Goal: Task Accomplishment & Management: Manage account settings

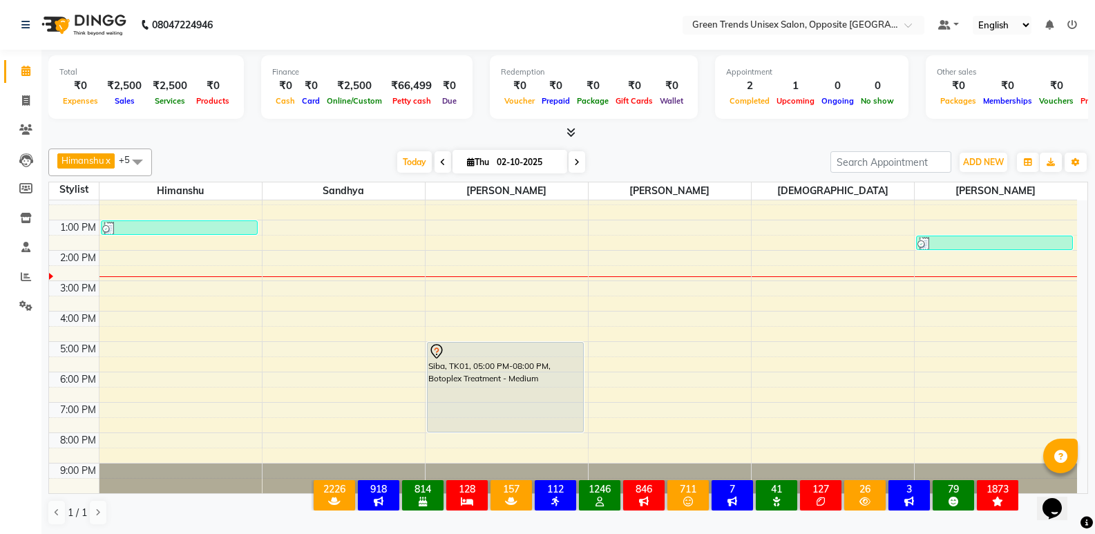
scroll to position [1, 0]
click at [399, 153] on span "Today" at bounding box center [414, 161] width 35 height 21
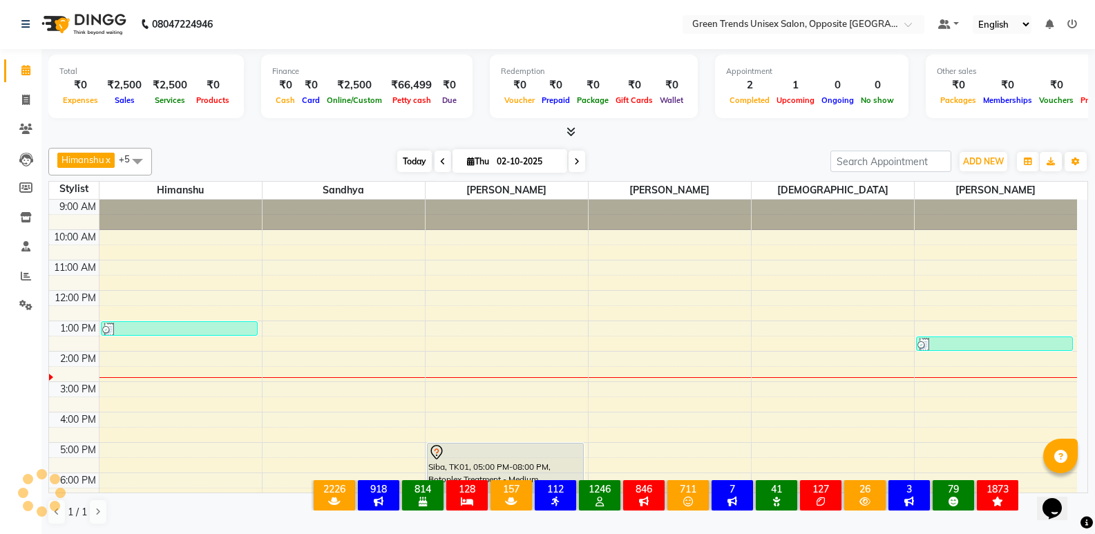
scroll to position [102, 0]
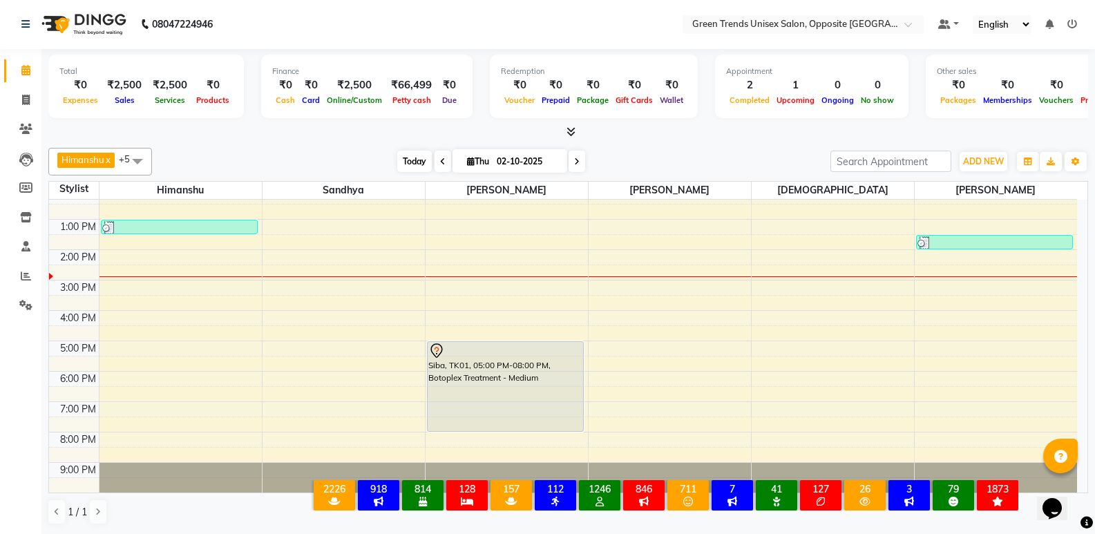
click at [397, 157] on span "Today" at bounding box center [414, 161] width 35 height 21
click at [383, 149] on div "[PERSON_NAME] x [PERSON_NAME] x [PERSON_NAME] x [PERSON_NAME] x +5 Select All […" at bounding box center [568, 162] width 1040 height 28
click at [402, 167] on span "Today" at bounding box center [414, 161] width 35 height 21
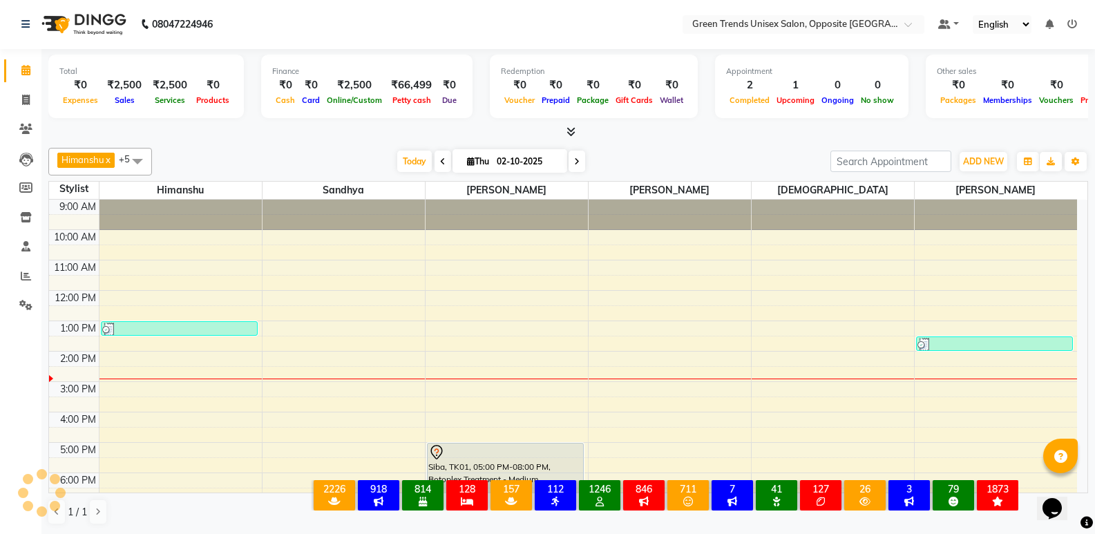
click at [342, 149] on div "[PERSON_NAME] x [PERSON_NAME] x [PERSON_NAME] x [PERSON_NAME] x +5 Select All […" at bounding box center [568, 162] width 1040 height 28
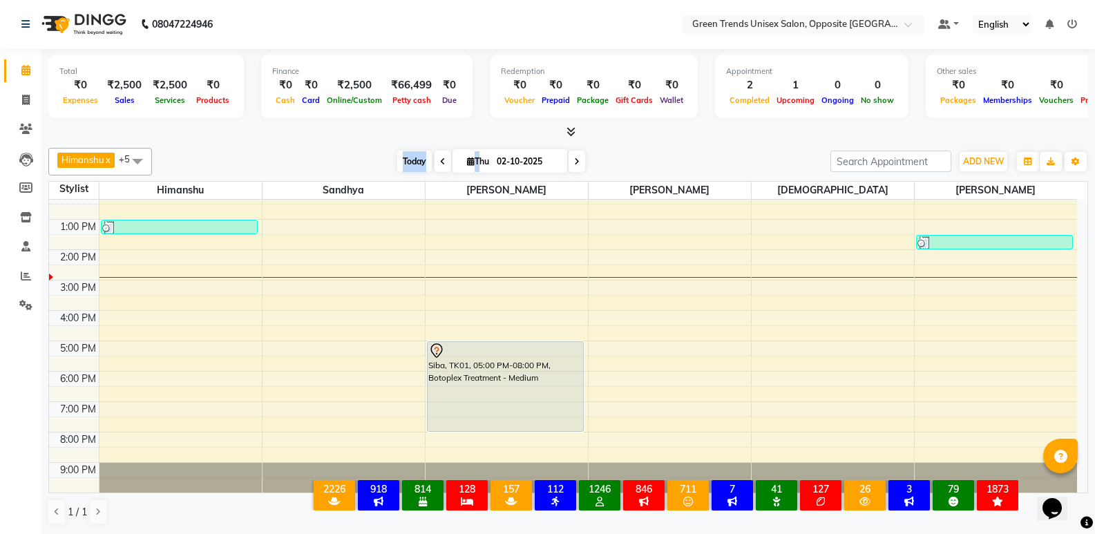
click at [403, 160] on span "Today" at bounding box center [414, 161] width 35 height 21
click at [339, 144] on div "[PERSON_NAME] x [PERSON_NAME] x [PERSON_NAME] x [PERSON_NAME] x +5 Select All […" at bounding box center [568, 336] width 1040 height 388
click at [410, 169] on span "Today" at bounding box center [414, 161] width 35 height 21
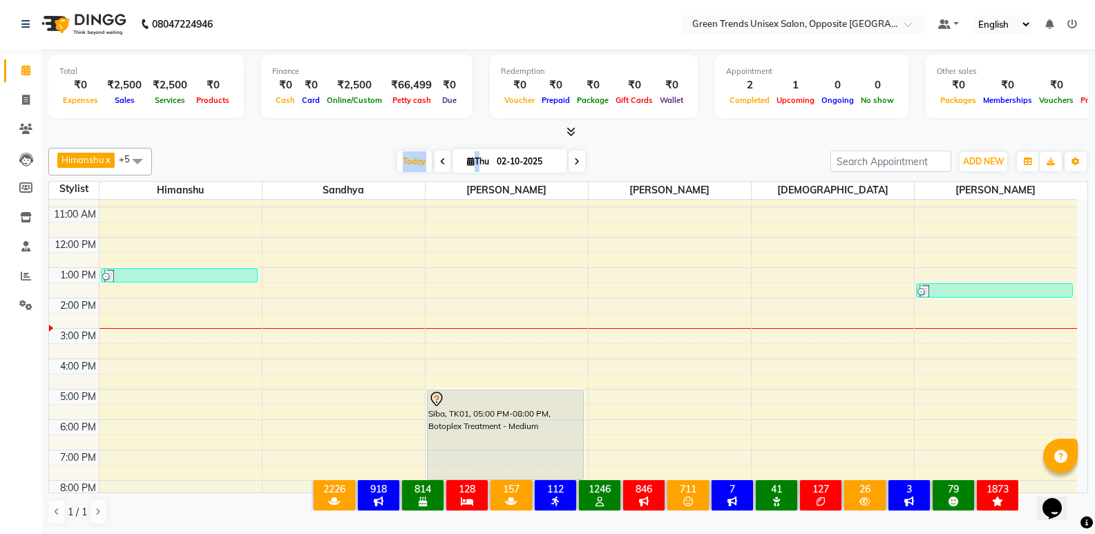
scroll to position [32, 0]
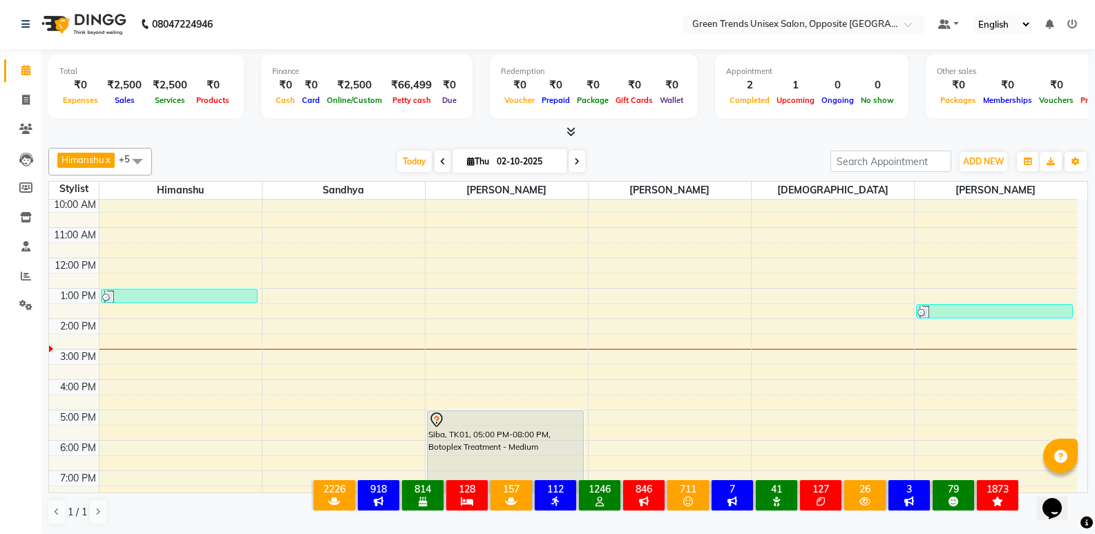
click at [584, 161] on div "Today Thu 02-10-2025" at bounding box center [491, 161] width 191 height 21
click at [580, 163] on span at bounding box center [577, 161] width 17 height 21
type input "03-10-2025"
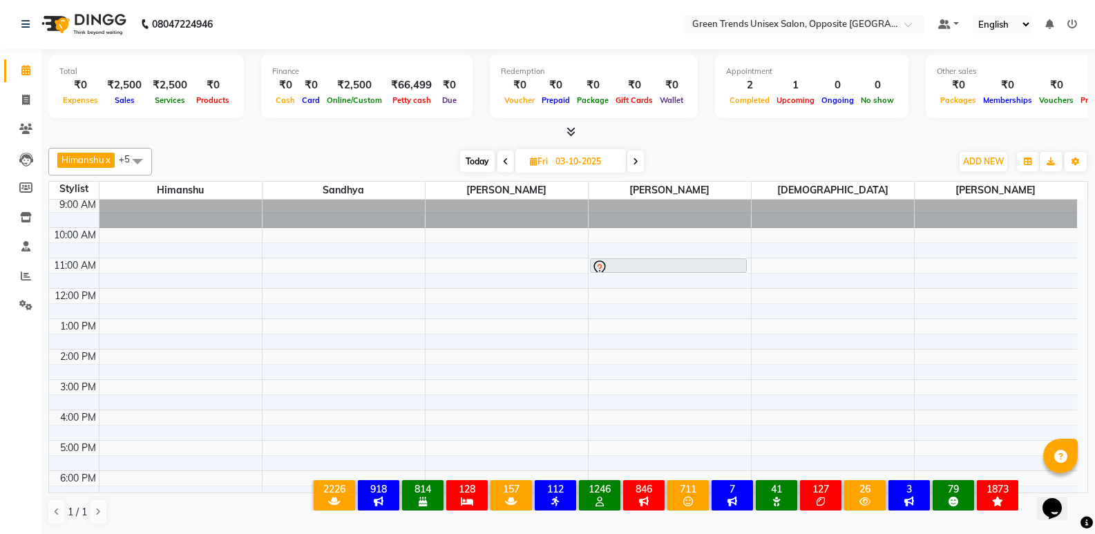
scroll to position [0, 0]
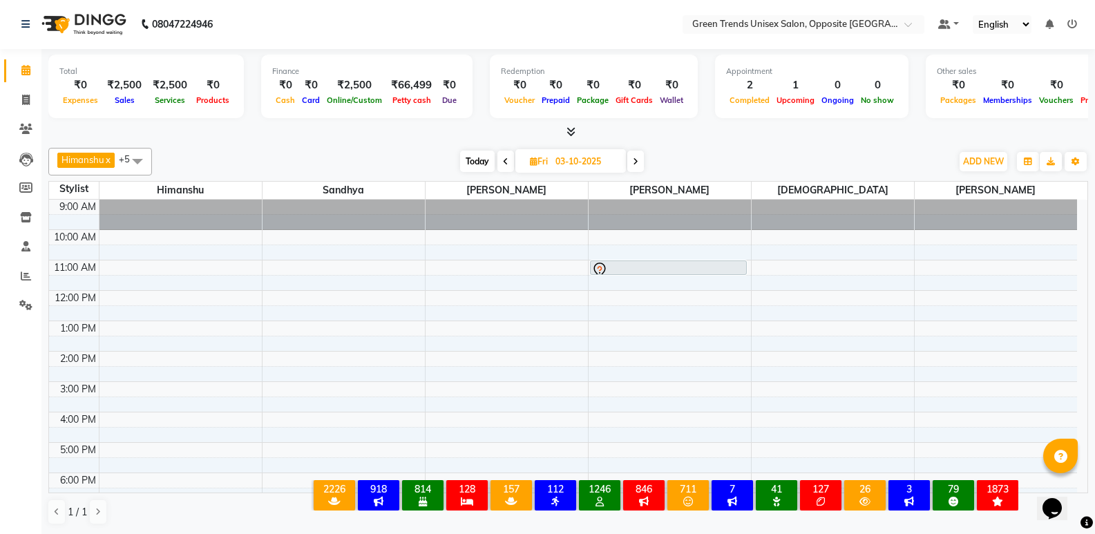
click at [655, 370] on div "9:00 AM 10:00 AM 11:00 AM 12:00 PM 1:00 PM 2:00 PM 3:00 PM 4:00 PM 5:00 PM 6:00…" at bounding box center [563, 397] width 1028 height 394
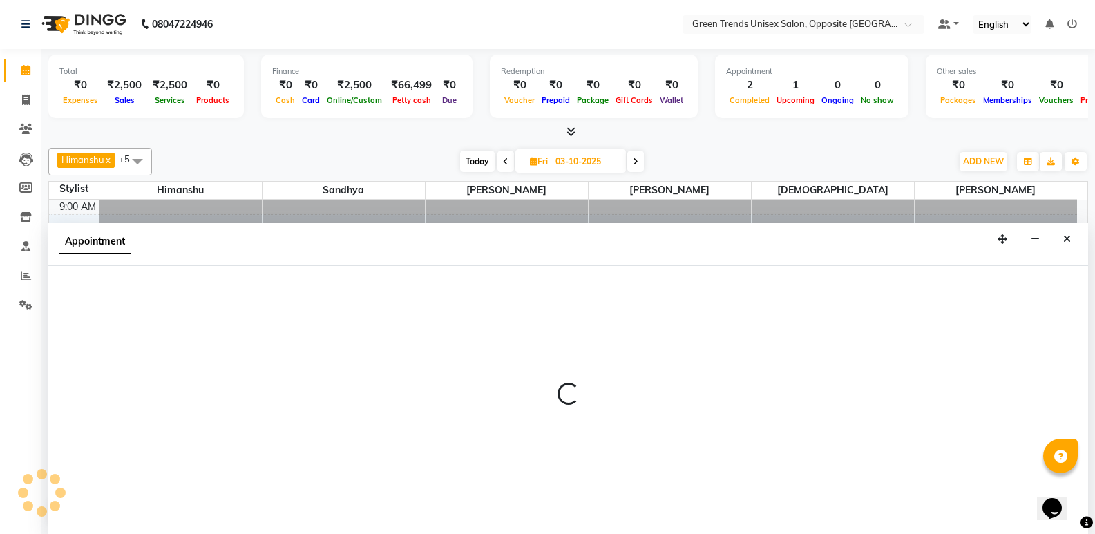
select select "75769"
select select "870"
select select "tentative"
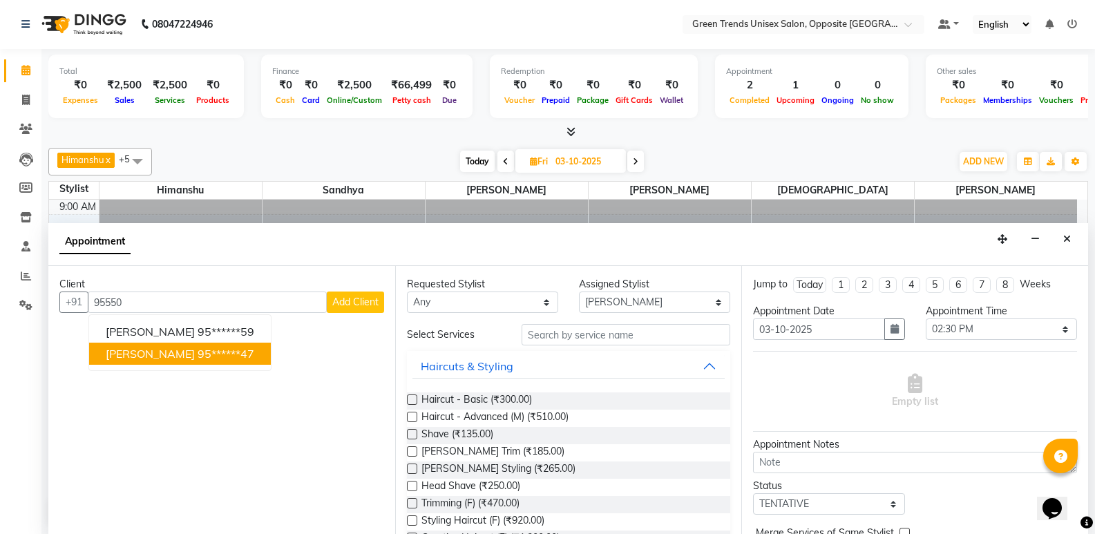
click at [220, 360] on button "[PERSON_NAME] 95******47" at bounding box center [180, 354] width 182 height 22
type input "95******47"
click at [220, 360] on div "No client selected" at bounding box center [222, 353] width 258 height 15
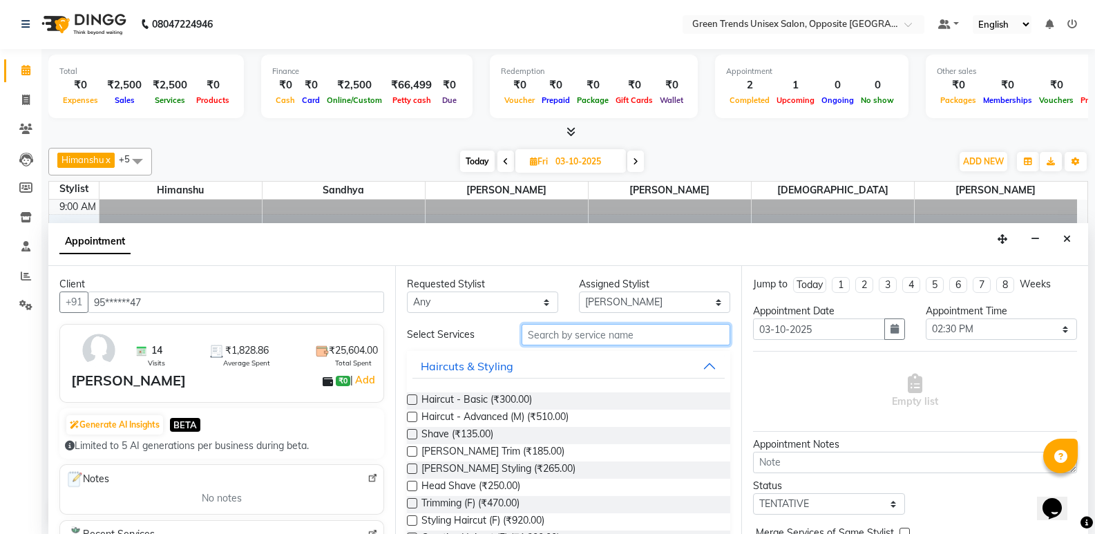
click at [549, 334] on input "text" at bounding box center [626, 334] width 209 height 21
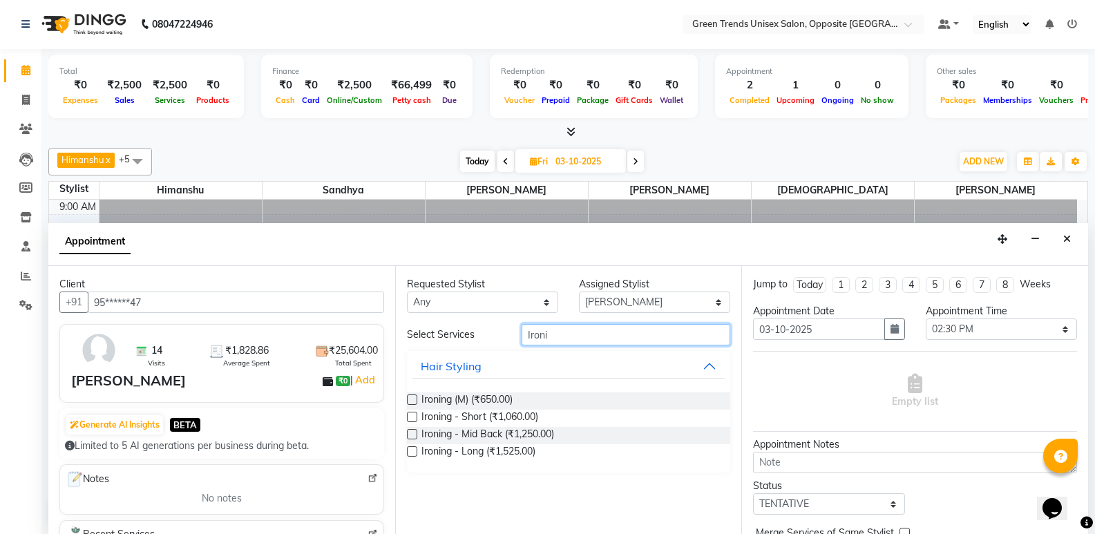
type input "Ironi"
click at [410, 434] on label at bounding box center [412, 434] width 10 height 10
click at [410, 434] on input "checkbox" at bounding box center [411, 435] width 9 height 9
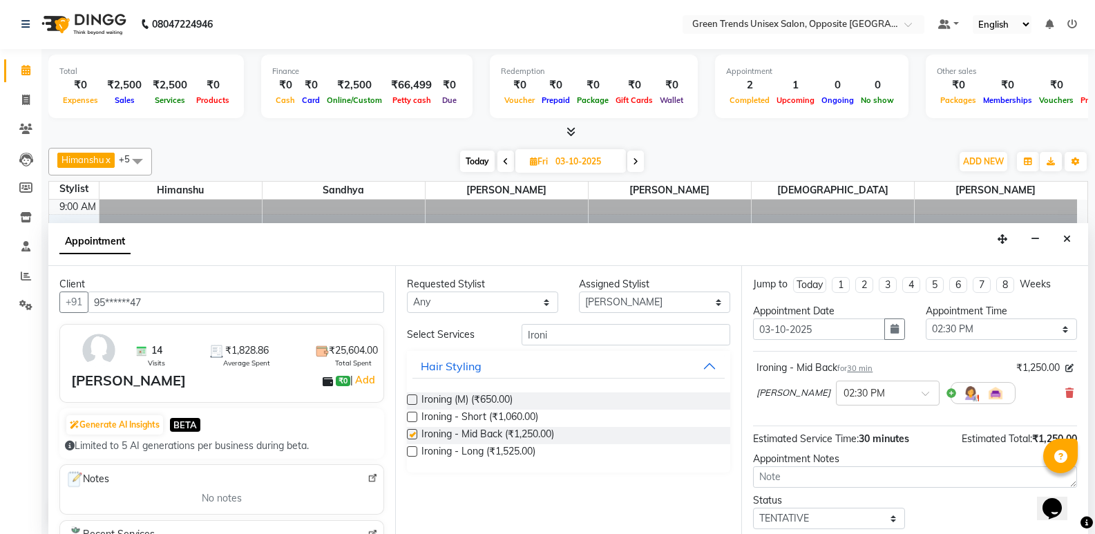
checkbox input "false"
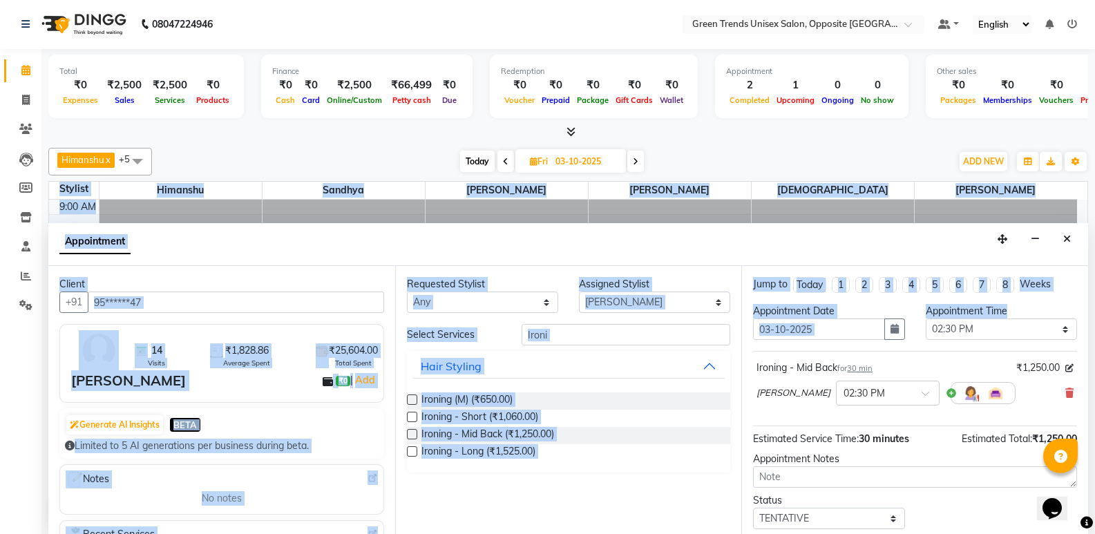
drag, startPoint x: 1077, startPoint y: 343, endPoint x: 1105, endPoint y: 455, distance: 115.3
click at [1094, 455] on html "08047224946 Select Location × Green Trends Unisex Salon, Opposite Khazana Marke…" at bounding box center [547, 266] width 1095 height 534
click at [1047, 400] on div "[PERSON_NAME] × 02:30 PM" at bounding box center [914, 393] width 317 height 36
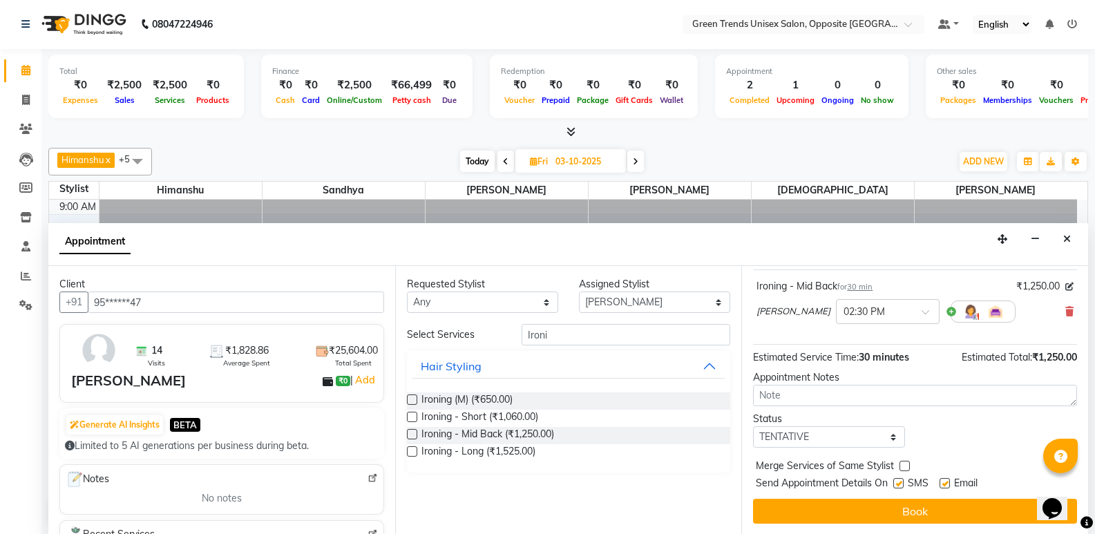
scroll to position [82, 0]
click at [959, 504] on button "Book" at bounding box center [915, 510] width 324 height 25
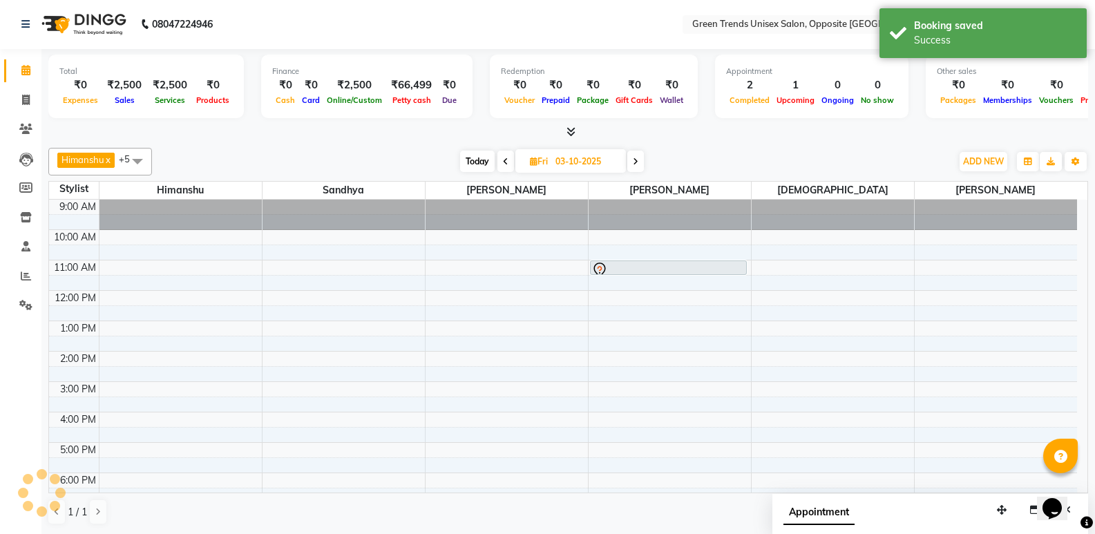
scroll to position [0, 0]
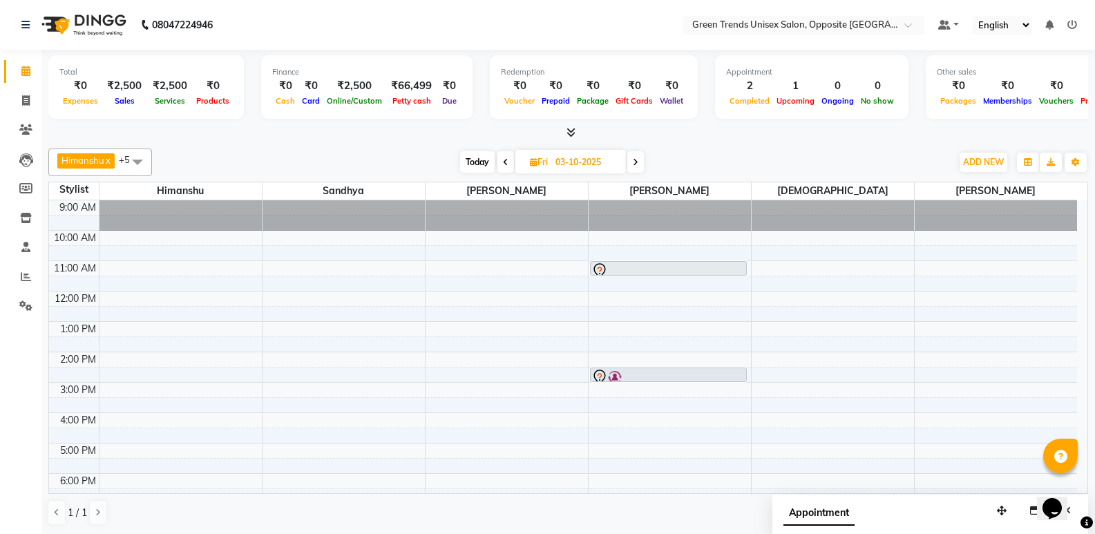
click at [483, 160] on span "Today" at bounding box center [477, 161] width 35 height 21
type input "02-10-2025"
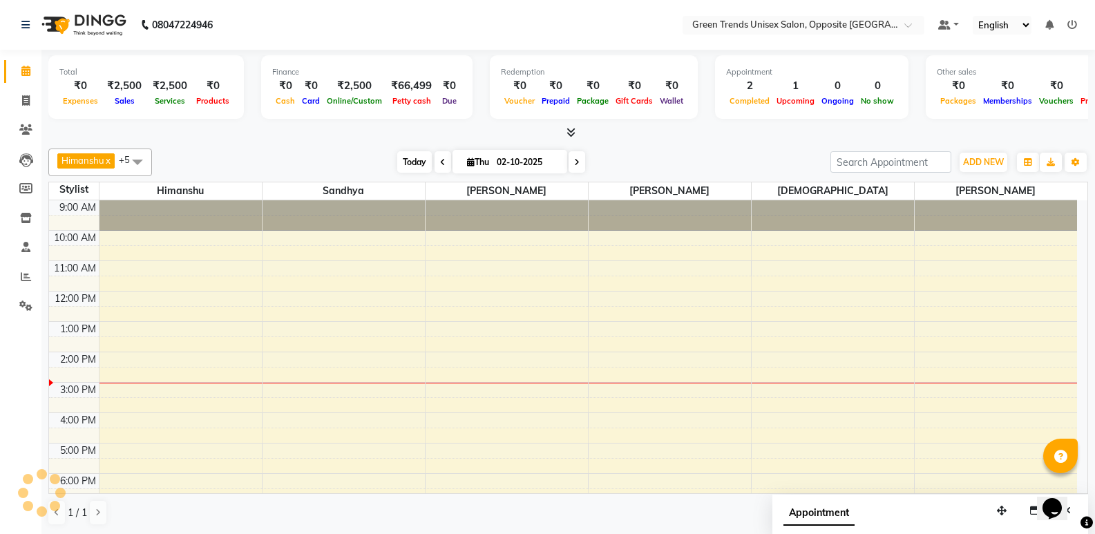
scroll to position [102, 0]
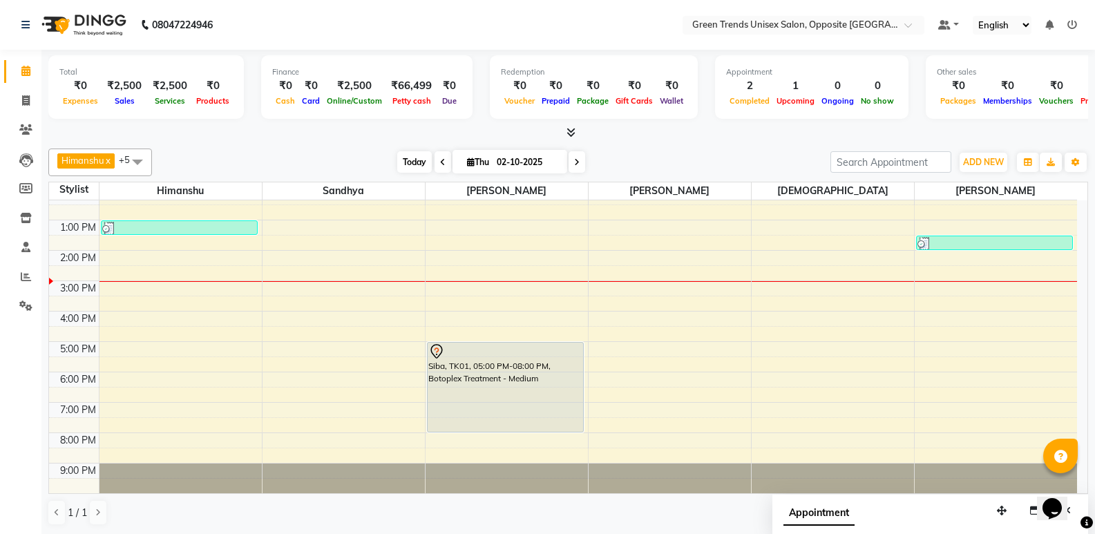
click at [408, 160] on span "Today" at bounding box center [414, 161] width 35 height 21
click at [379, 150] on div "[PERSON_NAME] x [PERSON_NAME] x [PERSON_NAME] x [PERSON_NAME] x +5 Select All […" at bounding box center [568, 163] width 1040 height 28
click at [419, 165] on span "Today" at bounding box center [414, 161] width 35 height 21
click at [408, 161] on span "Today" at bounding box center [414, 161] width 35 height 21
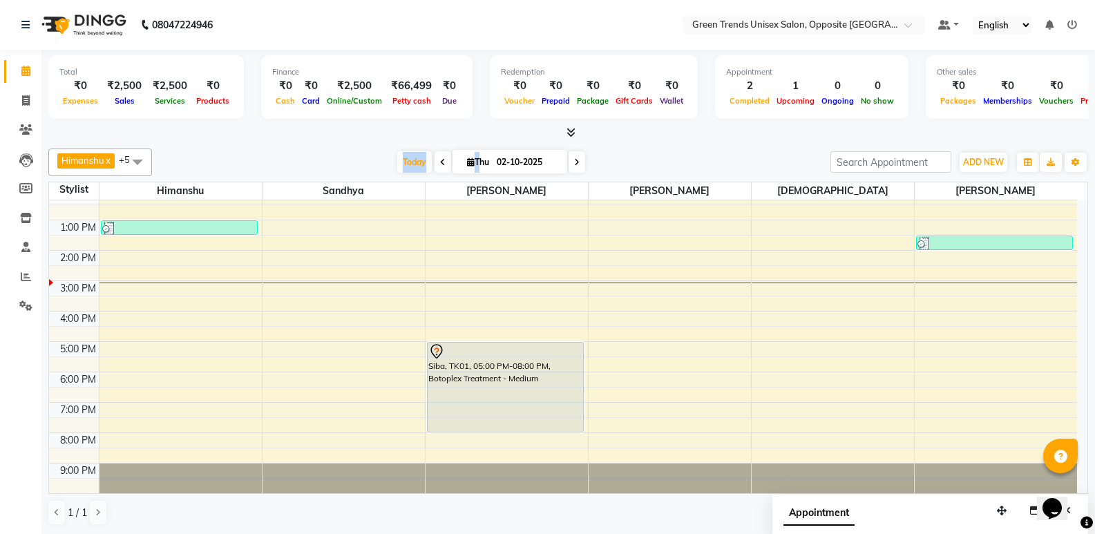
click at [383, 140] on div "Total ₹0 Expenses ₹2,500 Sales ₹2,500 Services ₹0 Products Finance ₹0 Cash ₹0 C…" at bounding box center [567, 292] width 1053 height 485
click at [412, 137] on div at bounding box center [568, 133] width 1040 height 15
click at [347, 132] on div at bounding box center [568, 133] width 1040 height 15
click at [457, 315] on div "9:00 AM 10:00 AM 11:00 AM 12:00 PM 1:00 PM 2:00 PM 3:00 PM 4:00 PM 5:00 PM 6:00…" at bounding box center [563, 296] width 1028 height 394
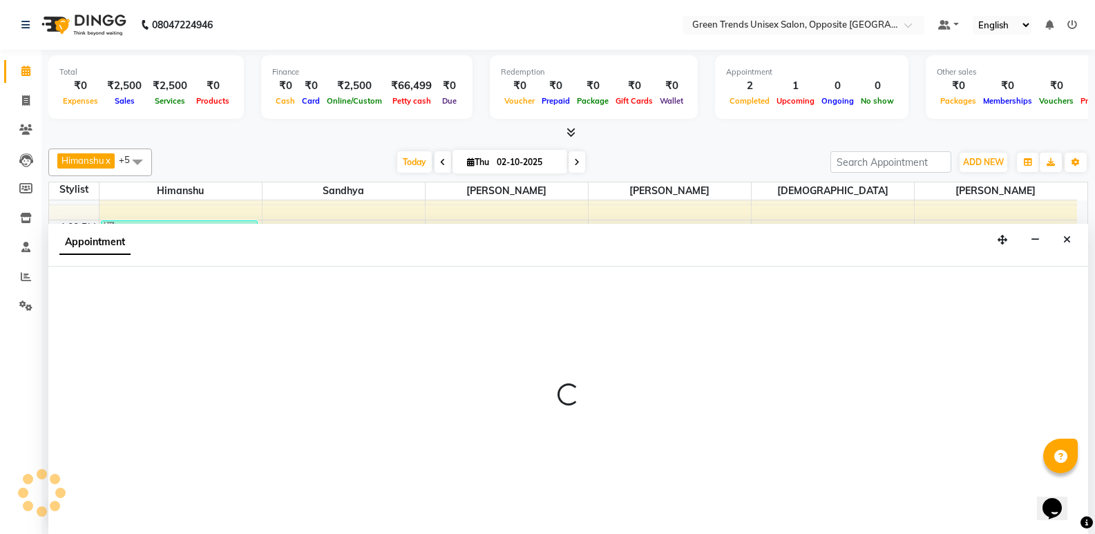
scroll to position [1, 0]
select select "89786"
select select "960"
select select "tentative"
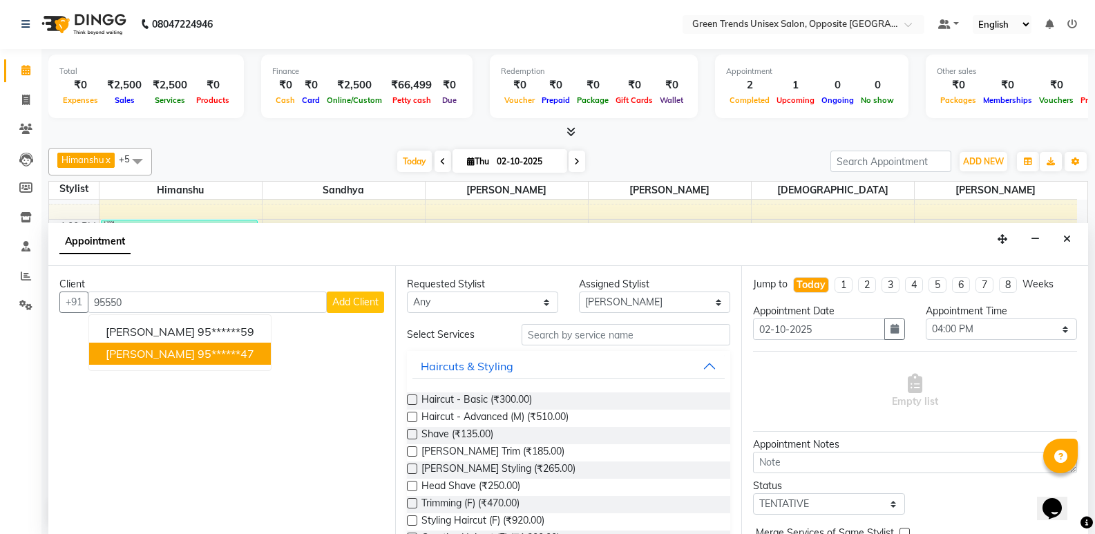
click at [198, 354] on ngb-highlight "95******47" at bounding box center [226, 354] width 57 height 14
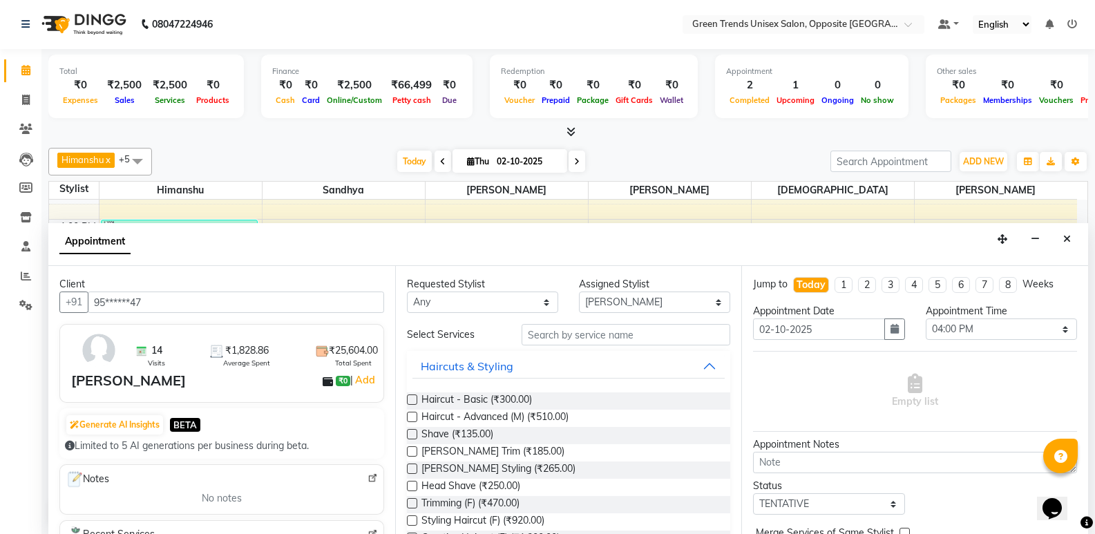
type input "95******47"
click at [623, 344] on input "text" at bounding box center [626, 334] width 209 height 21
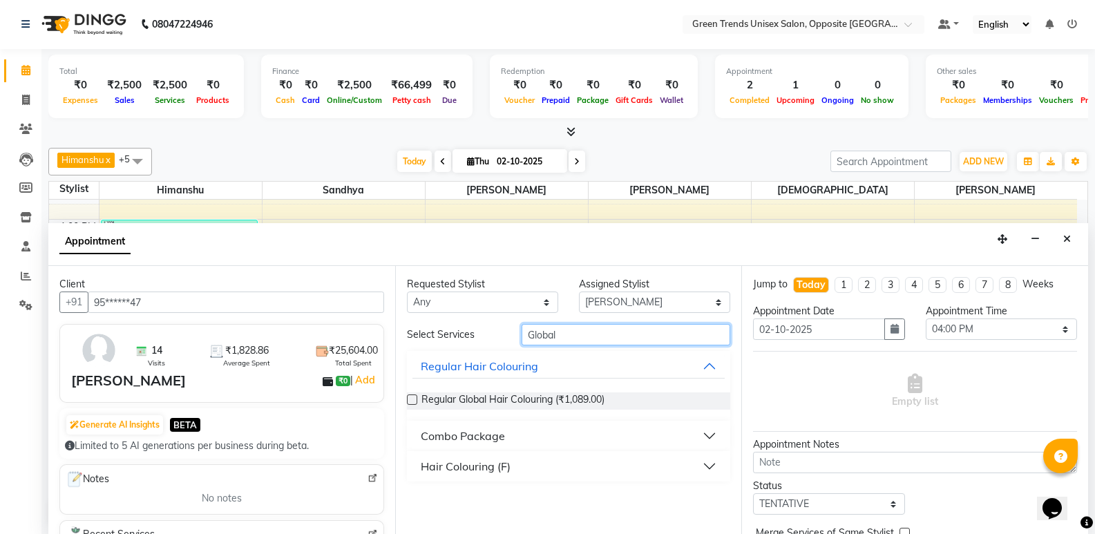
type input "Global"
click at [461, 457] on button "Hair Colouring (F)" at bounding box center [568, 466] width 313 height 25
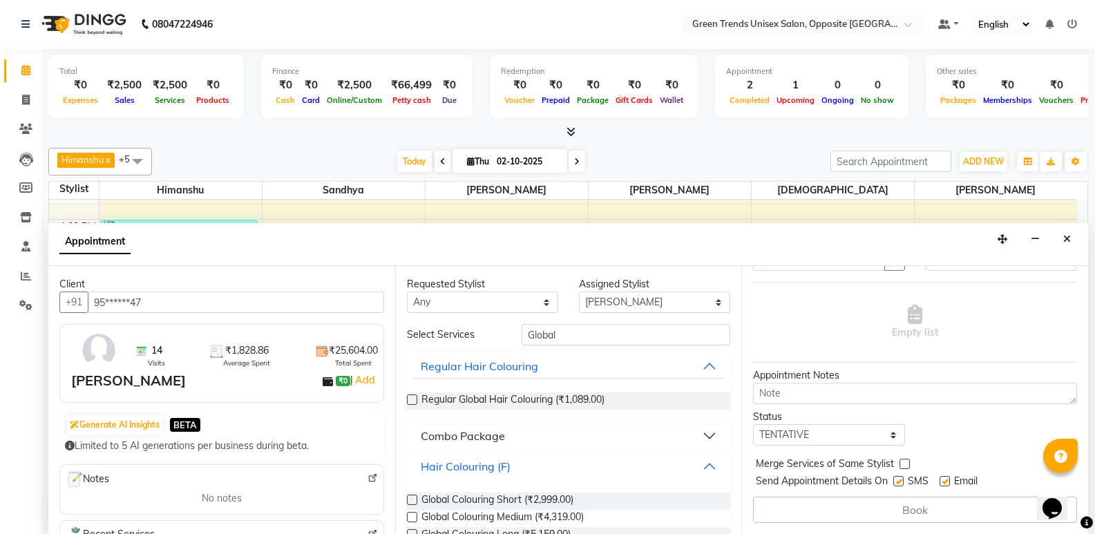
scroll to position [32, 0]
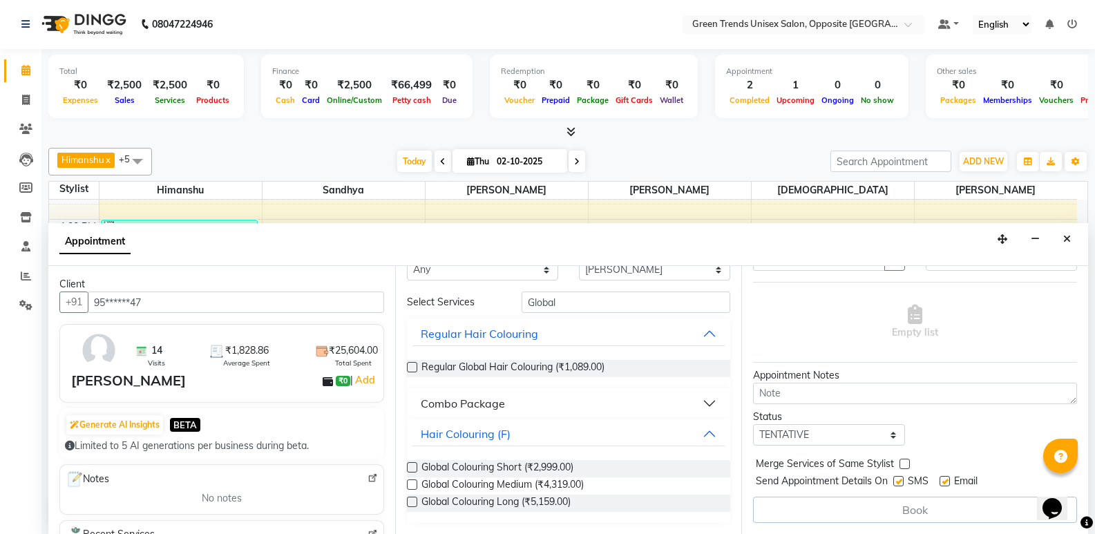
click at [412, 486] on label at bounding box center [412, 484] width 10 height 10
click at [412, 486] on input "checkbox" at bounding box center [411, 485] width 9 height 9
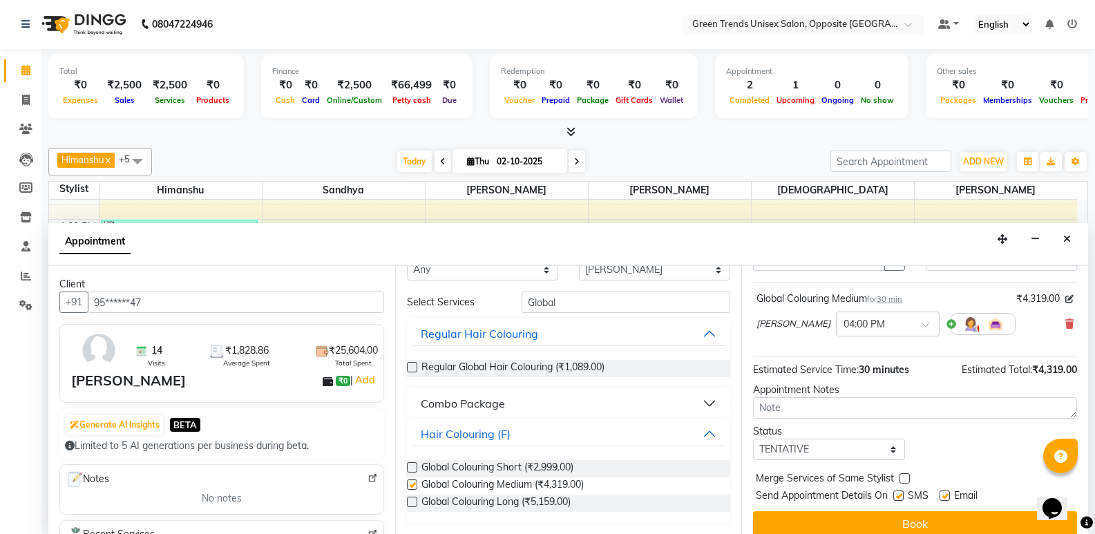
checkbox input "false"
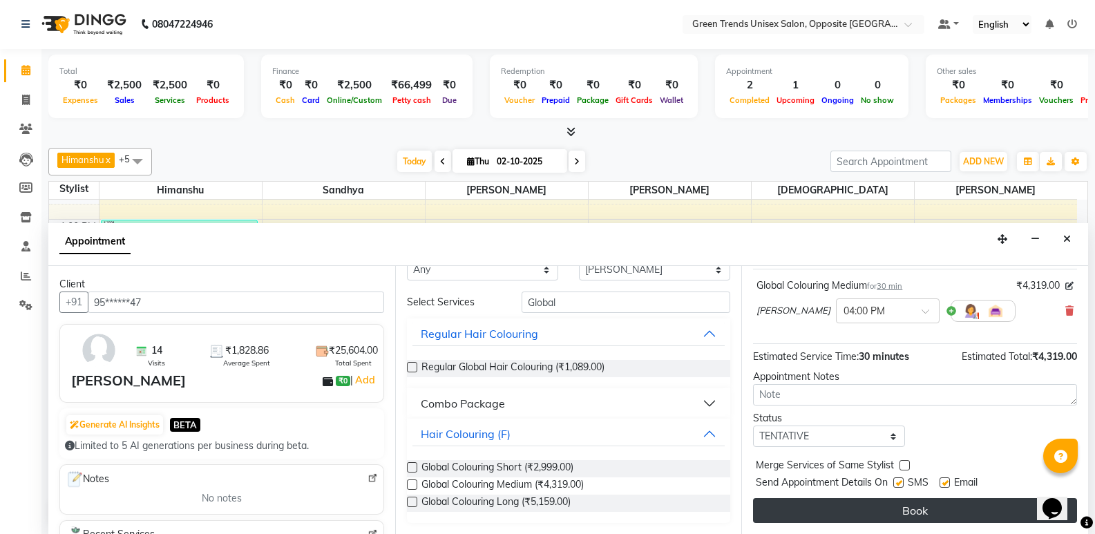
click at [865, 514] on button "Book" at bounding box center [915, 510] width 324 height 25
click at [865, 514] on div "Book" at bounding box center [915, 510] width 324 height 25
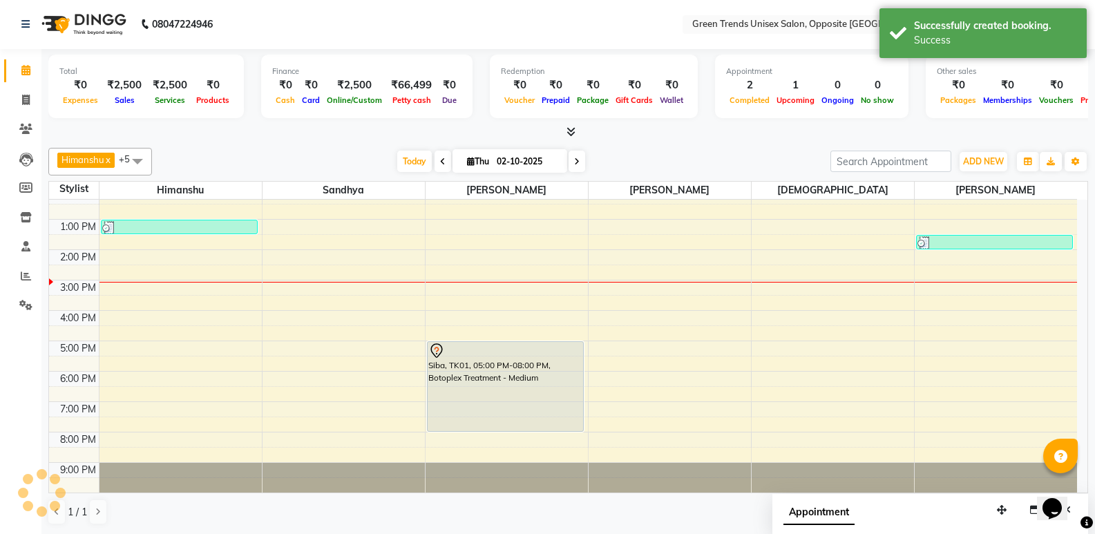
scroll to position [0, 0]
click at [405, 157] on span "Today" at bounding box center [414, 161] width 35 height 21
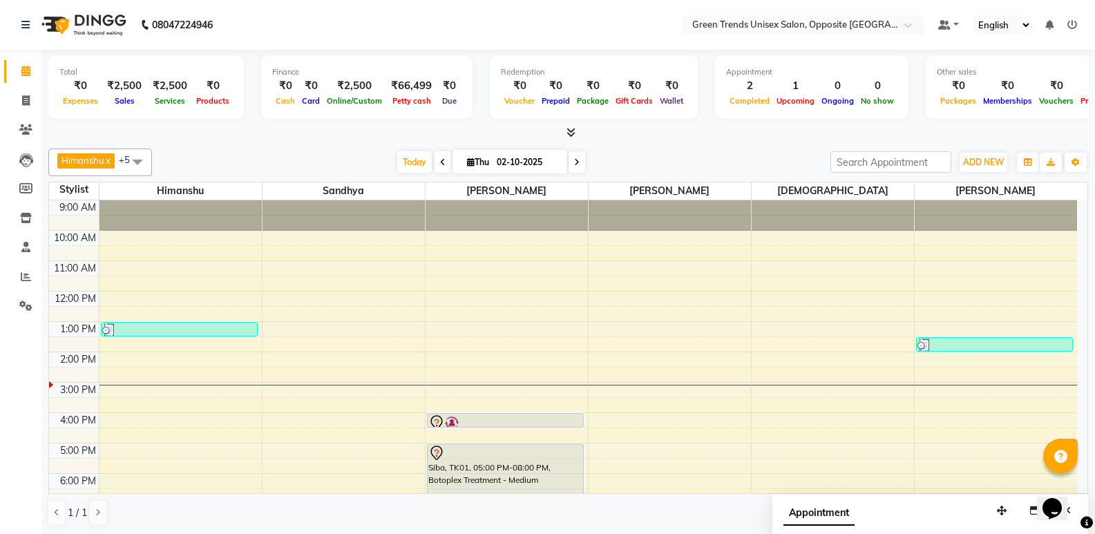
scroll to position [102, 0]
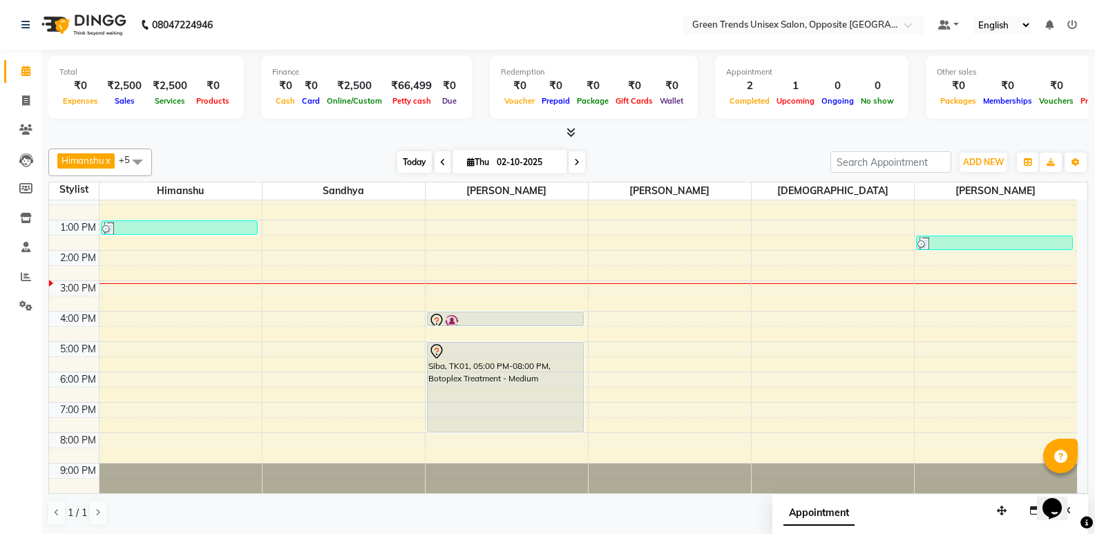
click at [421, 160] on span "Today" at bounding box center [414, 161] width 35 height 21
click at [377, 146] on div "[PERSON_NAME] x [PERSON_NAME] x [PERSON_NAME] x [PERSON_NAME] x +5 Select All […" at bounding box center [568, 337] width 1040 height 388
click at [419, 166] on span "Today" at bounding box center [414, 161] width 35 height 21
click at [368, 149] on div "[PERSON_NAME] x [PERSON_NAME] x [PERSON_NAME] x [PERSON_NAME] x +5 Select All […" at bounding box center [568, 163] width 1040 height 28
click at [400, 153] on span "Today" at bounding box center [414, 161] width 35 height 21
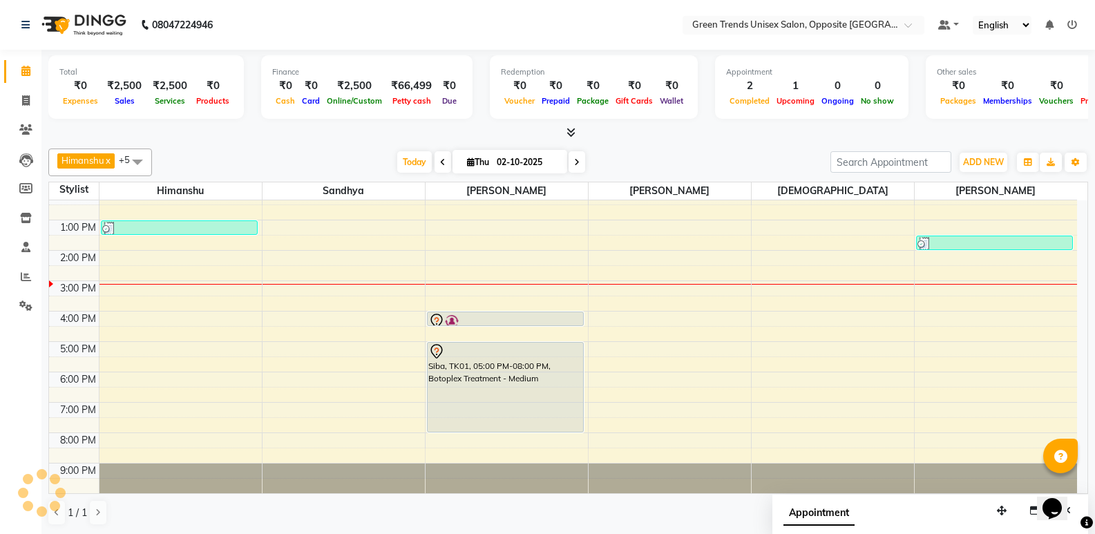
click at [367, 165] on div "Today Thu 02-10-2025" at bounding box center [491, 162] width 665 height 21
click at [402, 153] on span "Today" at bounding box center [414, 161] width 35 height 21
click at [376, 152] on div "Today Thu 02-10-2025" at bounding box center [491, 162] width 665 height 21
click at [403, 166] on span "Today" at bounding box center [414, 161] width 35 height 21
click at [352, 147] on div "[PERSON_NAME] x [PERSON_NAME] x [PERSON_NAME] x [PERSON_NAME] x +5 Select All […" at bounding box center [568, 337] width 1040 height 388
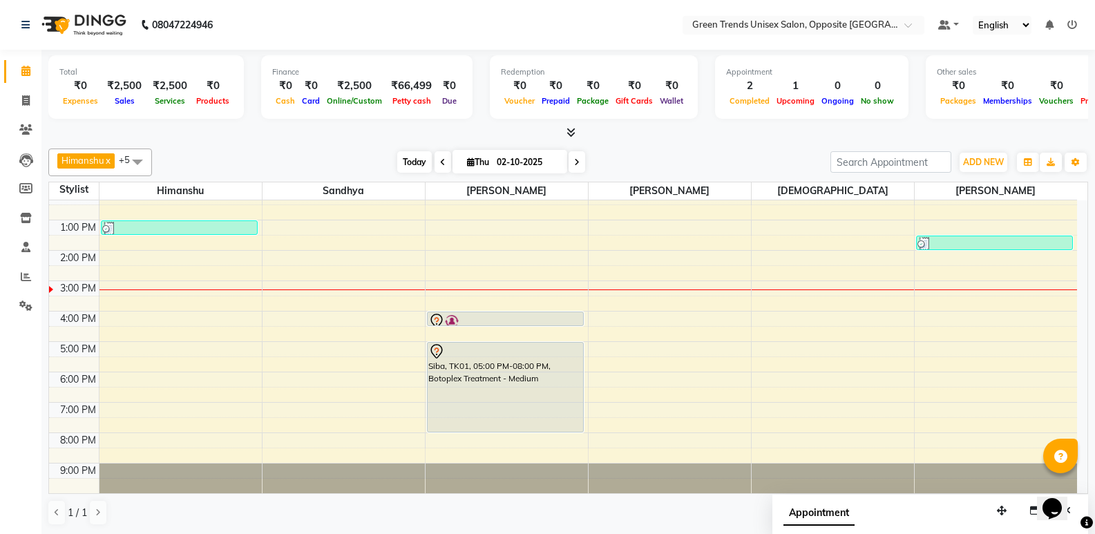
click at [403, 171] on span "Today" at bounding box center [414, 161] width 35 height 21
click at [326, 137] on div at bounding box center [568, 133] width 1040 height 15
click at [326, 136] on div at bounding box center [568, 133] width 1040 height 15
click at [417, 155] on span "Today" at bounding box center [414, 161] width 35 height 21
click at [411, 133] on div at bounding box center [568, 133] width 1040 height 15
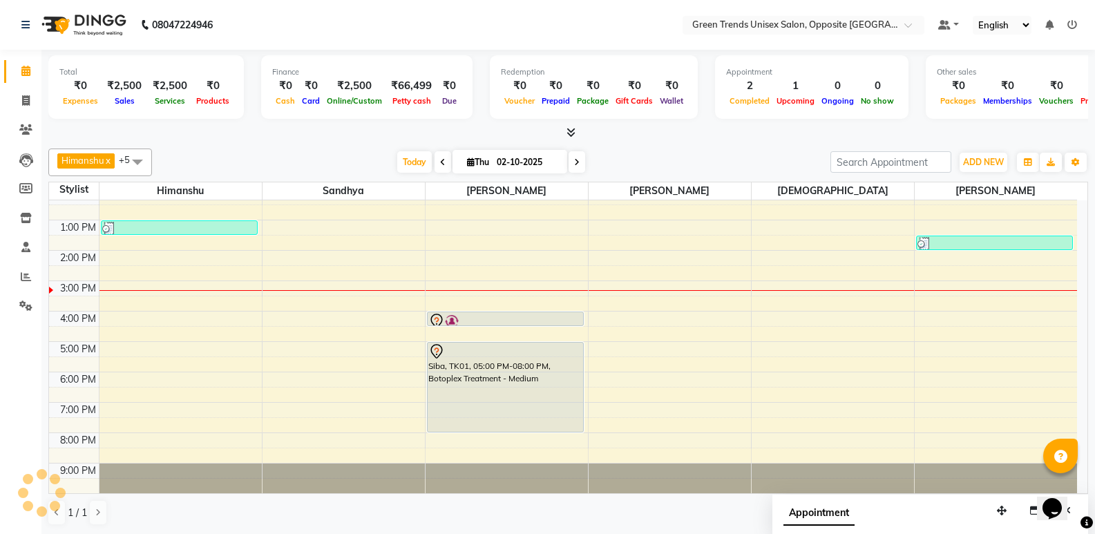
click at [411, 133] on div at bounding box center [568, 133] width 1040 height 15
click at [405, 157] on span "Today" at bounding box center [414, 161] width 35 height 21
click at [406, 156] on span "Today" at bounding box center [414, 161] width 35 height 21
click at [383, 146] on div "[PERSON_NAME] x [PERSON_NAME] x [PERSON_NAME] x [PERSON_NAME] x +5 Select All […" at bounding box center [568, 337] width 1040 height 388
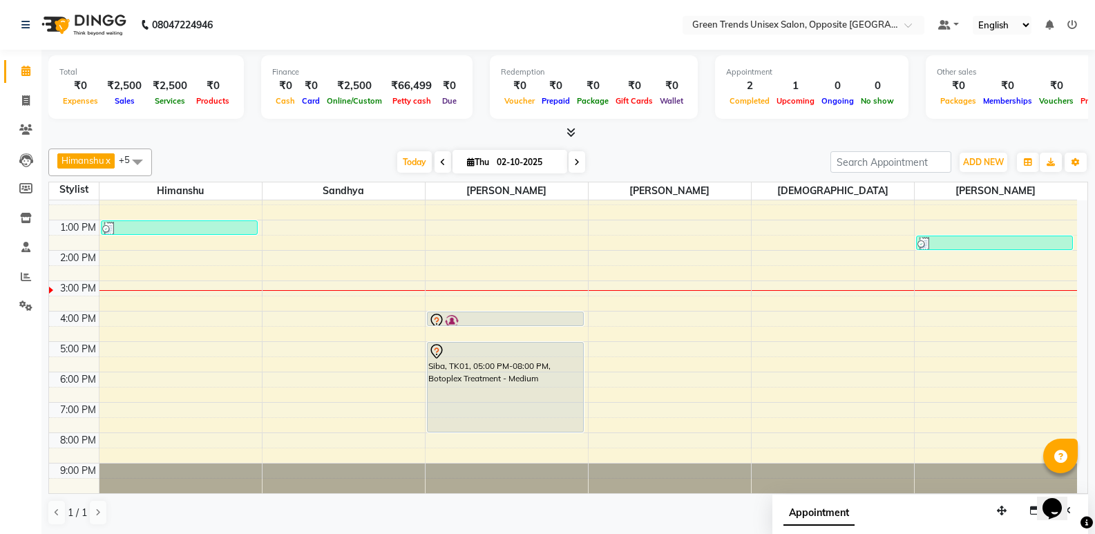
click at [429, 124] on div "Total ₹0 Expenses ₹2,500 Sales ₹2,500 Services ₹0 Products Finance ₹0 Cash ₹0 C…" at bounding box center [568, 95] width 1040 height 90
click at [412, 153] on span "Today" at bounding box center [414, 161] width 35 height 21
click at [404, 137] on div at bounding box center [568, 133] width 1040 height 15
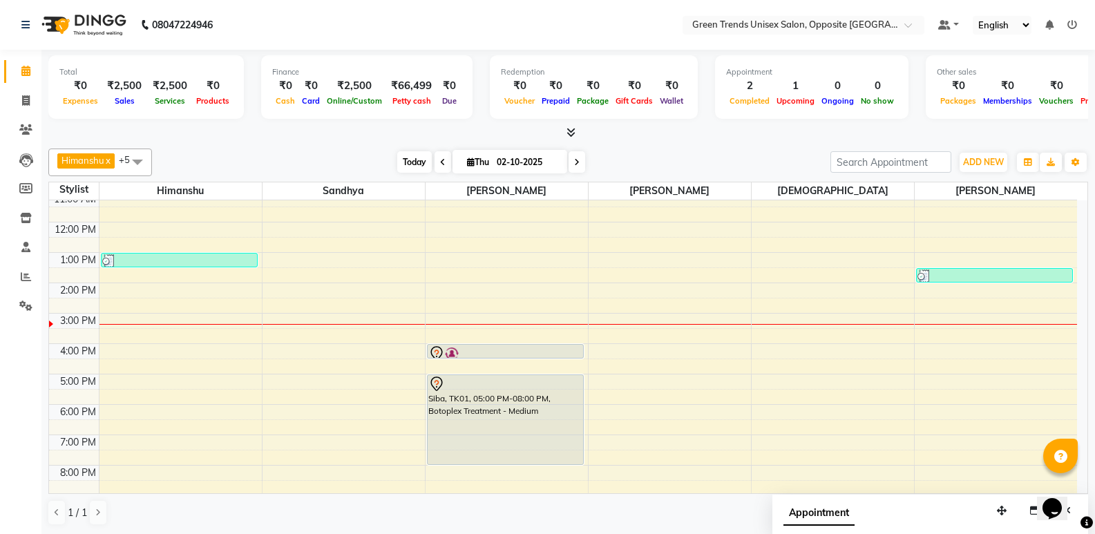
click at [414, 162] on span "Today" at bounding box center [414, 161] width 35 height 21
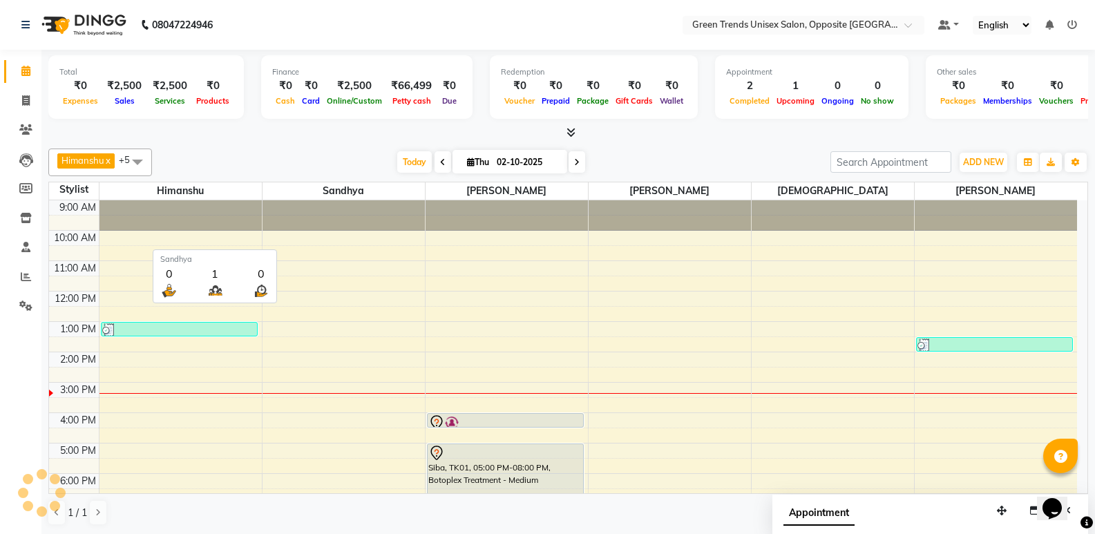
scroll to position [102, 0]
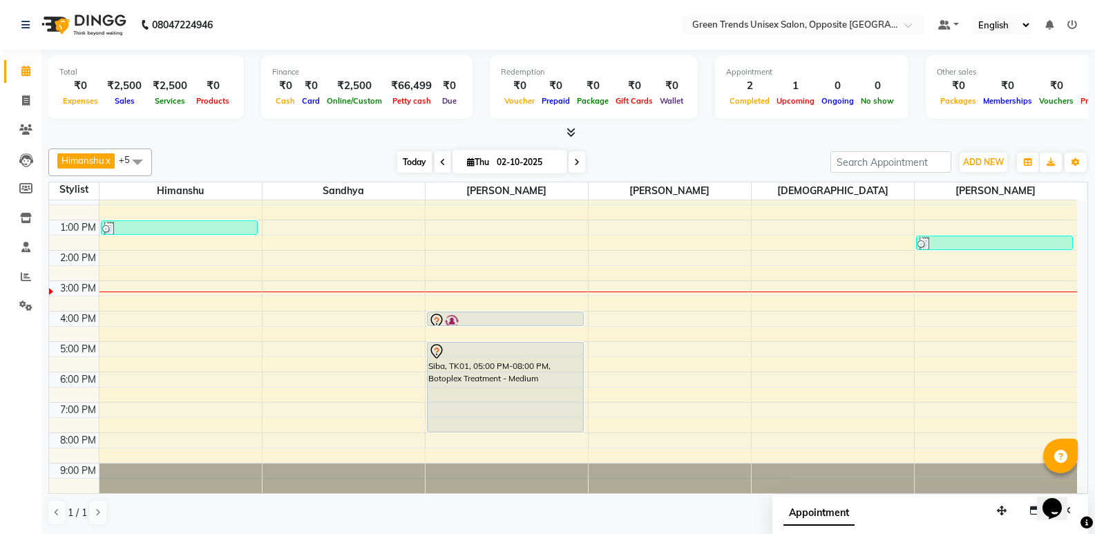
click at [401, 154] on span "Today" at bounding box center [414, 161] width 35 height 21
click at [382, 141] on div "Total ₹0 Expenses ₹2,500 Sales ₹2,500 Services ₹0 Products Finance ₹0 Cash ₹0 C…" at bounding box center [567, 292] width 1053 height 485
click at [408, 151] on div "[PERSON_NAME] x [PERSON_NAME] x [PERSON_NAME] x [PERSON_NAME] x +5 Select All […" at bounding box center [568, 337] width 1040 height 388
click at [408, 153] on span "Today" at bounding box center [414, 161] width 35 height 21
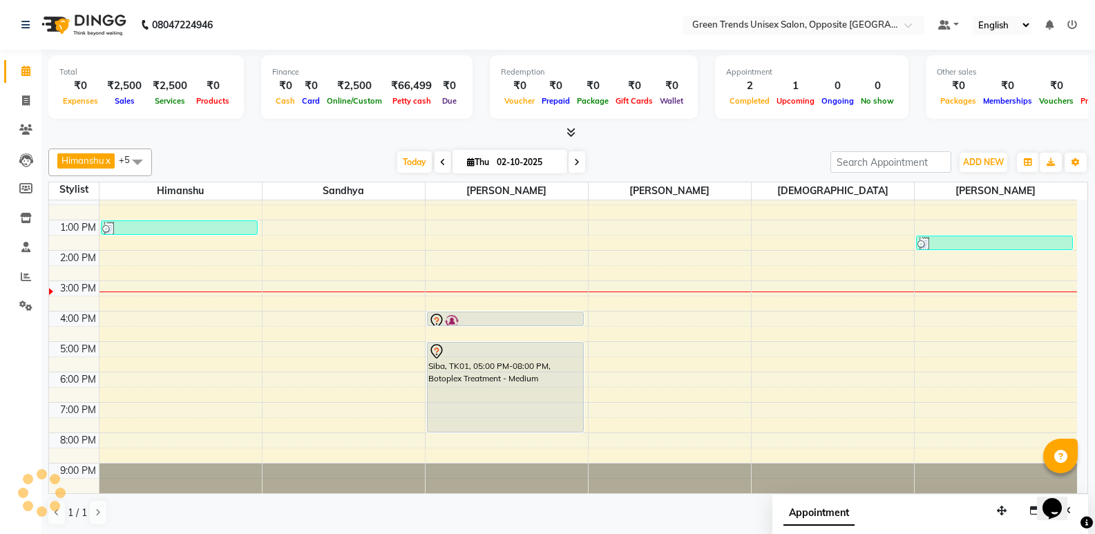
click at [385, 136] on div at bounding box center [568, 133] width 1040 height 15
click at [403, 156] on span "Today" at bounding box center [414, 161] width 35 height 21
click at [405, 154] on span "Today" at bounding box center [414, 161] width 35 height 21
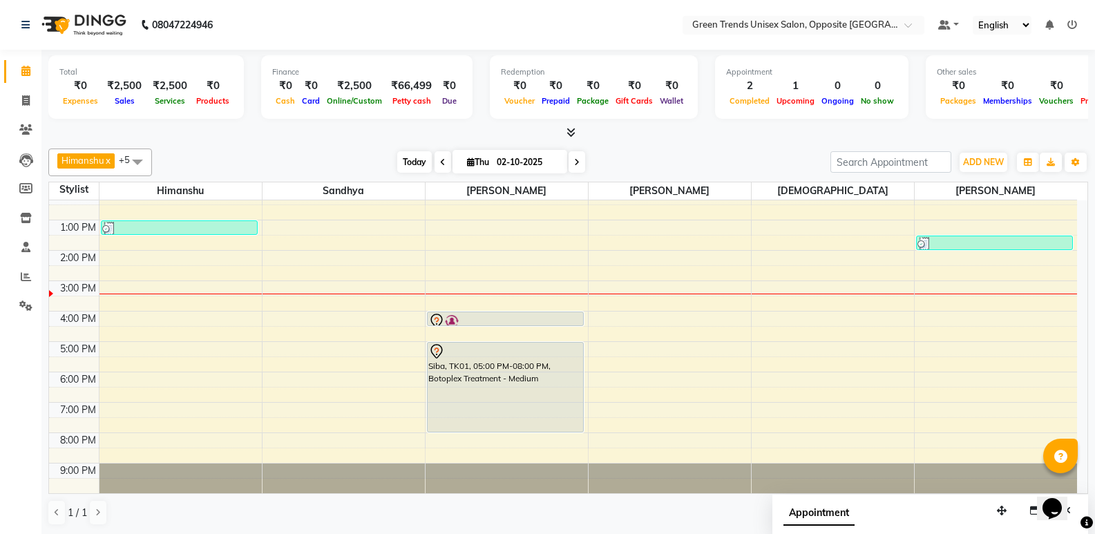
click at [414, 155] on span "Today" at bounding box center [414, 161] width 35 height 21
click at [433, 139] on div at bounding box center [568, 133] width 1040 height 15
click at [424, 160] on span "Today" at bounding box center [414, 161] width 35 height 21
click at [386, 148] on div "[PERSON_NAME] x [PERSON_NAME] x [PERSON_NAME] x [PERSON_NAME] x +5 Select All […" at bounding box center [568, 337] width 1040 height 388
click at [405, 157] on span "Today" at bounding box center [414, 161] width 35 height 21
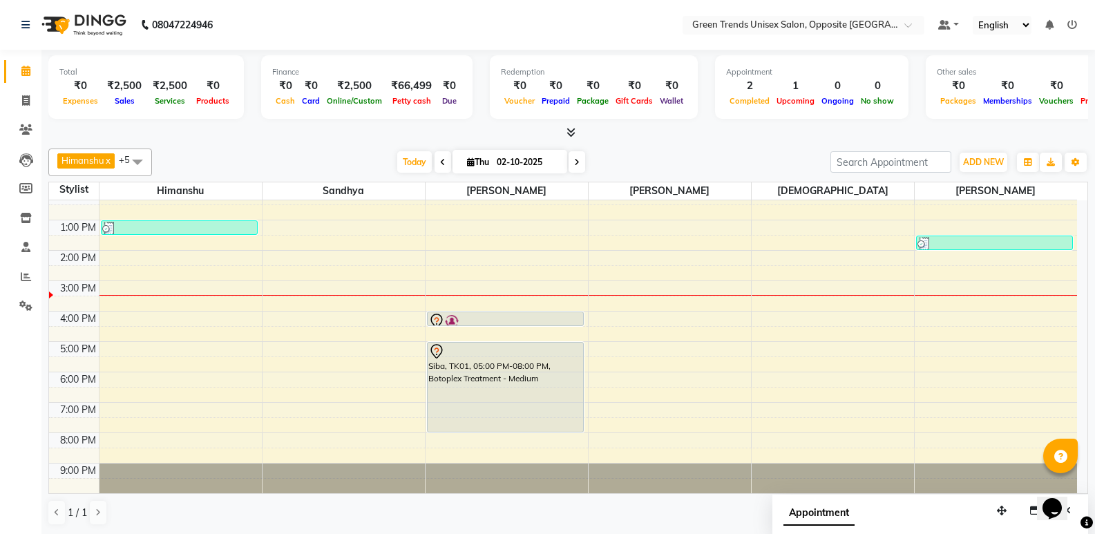
scroll to position [0, 0]
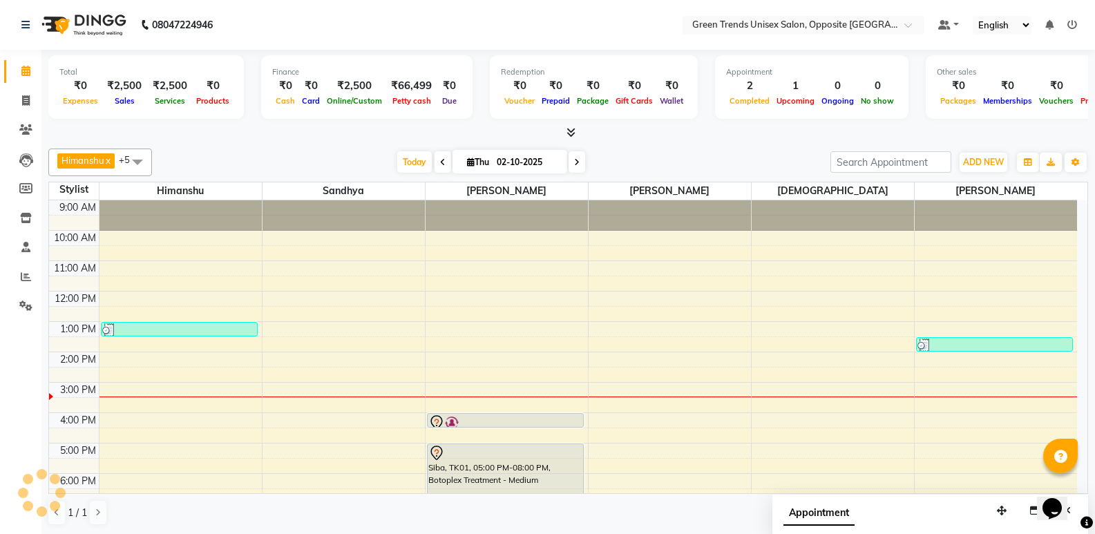
click at [337, 144] on div "[PERSON_NAME] x [PERSON_NAME] x [PERSON_NAME] x [PERSON_NAME] x +5 Select All […" at bounding box center [568, 337] width 1040 height 388
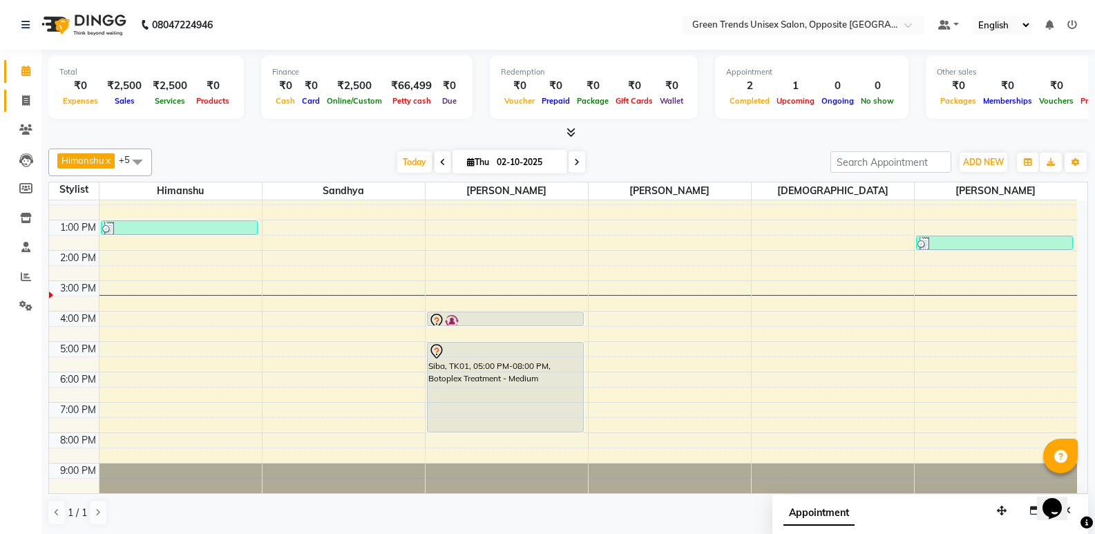
click at [12, 98] on link "Invoice" at bounding box center [20, 101] width 33 height 23
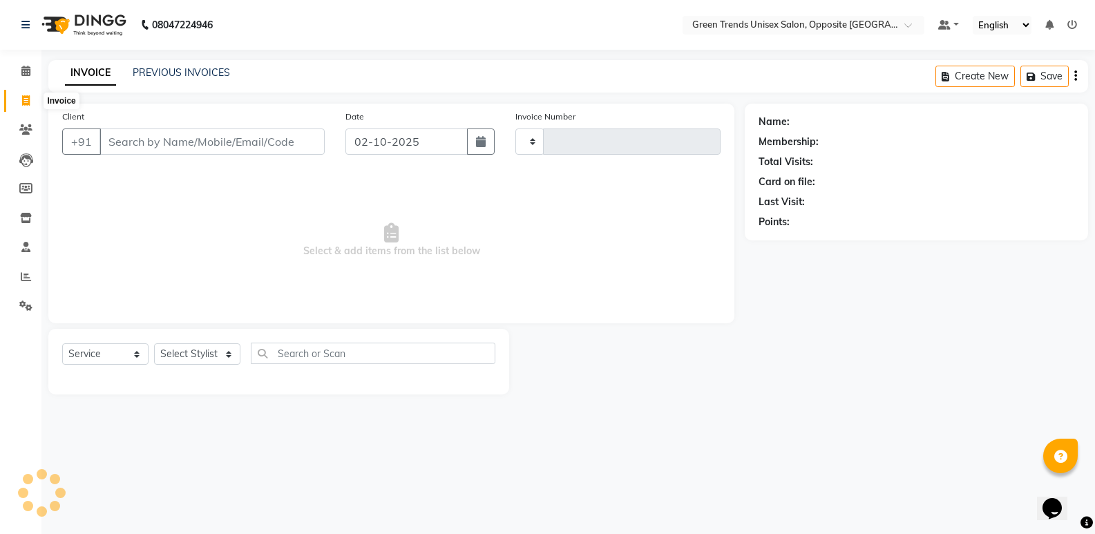
click at [15, 97] on span at bounding box center [26, 101] width 24 height 16
select select "service"
type input "1283"
select select "5225"
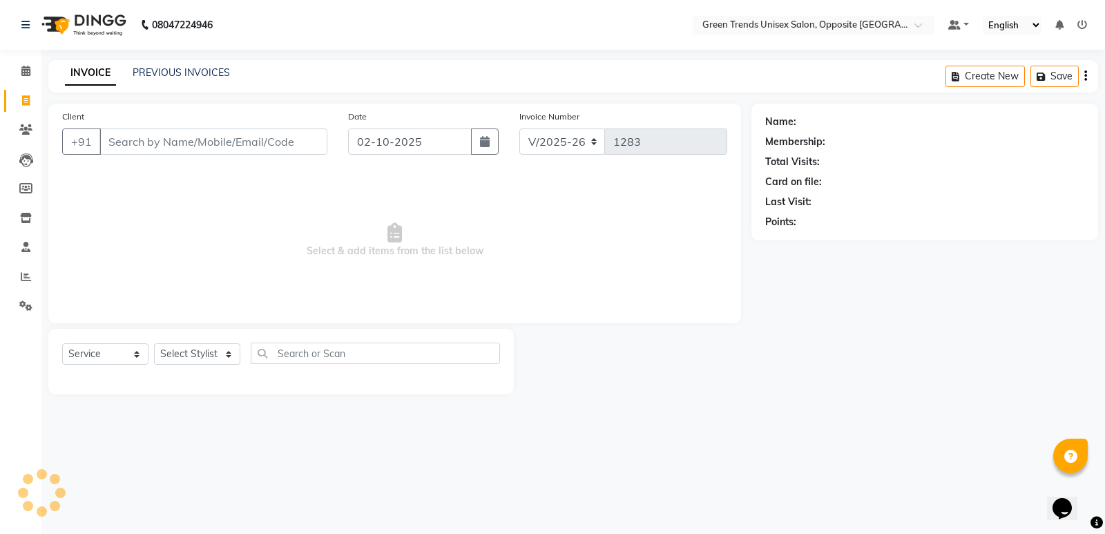
click at [162, 79] on div "PREVIOUS INVOICES" at bounding box center [181, 73] width 97 height 15
click at [173, 72] on link "PREVIOUS INVOICES" at bounding box center [181, 72] width 97 height 12
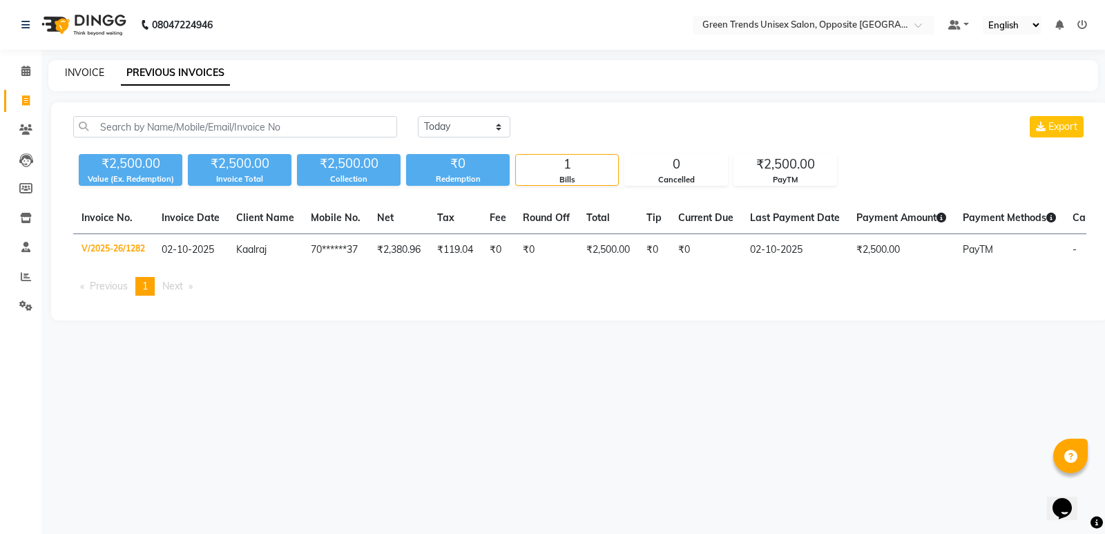
click at [95, 70] on link "INVOICE" at bounding box center [84, 72] width 39 height 12
select select "5225"
select select "service"
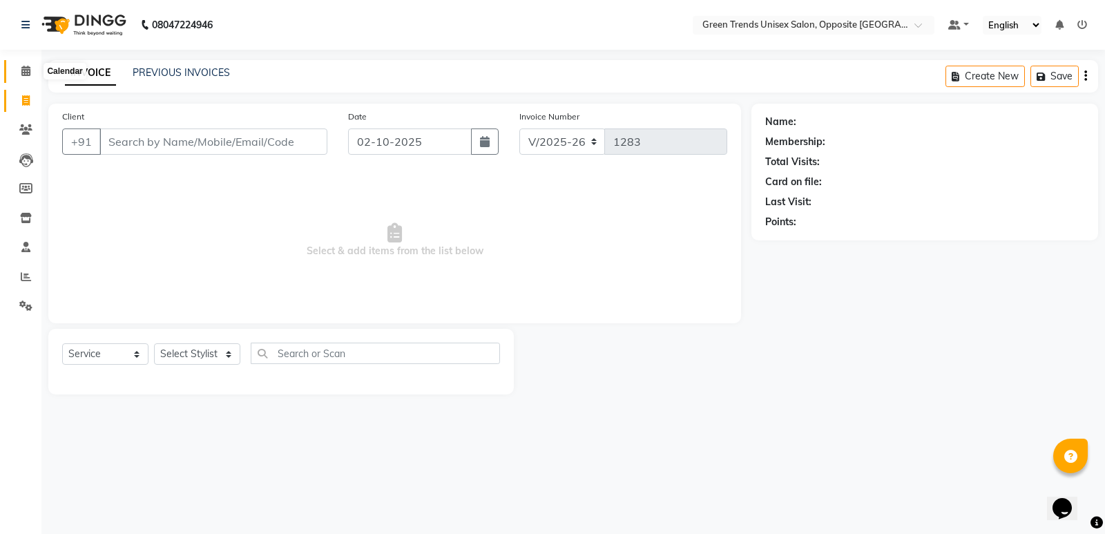
click at [21, 78] on span at bounding box center [26, 72] width 24 height 16
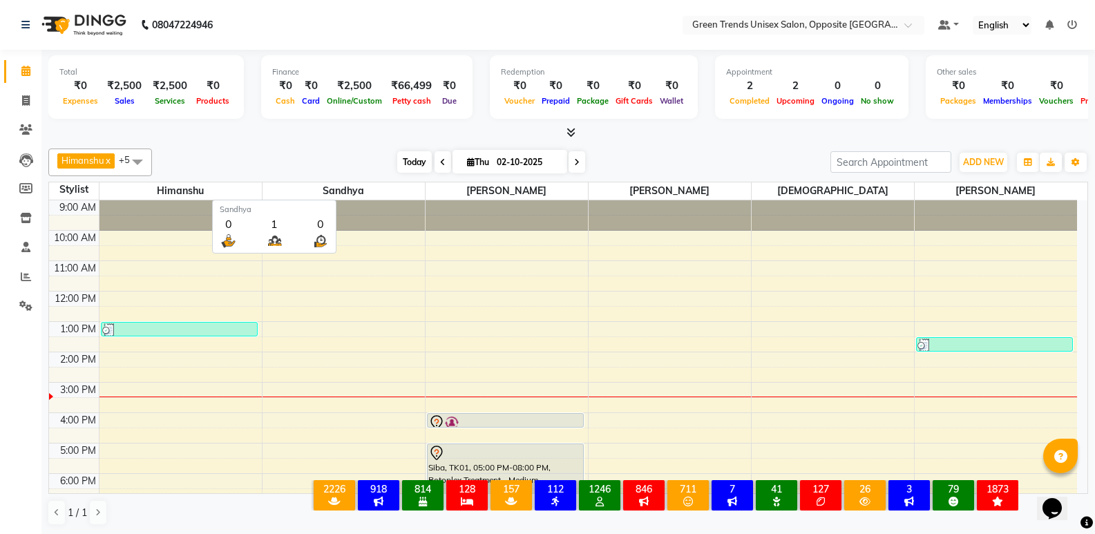
click at [409, 165] on span "Today" at bounding box center [414, 161] width 35 height 21
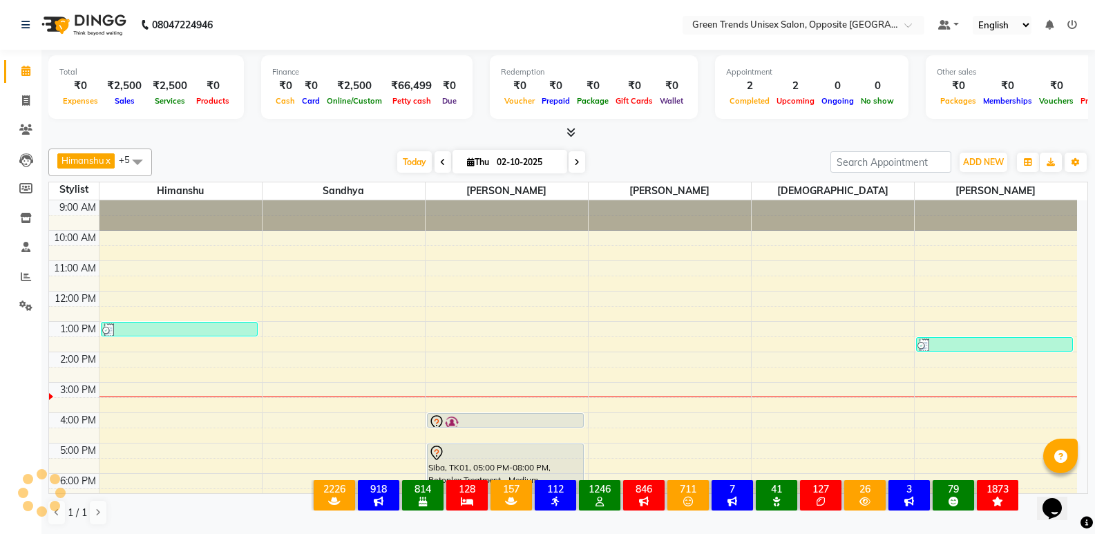
scroll to position [102, 0]
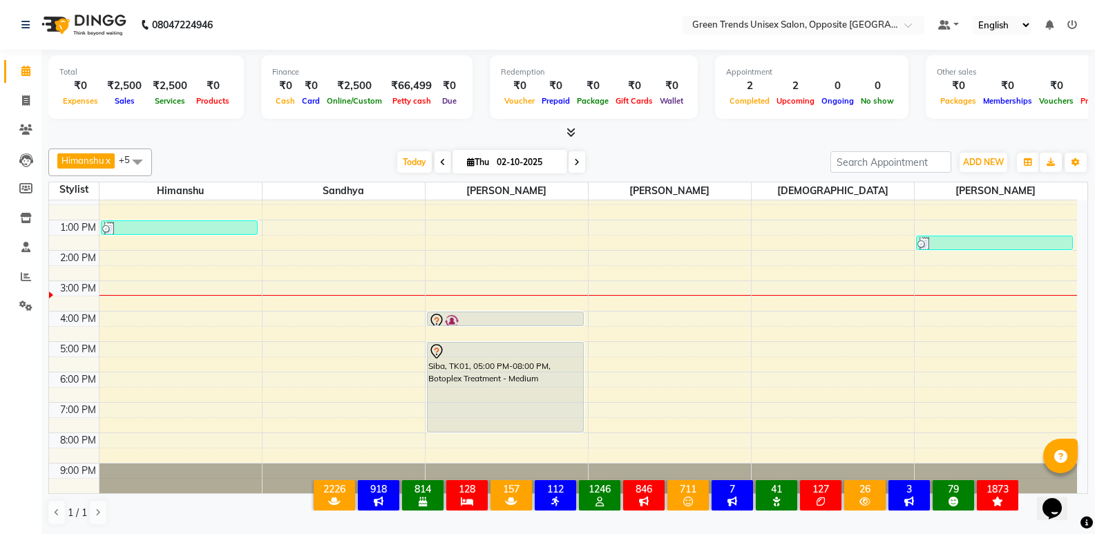
click at [376, 143] on div "[PERSON_NAME] x [PERSON_NAME] x [PERSON_NAME] x [PERSON_NAME] x +5 Select All […" at bounding box center [568, 337] width 1040 height 388
click at [302, 34] on nav "08047224946 Select Location × Green Trends Unisex Salon, Opposite Khazana Marke…" at bounding box center [547, 25] width 1095 height 50
click at [405, 164] on span "Today" at bounding box center [414, 161] width 35 height 21
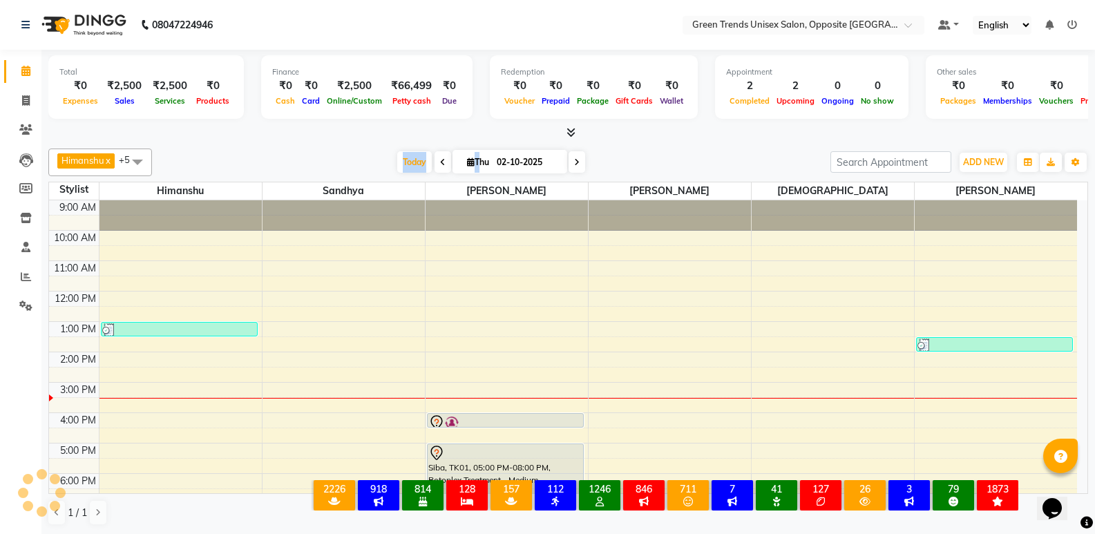
click at [390, 122] on div "Total ₹0 Expenses ₹2,500 Sales ₹2,500 Services ₹0 Products Finance ₹0 Cash ₹0 C…" at bounding box center [568, 89] width 1040 height 68
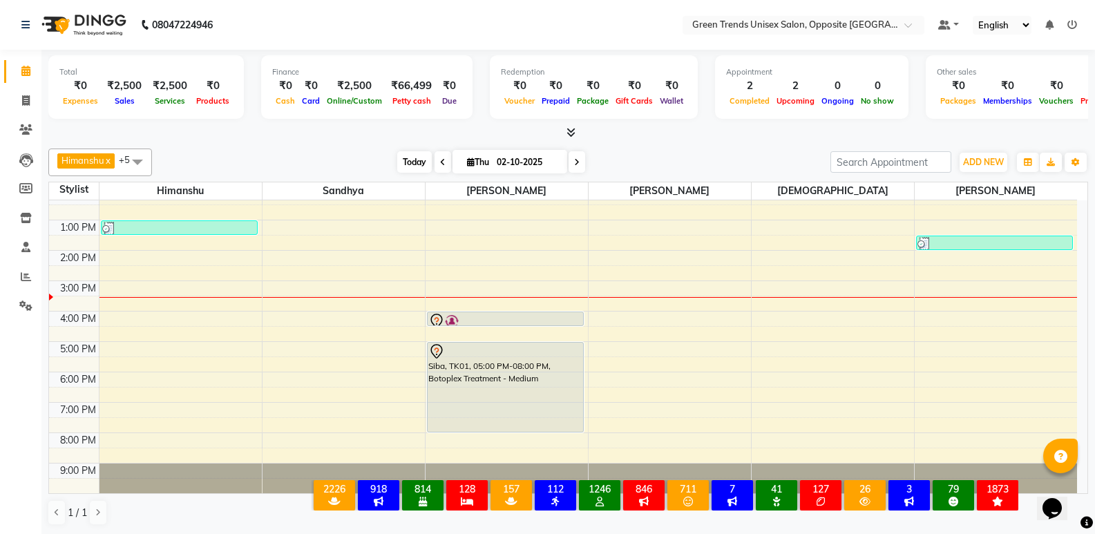
click at [397, 162] on span "Today" at bounding box center [414, 161] width 35 height 21
click at [357, 138] on div at bounding box center [568, 133] width 1040 height 15
click at [205, 296] on div "9:00 AM 10:00 AM 11:00 AM 12:00 PM 1:00 PM 2:00 PM 3:00 PM 4:00 PM 5:00 PM 6:00…" at bounding box center [563, 296] width 1028 height 394
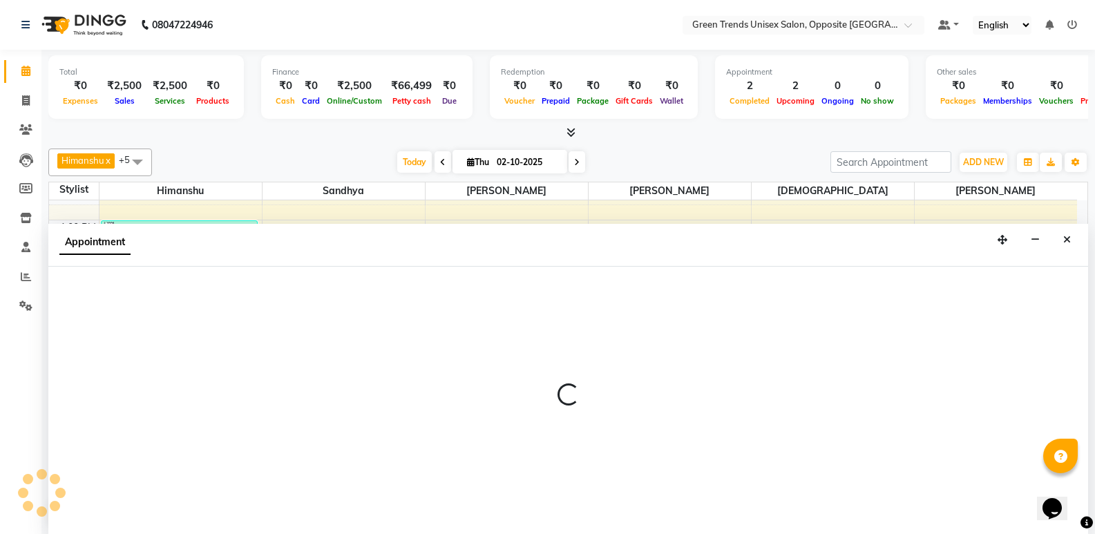
select select "82136"
select select "tentative"
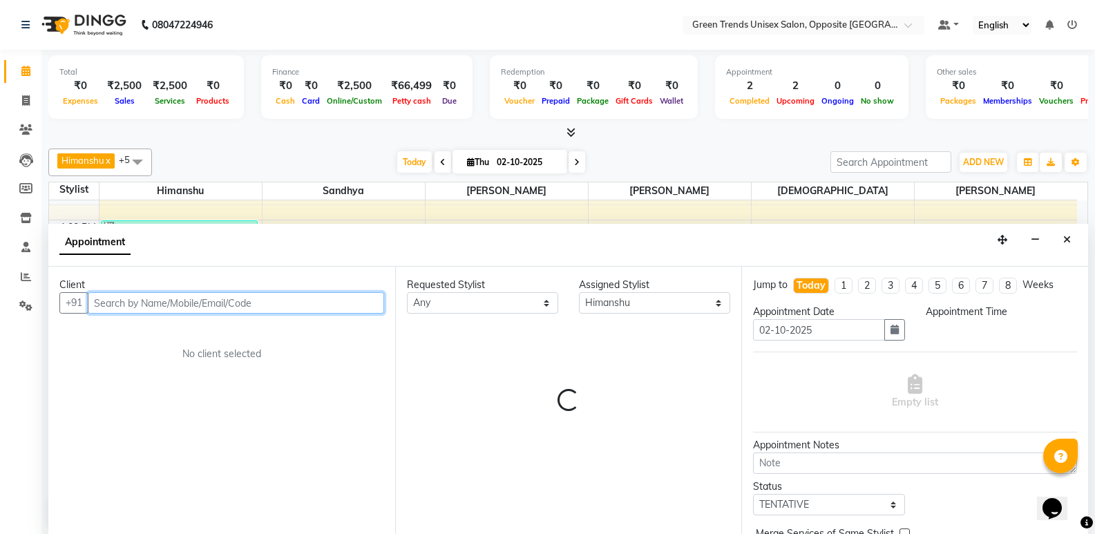
select select "900"
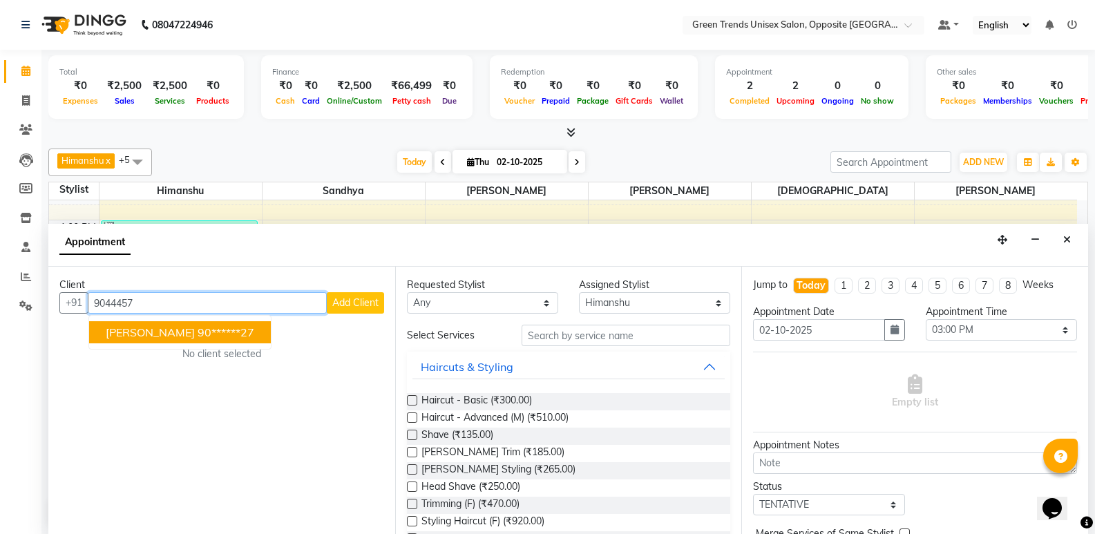
click at [220, 329] on ngb-highlight "90******27" at bounding box center [226, 332] width 57 height 14
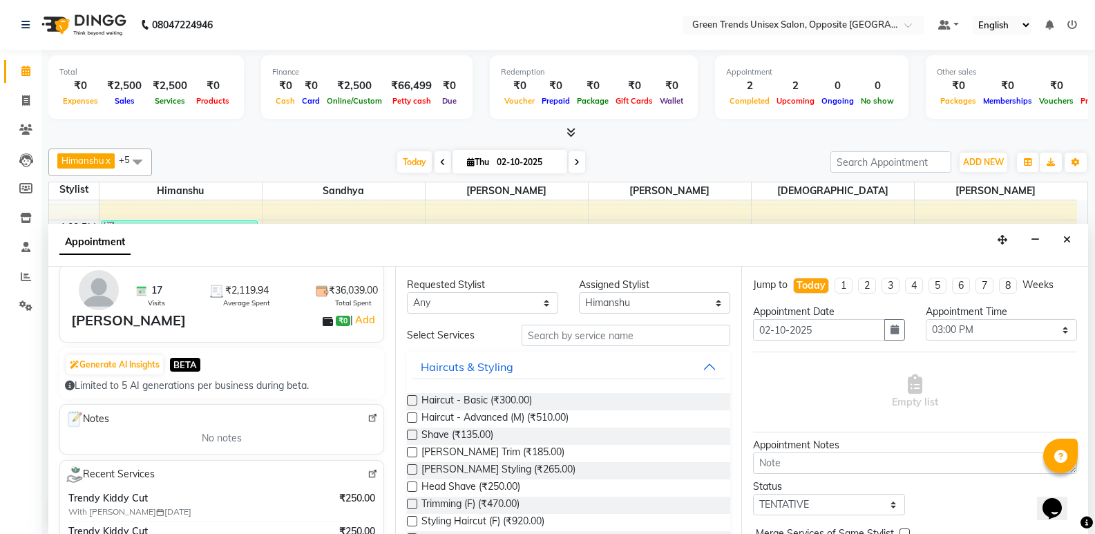
scroll to position [219, 0]
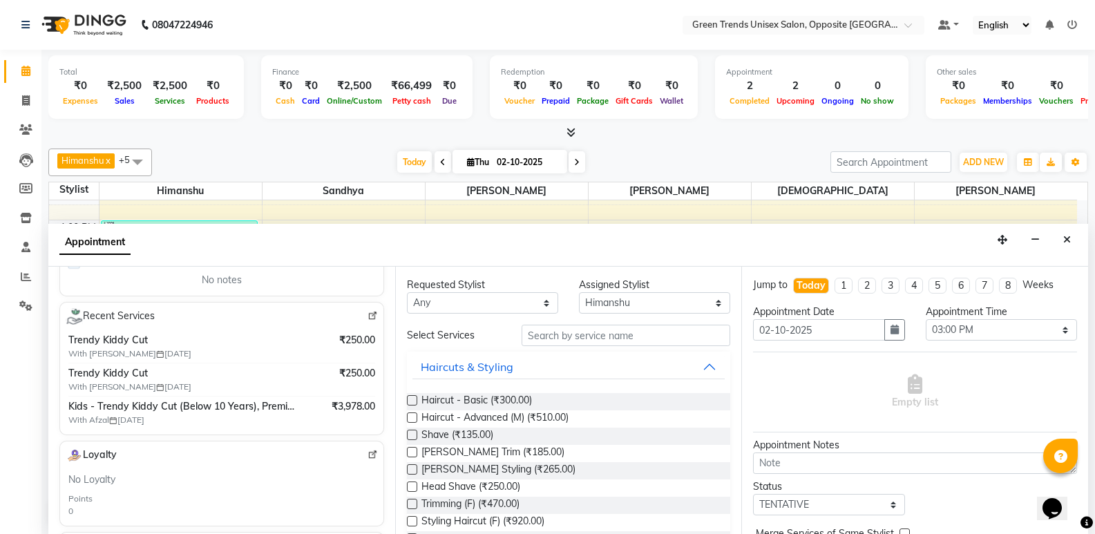
type input "90******27"
click at [551, 336] on input "text" at bounding box center [626, 335] width 209 height 21
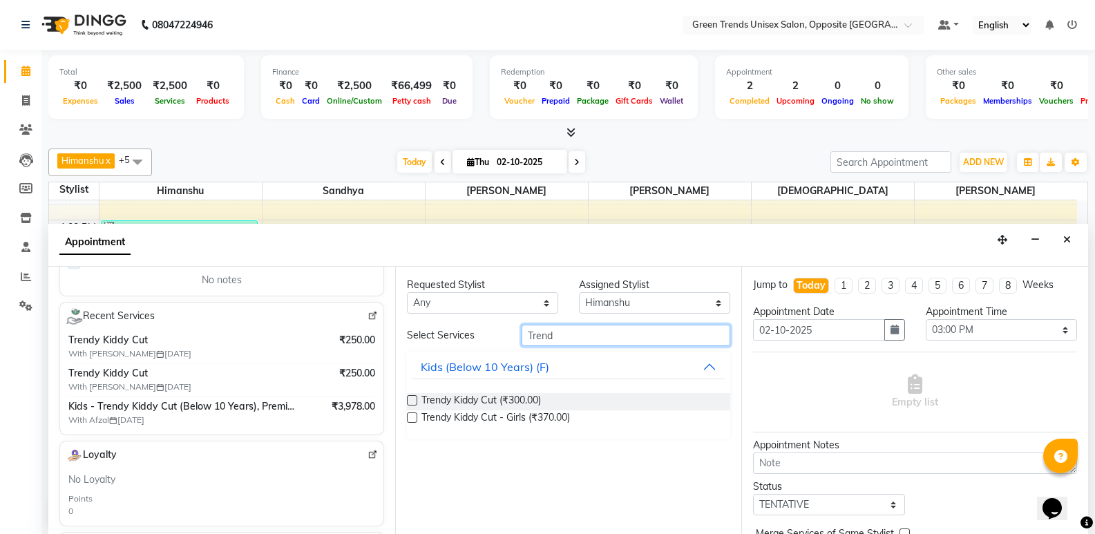
type input "Trend"
click at [412, 398] on label at bounding box center [412, 400] width 10 height 10
click at [412, 398] on input "checkbox" at bounding box center [411, 401] width 9 height 9
click at [412, 398] on label at bounding box center [412, 400] width 10 height 10
click at [412, 398] on input "checkbox" at bounding box center [411, 401] width 9 height 9
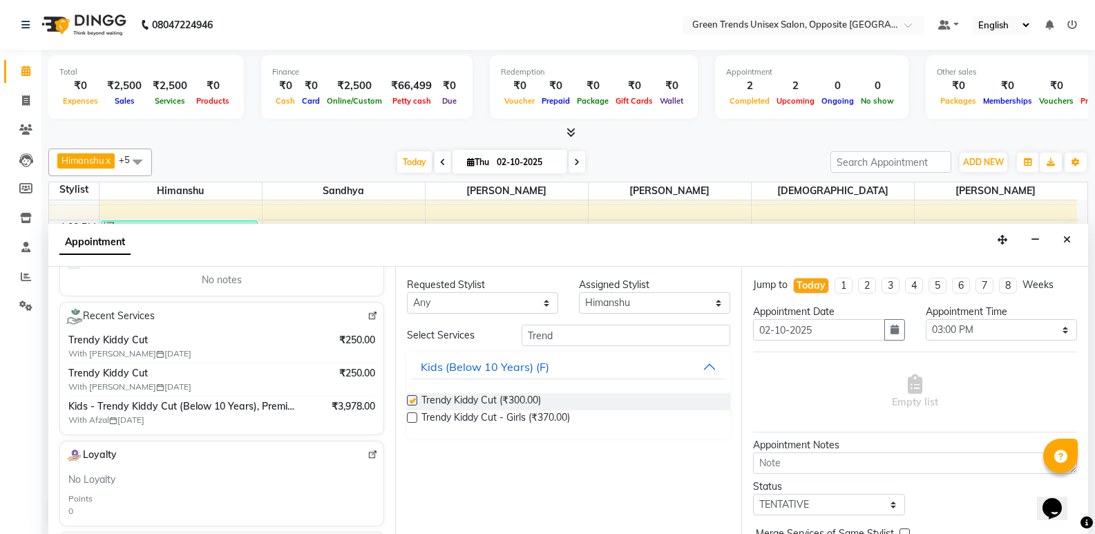
checkbox input "false"
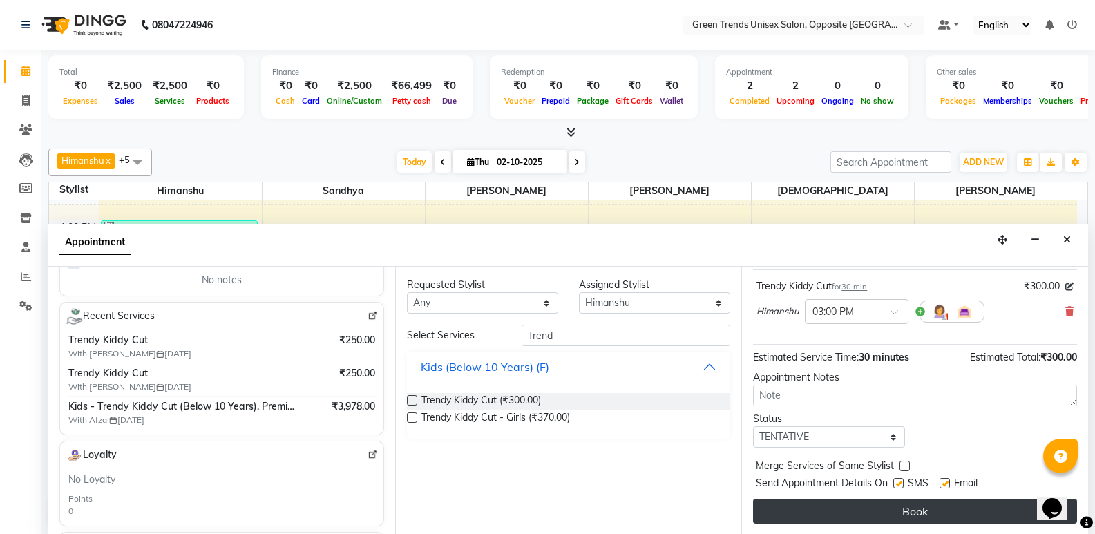
scroll to position [1, 0]
click at [939, 506] on button "Book" at bounding box center [915, 510] width 324 height 25
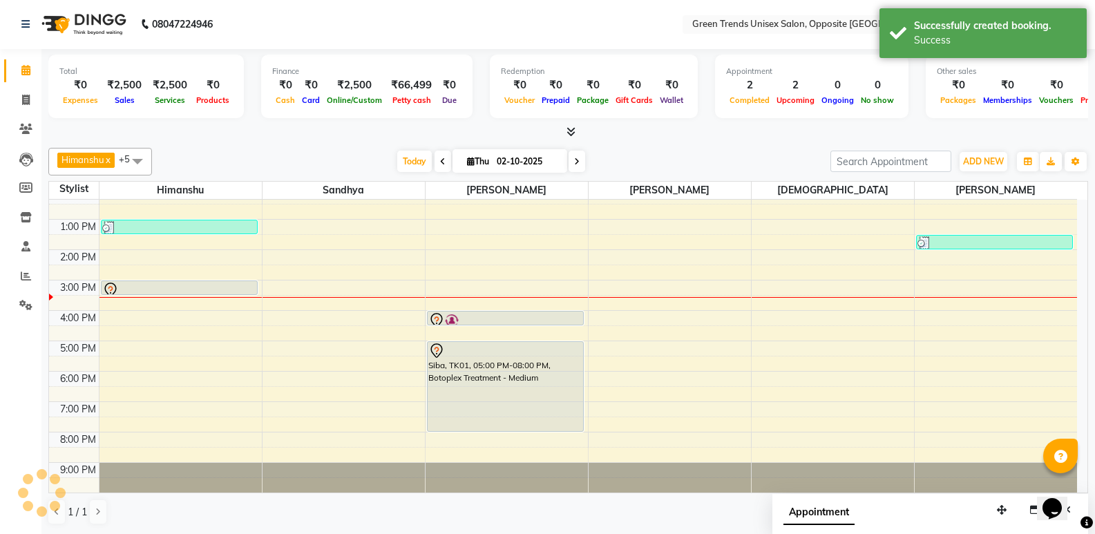
scroll to position [0, 0]
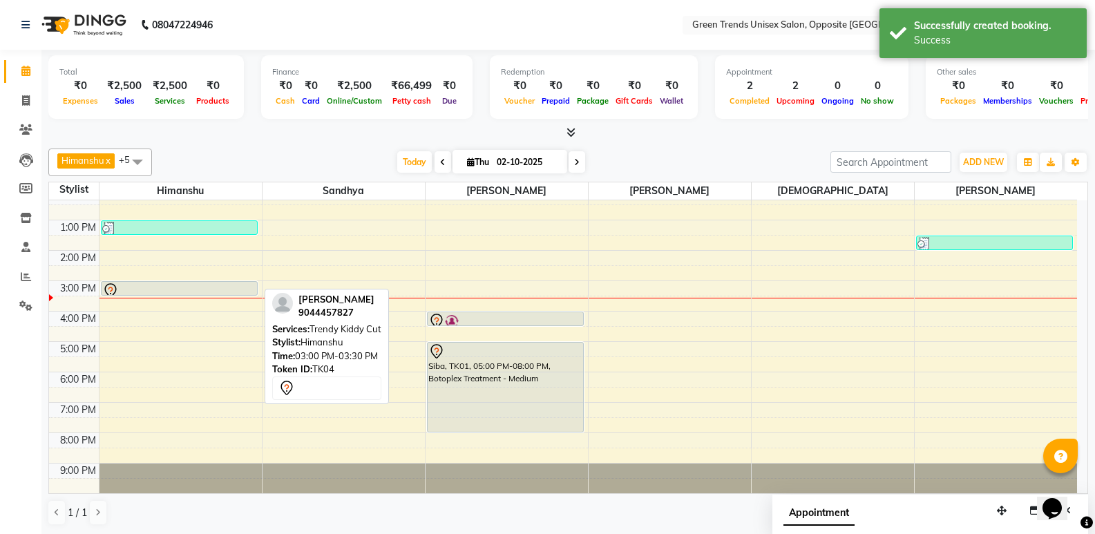
click at [221, 287] on div at bounding box center [179, 291] width 154 height 17
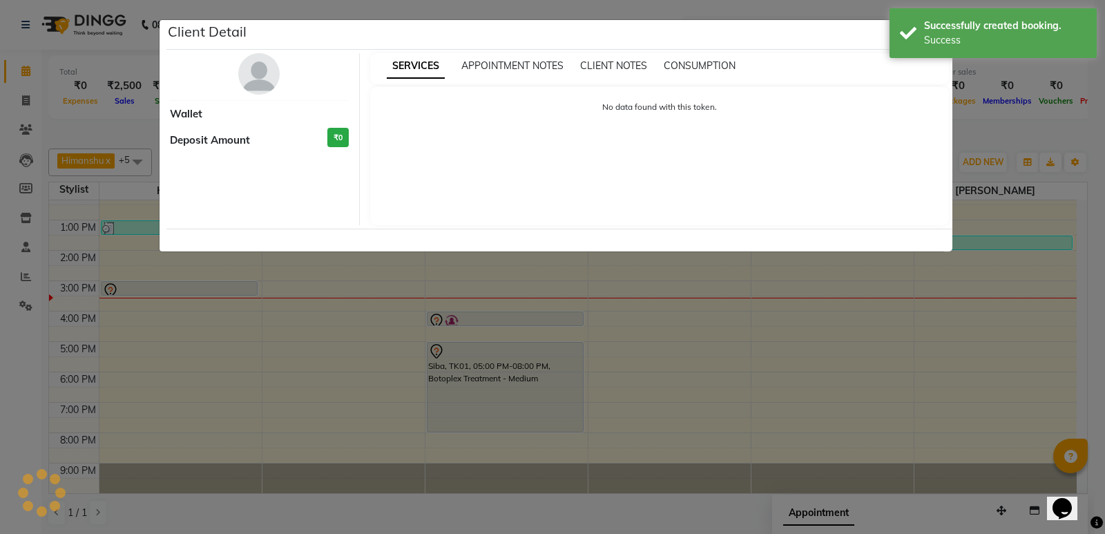
select select "7"
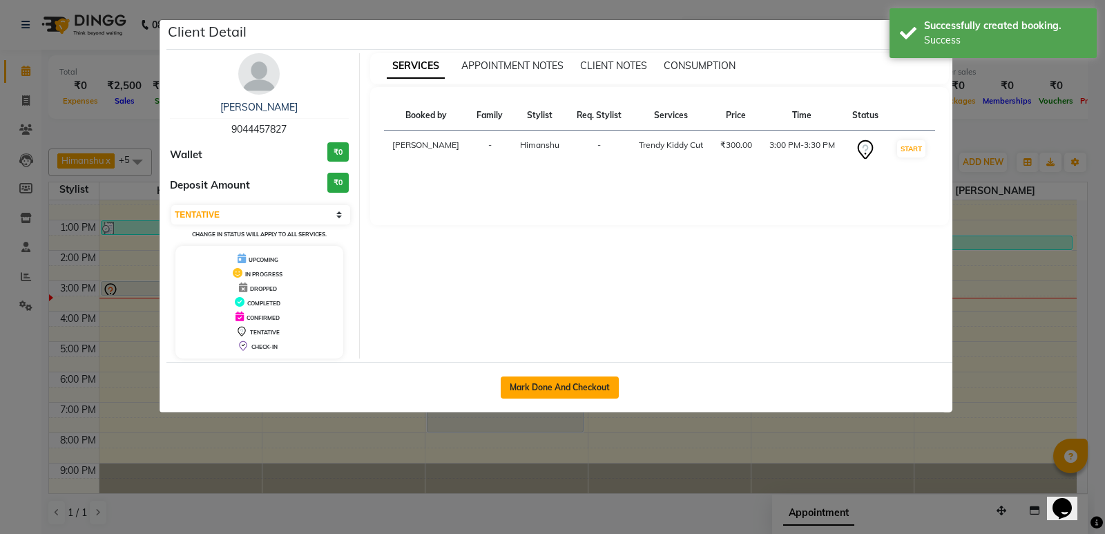
click at [554, 384] on button "Mark Done And Checkout" at bounding box center [560, 387] width 118 height 22
select select "service"
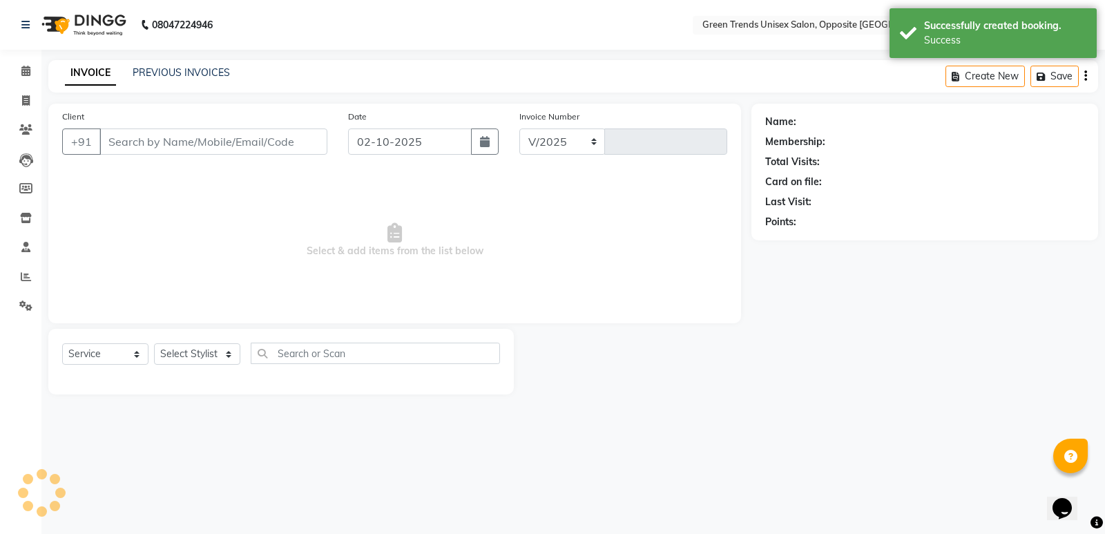
select select "5225"
type input "1283"
type input "90******27"
select select "82136"
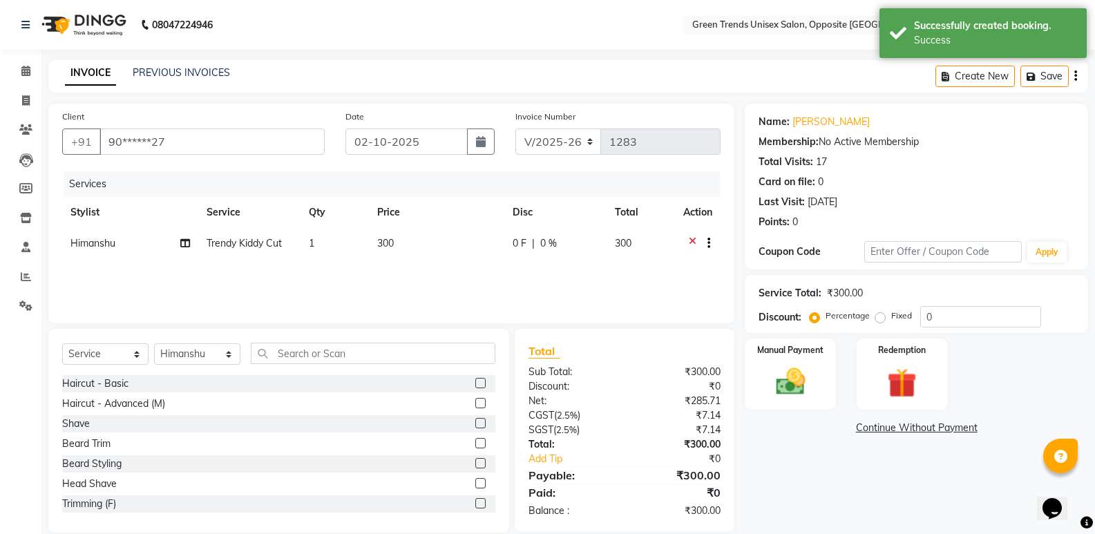
click at [497, 249] on td "300" at bounding box center [436, 245] width 135 height 34
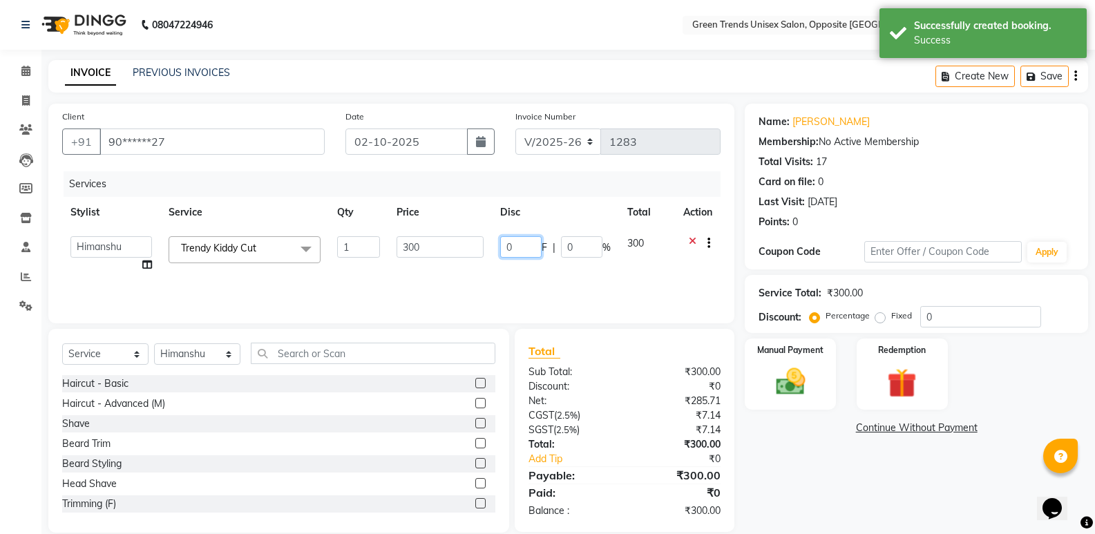
click at [515, 248] on input "0" at bounding box center [520, 246] width 41 height 21
type input "050"
click at [393, 273] on div "Services Stylist Service Qty Price Disc Total Action [PERSON_NAME] [PERSON_NAME…" at bounding box center [391, 240] width 658 height 138
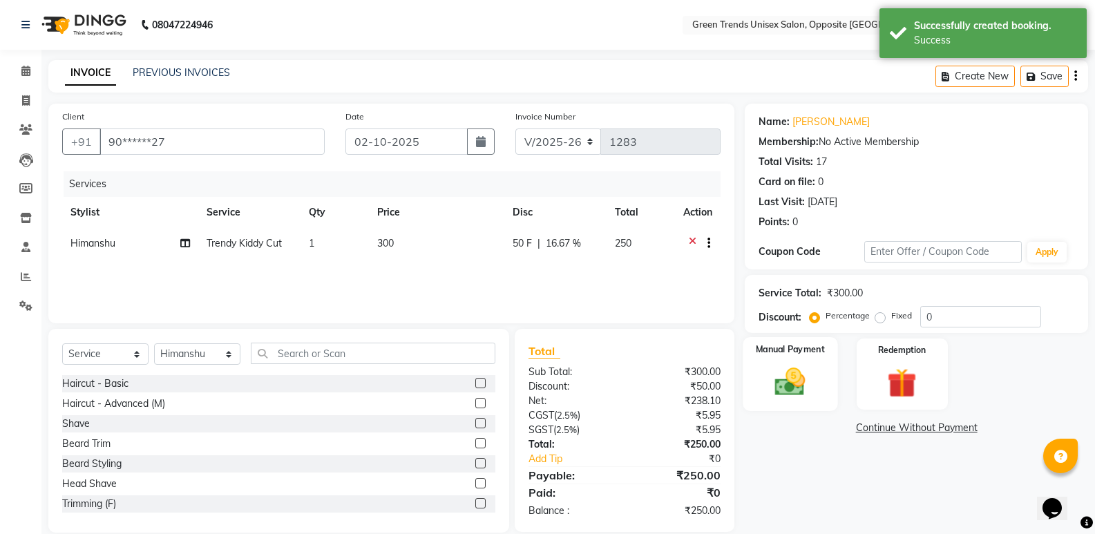
click at [782, 364] on img at bounding box center [789, 381] width 49 height 35
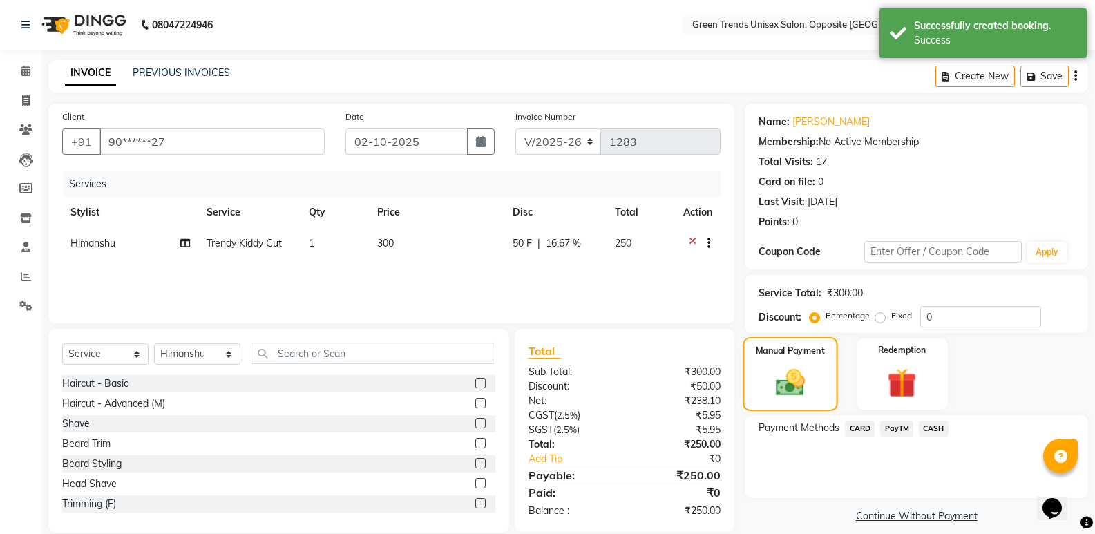
click at [782, 366] on img at bounding box center [790, 382] width 47 height 33
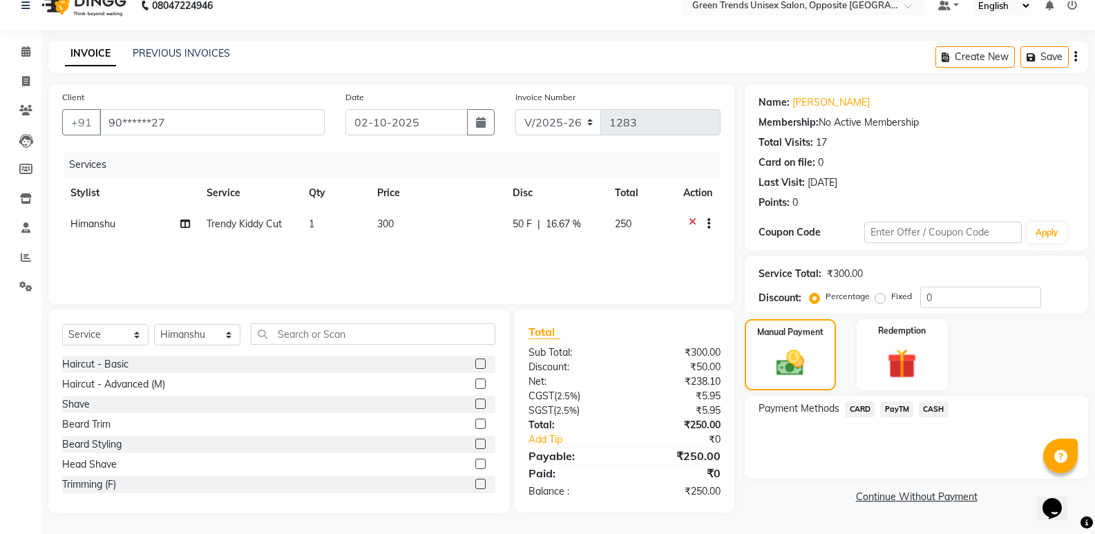
click at [904, 414] on span "PayTM" at bounding box center [896, 409] width 33 height 16
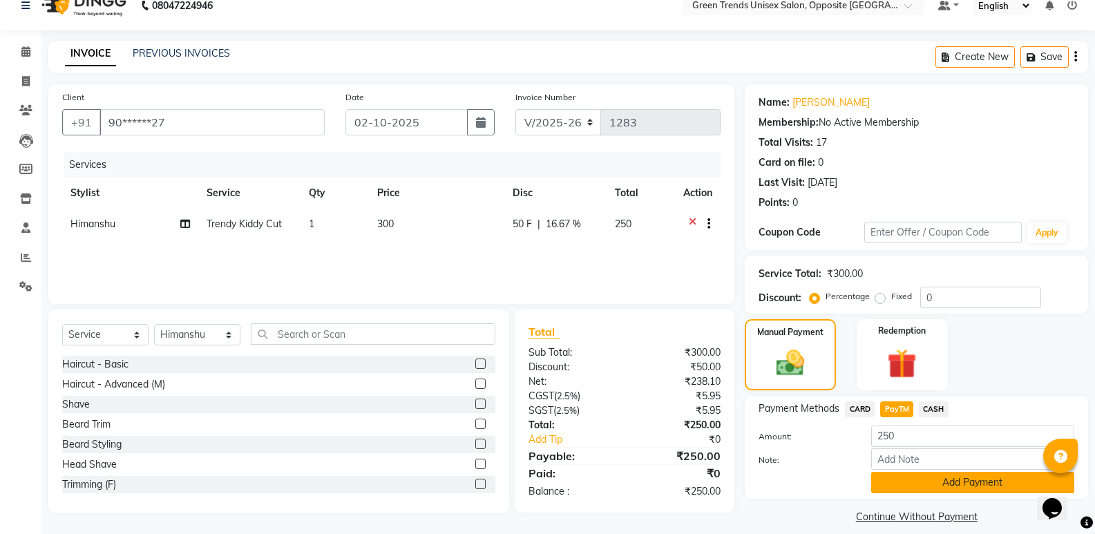
click at [931, 479] on button "Add Payment" at bounding box center [972, 482] width 203 height 21
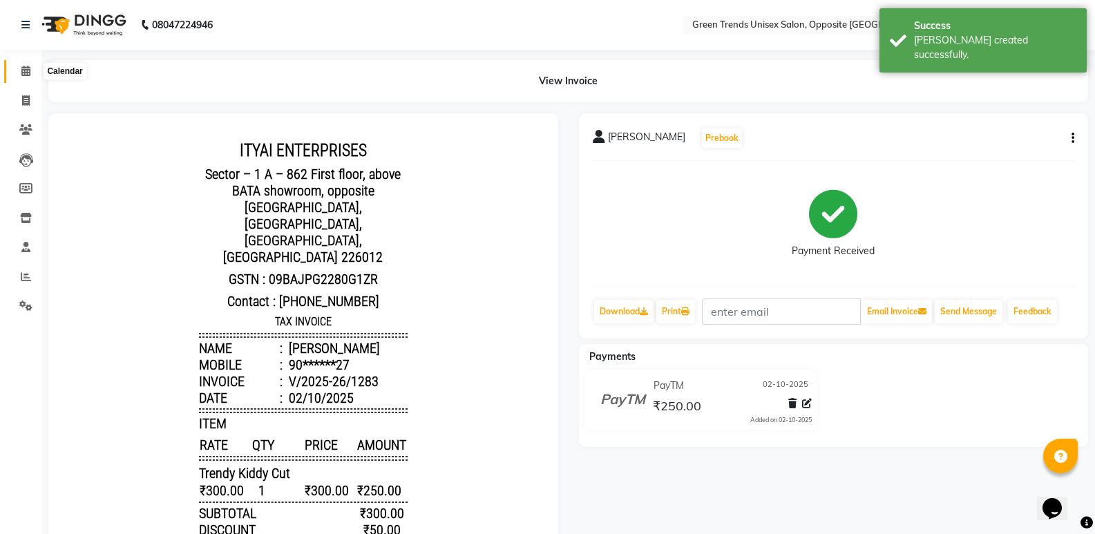
click at [27, 72] on icon at bounding box center [25, 71] width 9 height 10
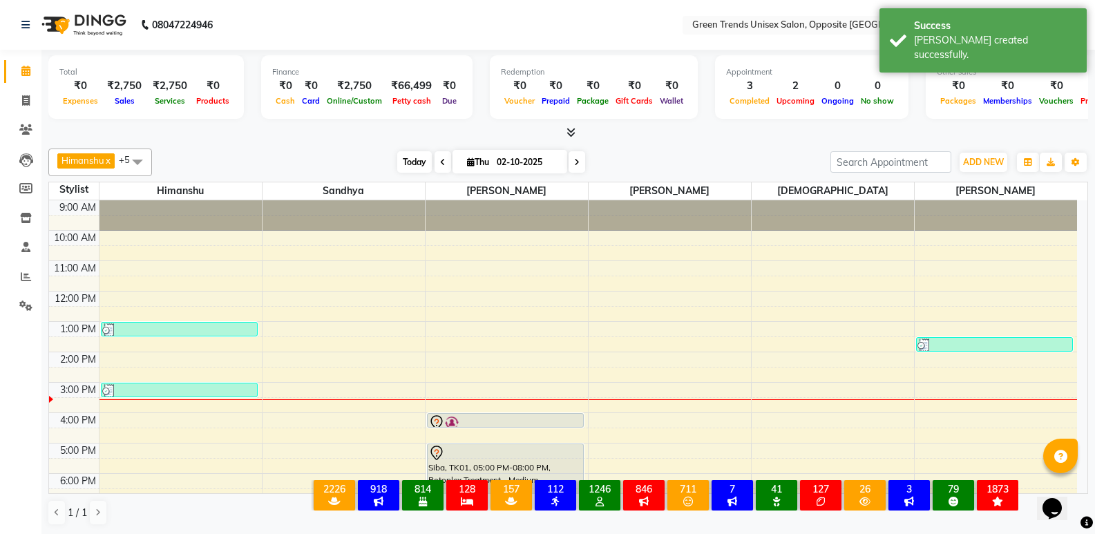
click at [417, 164] on span "Today" at bounding box center [414, 161] width 35 height 21
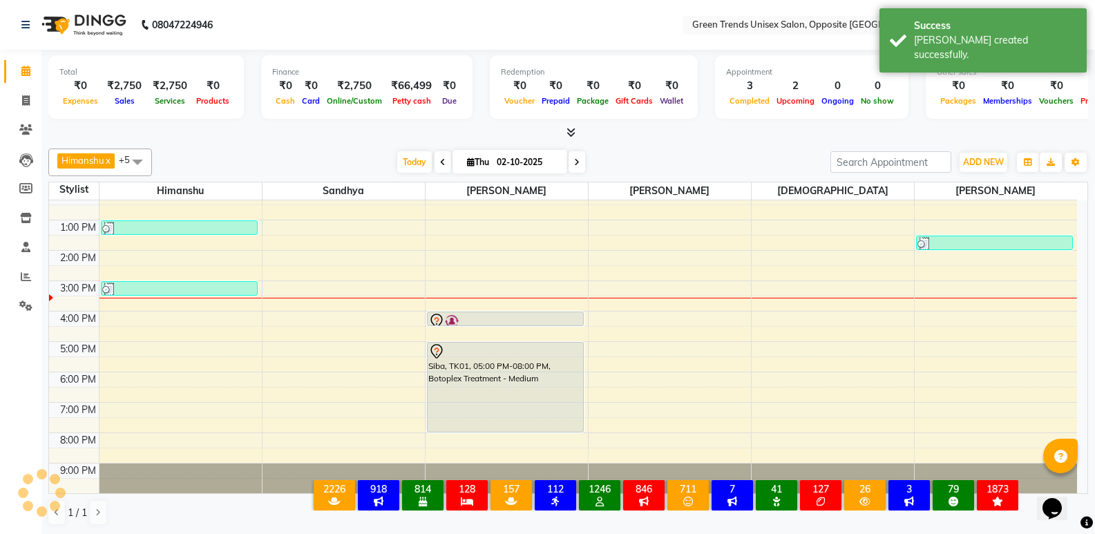
click at [319, 144] on div "[PERSON_NAME] x [PERSON_NAME] x [PERSON_NAME] x [PERSON_NAME] x +5 Select All […" at bounding box center [568, 337] width 1040 height 388
click at [318, 143] on div "[PERSON_NAME] x [PERSON_NAME] x [PERSON_NAME] x [PERSON_NAME] x +5 Select All […" at bounding box center [568, 337] width 1040 height 388
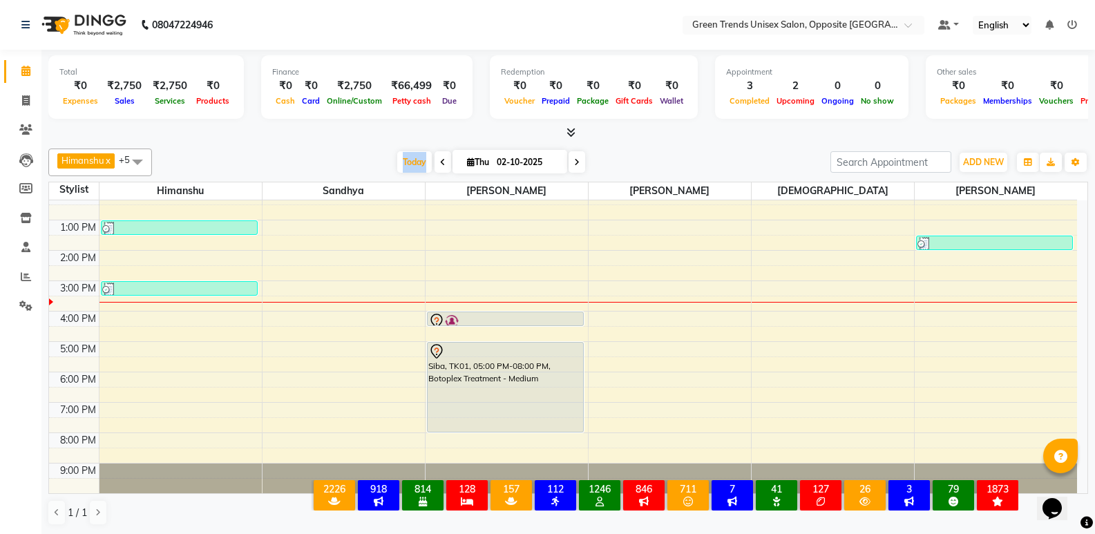
click at [423, 133] on div at bounding box center [568, 133] width 1040 height 15
click at [408, 163] on span "Today" at bounding box center [414, 161] width 35 height 21
drag, startPoint x: 408, startPoint y: 163, endPoint x: 430, endPoint y: 183, distance: 29.3
click at [408, 163] on span "Today" at bounding box center [414, 161] width 35 height 21
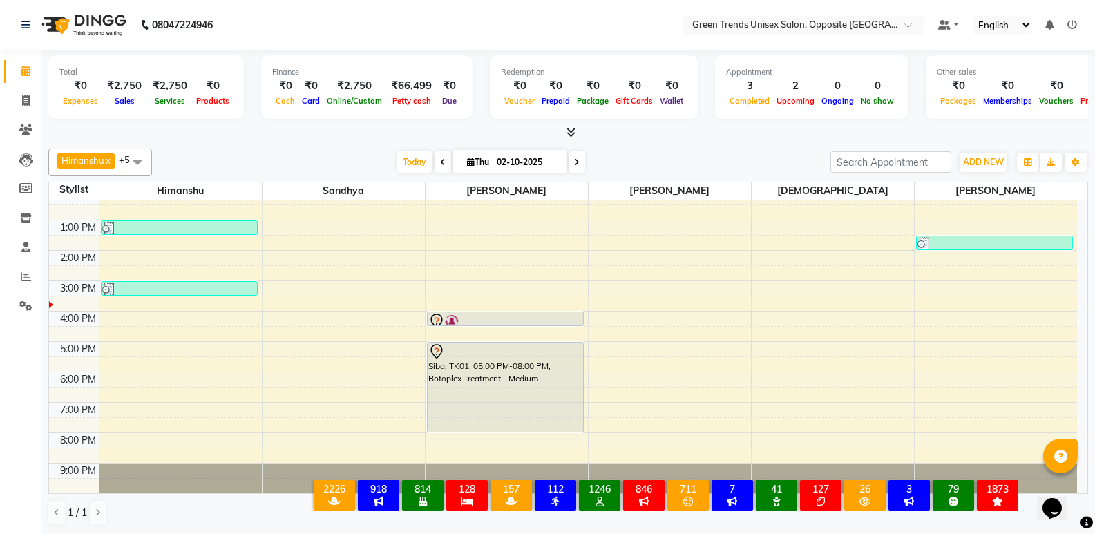
click at [189, 306] on div "9:00 AM 10:00 AM 11:00 AM 12:00 PM 1:00 PM 2:00 PM 3:00 PM 4:00 PM 5:00 PM 6:00…" at bounding box center [563, 296] width 1028 height 394
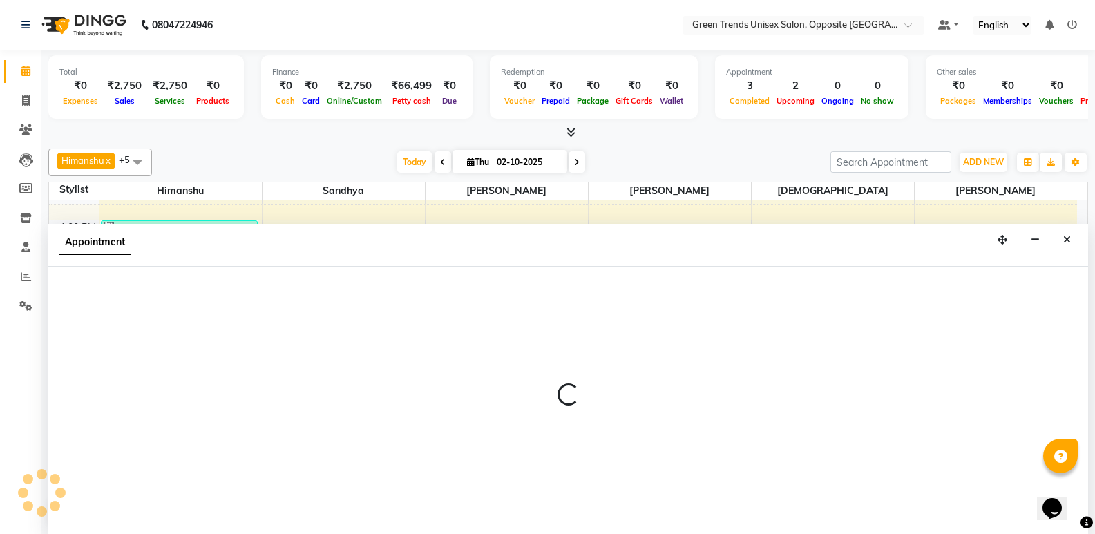
select select "82136"
select select "tentative"
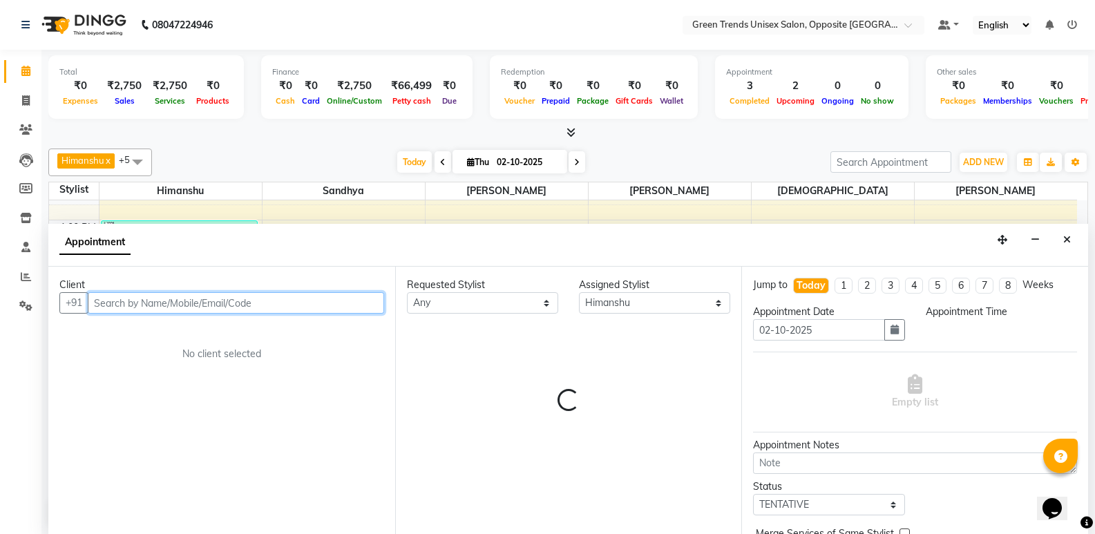
select select "930"
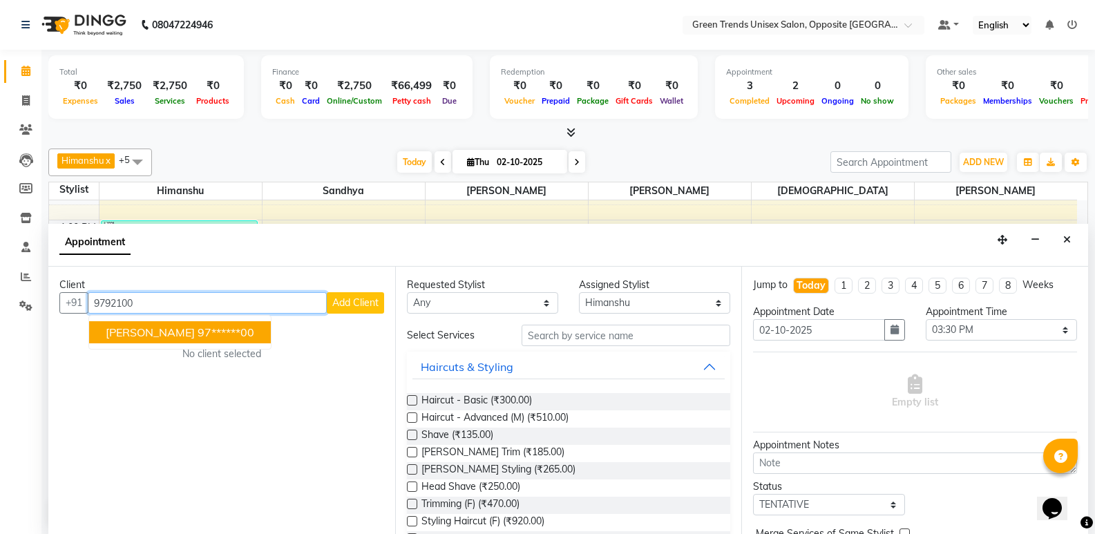
click at [198, 333] on ngb-highlight "97******00" at bounding box center [226, 332] width 57 height 14
type input "97******00"
click at [155, 333] on div "Client +91 97******00 [PERSON_NAME] 97******00 Add Client No client selected" at bounding box center [221, 401] width 347 height 268
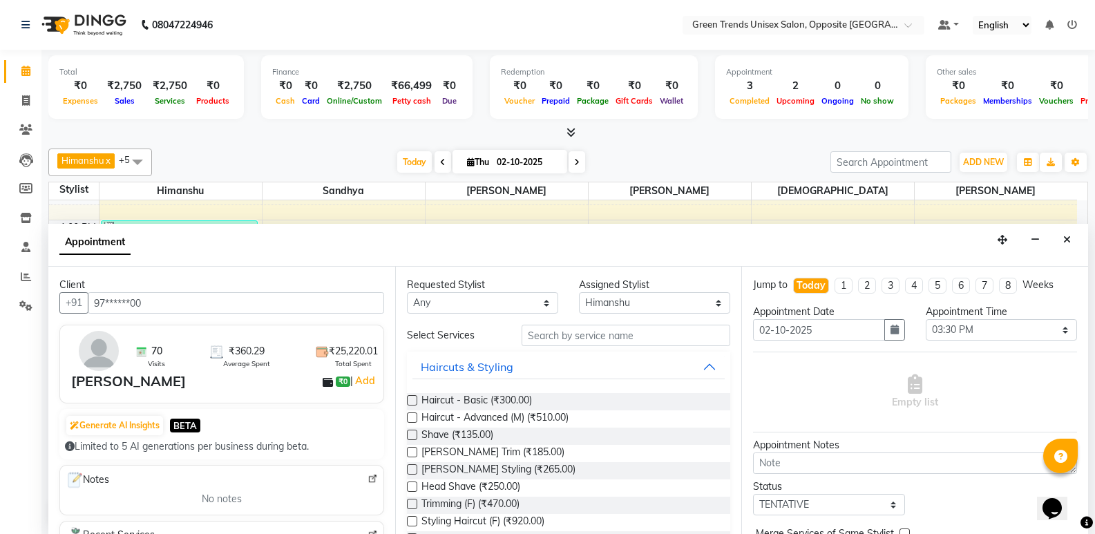
click at [414, 405] on label at bounding box center [412, 400] width 10 height 10
click at [414, 405] on input "checkbox" at bounding box center [411, 401] width 9 height 9
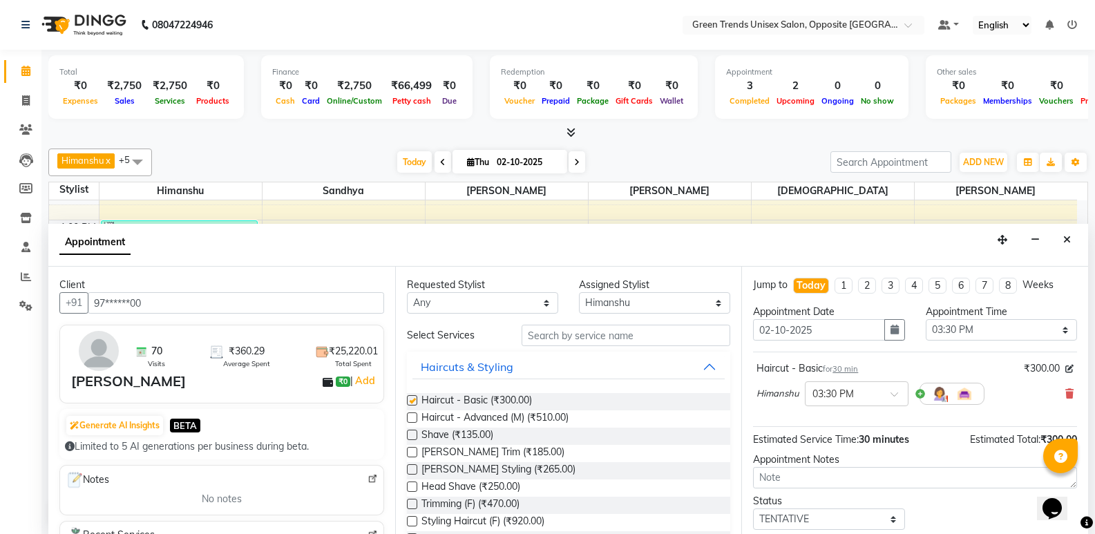
checkbox input "false"
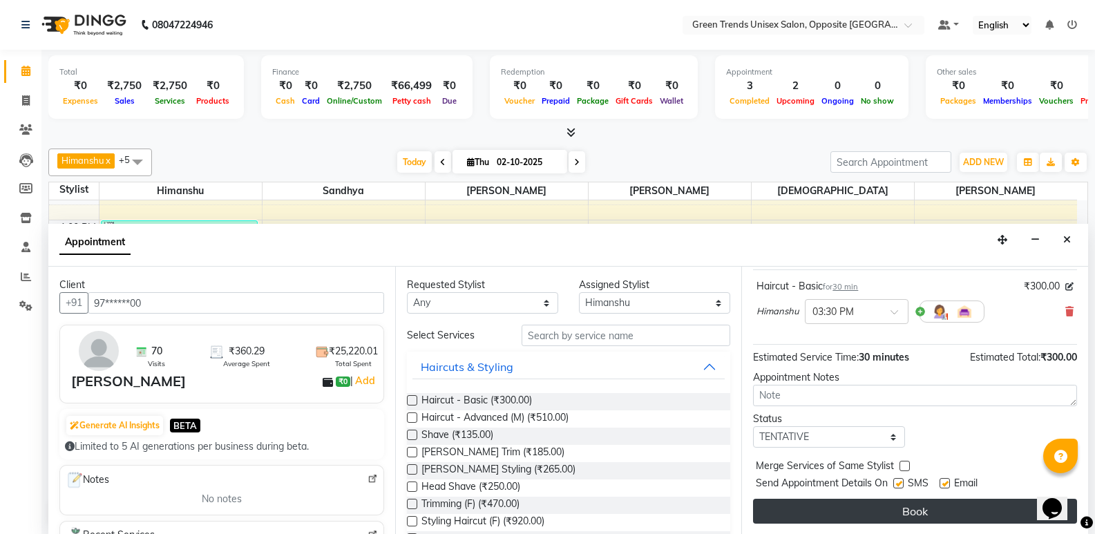
click at [960, 503] on button "Book" at bounding box center [915, 511] width 324 height 25
click at [960, 503] on div "Book" at bounding box center [915, 511] width 324 height 25
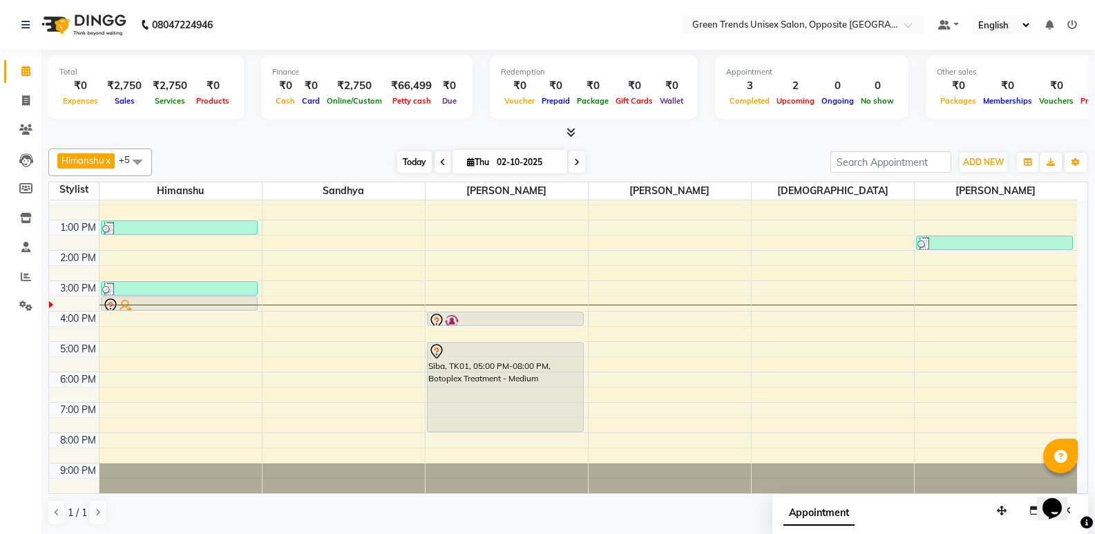
click at [405, 160] on span "Today" at bounding box center [414, 161] width 35 height 21
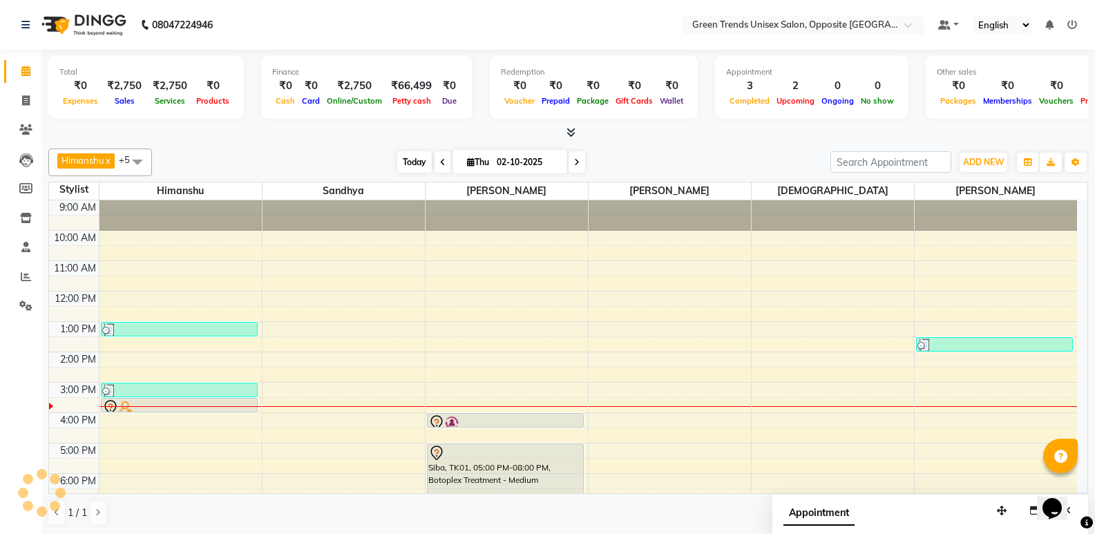
scroll to position [102, 0]
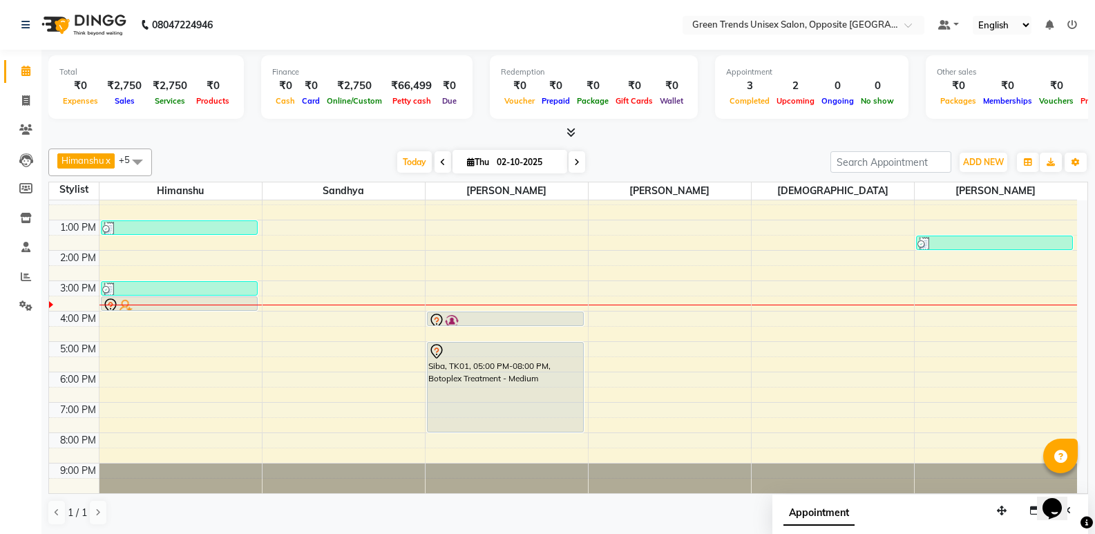
click at [363, 108] on div "Finance ₹0 Cash ₹0 Card ₹2,750 Online/Custom ₹66,499 [PERSON_NAME] cash ₹0 Due" at bounding box center [366, 87] width 211 height 64
click at [405, 164] on span "Today" at bounding box center [414, 161] width 35 height 21
click at [312, 144] on div "[PERSON_NAME] x [PERSON_NAME] x [PERSON_NAME] x [PERSON_NAME] x +5 Select All […" at bounding box center [568, 337] width 1040 height 388
click at [407, 151] on div "[PERSON_NAME] x [PERSON_NAME] x [PERSON_NAME] x [PERSON_NAME] x +5 Select All […" at bounding box center [568, 163] width 1040 height 28
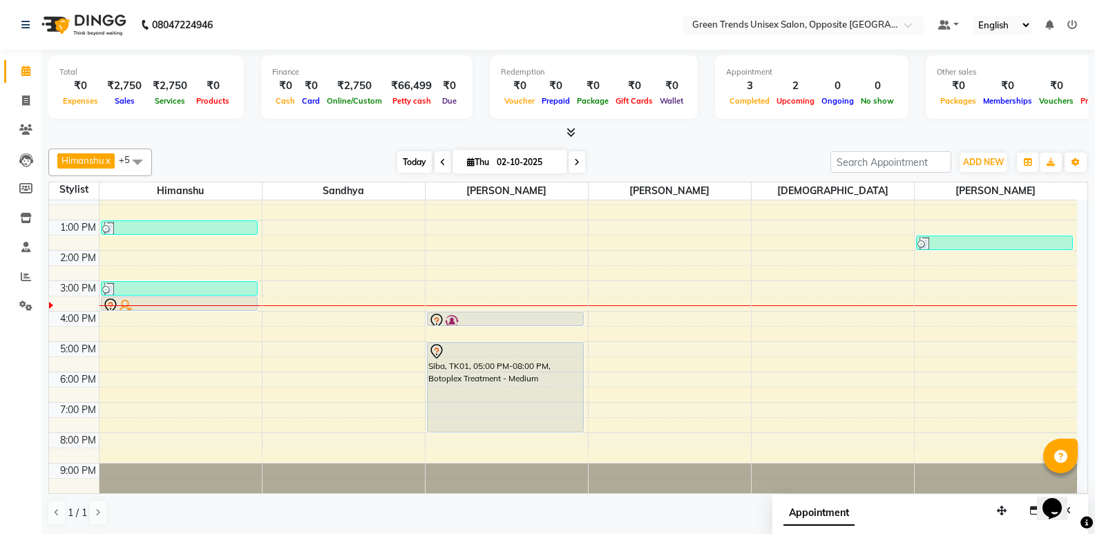
click at [408, 165] on span "Today" at bounding box center [414, 161] width 35 height 21
click at [365, 151] on div "[PERSON_NAME] x [PERSON_NAME] x [PERSON_NAME] x [PERSON_NAME] x +5 Select All […" at bounding box center [568, 163] width 1040 height 28
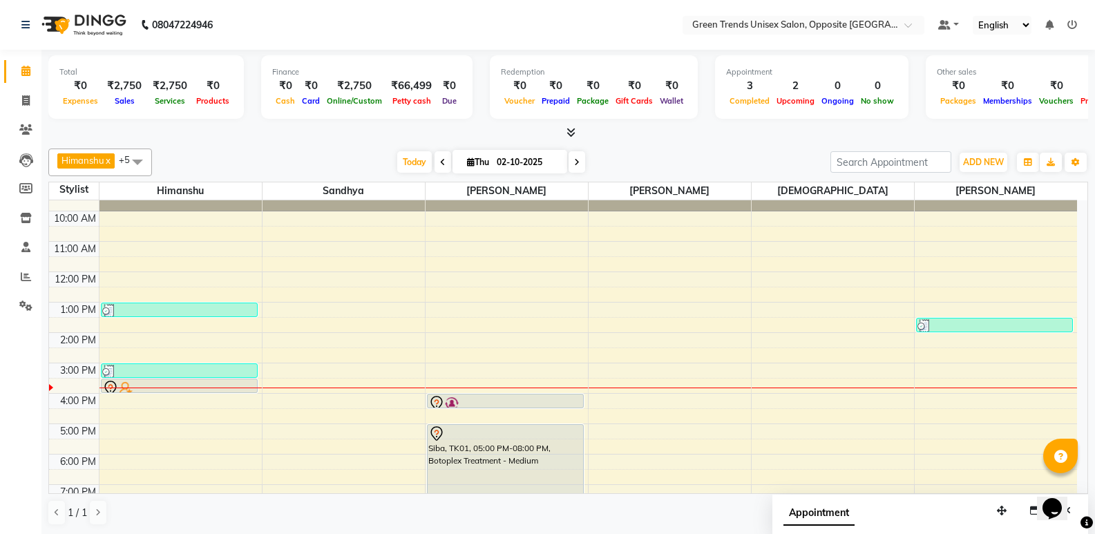
scroll to position [0, 0]
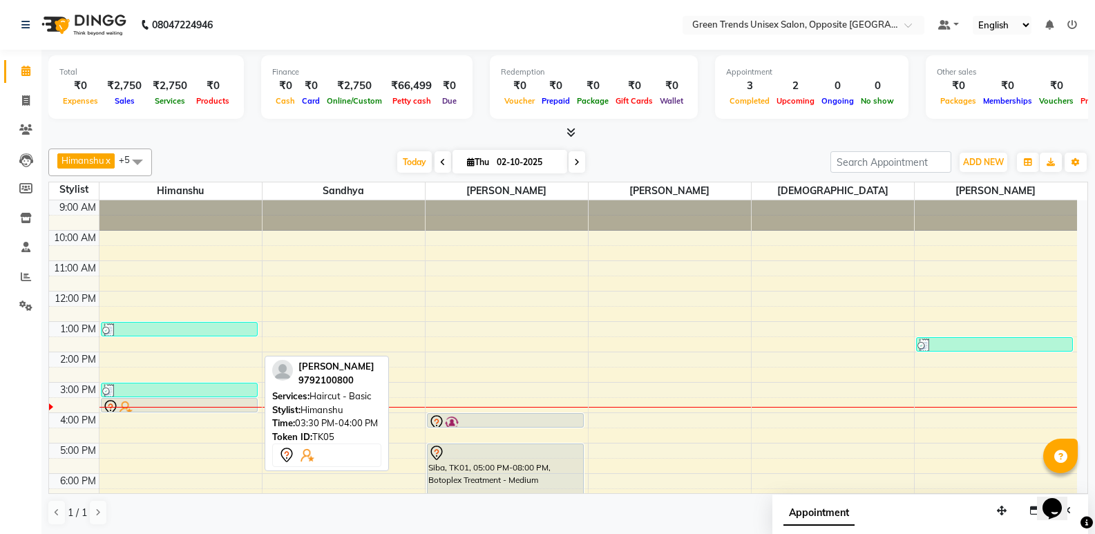
click at [197, 402] on div at bounding box center [179, 407] width 154 height 17
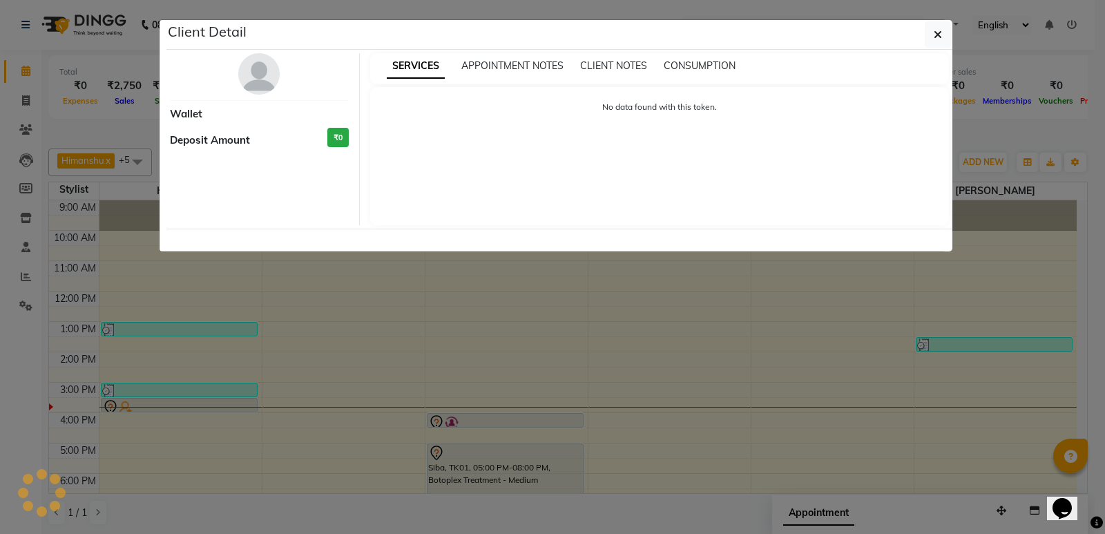
select select "7"
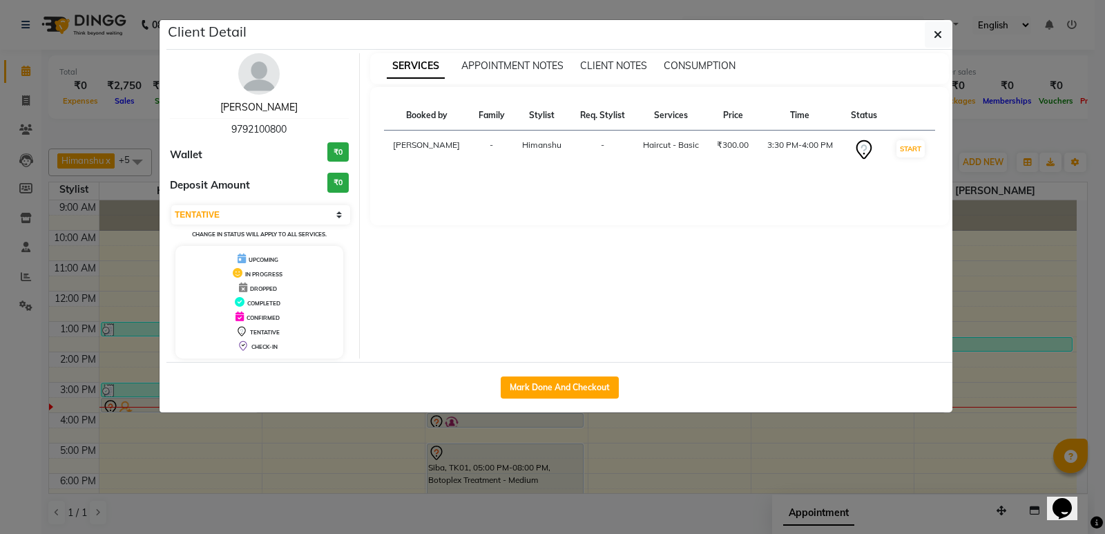
click at [259, 105] on link "[PERSON_NAME]" at bounding box center [258, 107] width 77 height 12
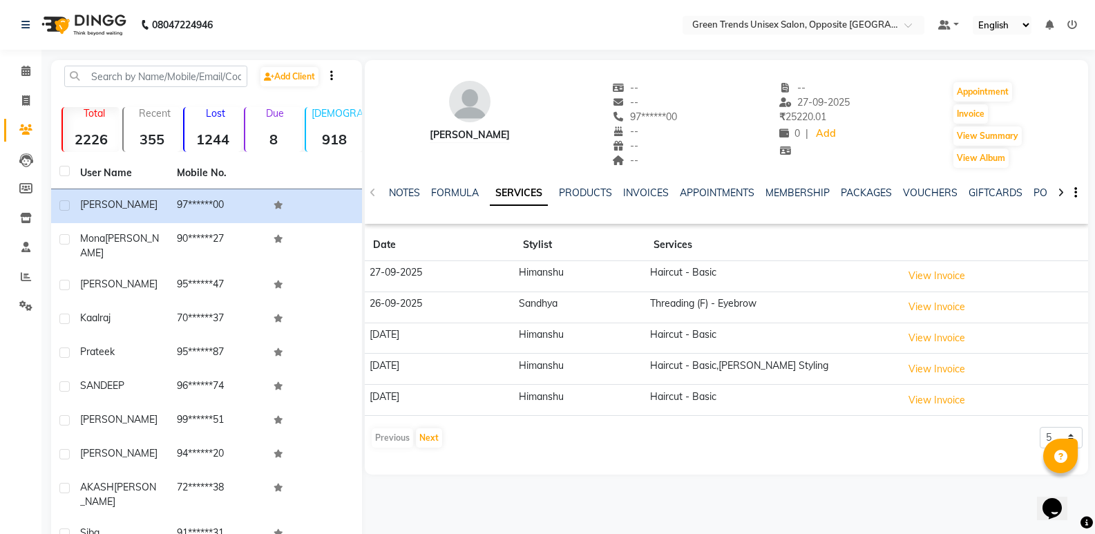
scroll to position [53, 0]
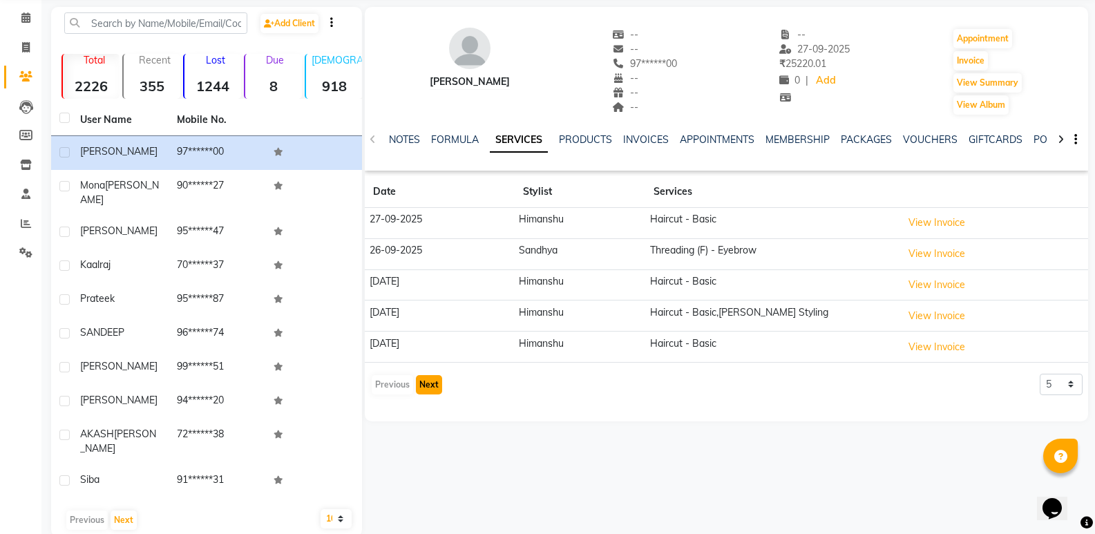
click at [437, 384] on button "Next" at bounding box center [429, 384] width 26 height 19
click at [420, 379] on button "Next" at bounding box center [429, 384] width 26 height 19
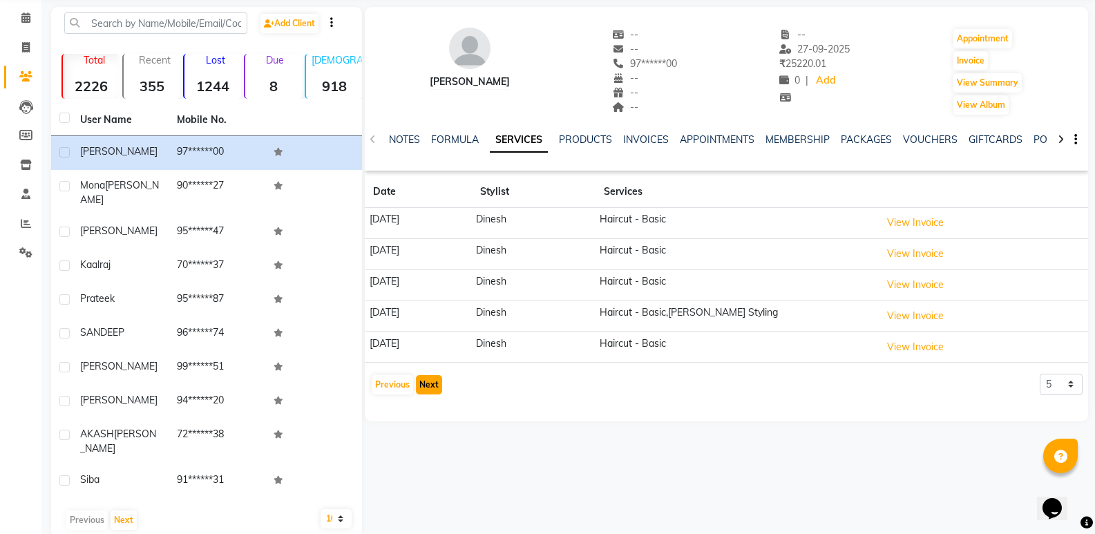
click at [431, 392] on button "Next" at bounding box center [429, 384] width 26 height 19
click at [437, 382] on button "Next" at bounding box center [429, 384] width 26 height 19
click at [437, 383] on button "Next" at bounding box center [429, 384] width 26 height 19
click at [433, 390] on button "Next" at bounding box center [429, 384] width 26 height 19
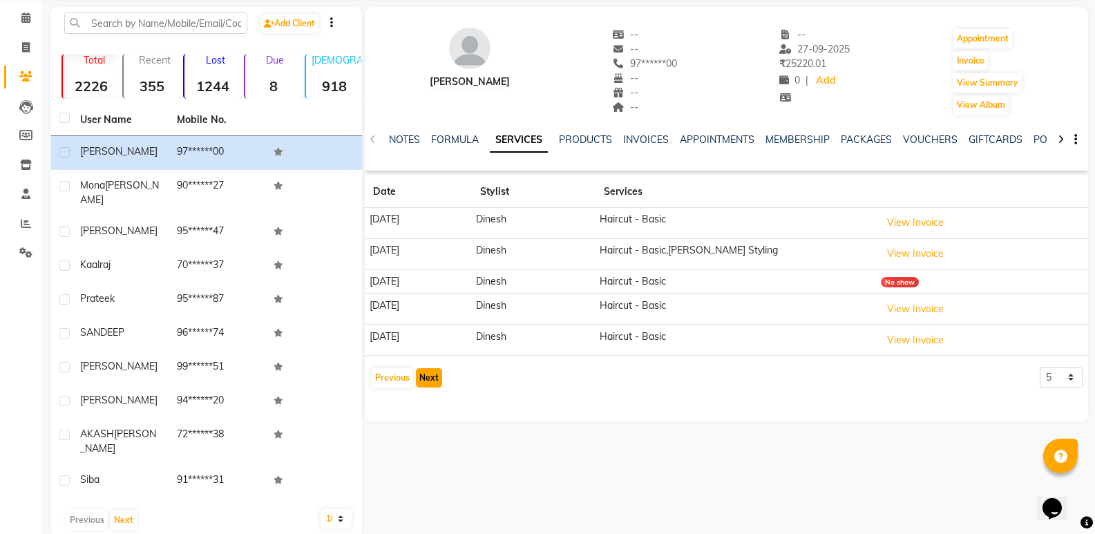
click at [436, 381] on button "Next" at bounding box center [429, 377] width 26 height 19
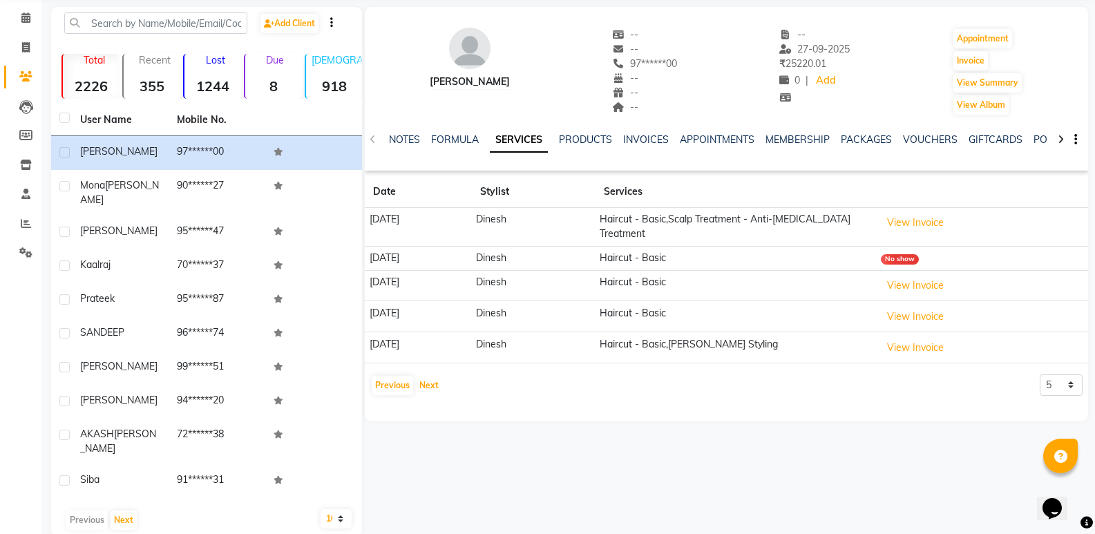
drag, startPoint x: 434, startPoint y: 381, endPoint x: 457, endPoint y: 419, distance: 44.3
click at [434, 382] on button "Next" at bounding box center [429, 385] width 26 height 19
click at [434, 385] on button "Next" at bounding box center [429, 385] width 26 height 19
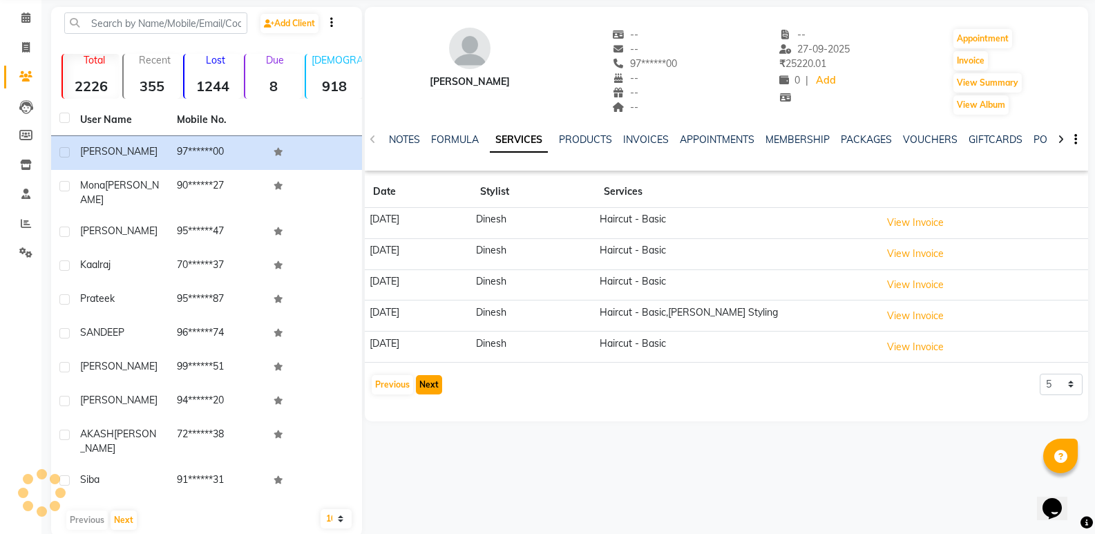
click at [433, 382] on button "Next" at bounding box center [429, 384] width 26 height 19
click at [433, 392] on div "[PERSON_NAME] -- -- 97******00 -- -- -- -- [DATE] ₹ 25220.01 0 | Add Appointmen…" at bounding box center [726, 204] width 723 height 394
click at [434, 383] on button "Next" at bounding box center [429, 384] width 26 height 19
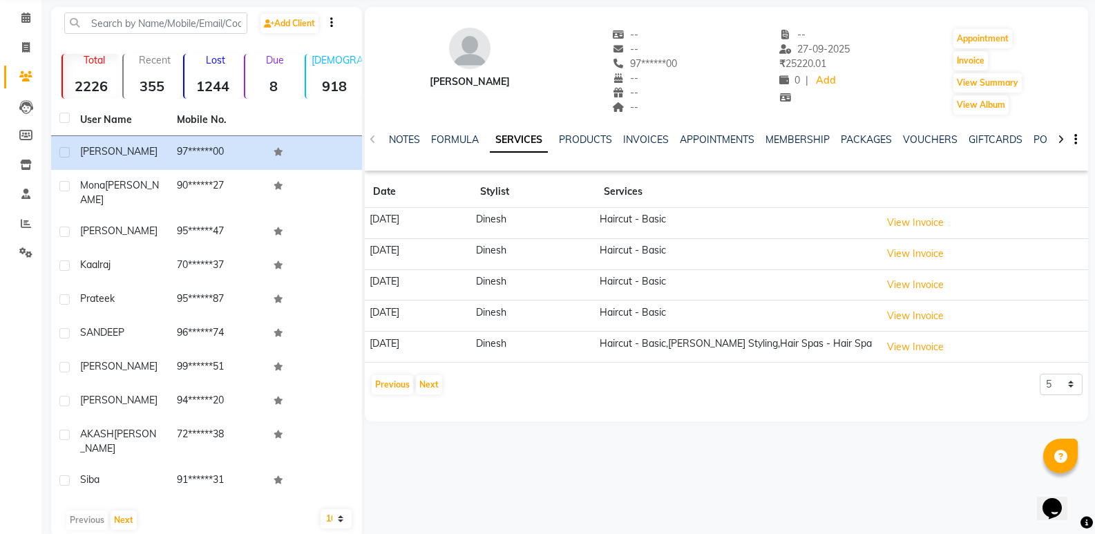
click at [441, 392] on div "Previous Next" at bounding box center [406, 385] width 73 height 22
click at [434, 391] on button "Next" at bounding box center [429, 384] width 26 height 19
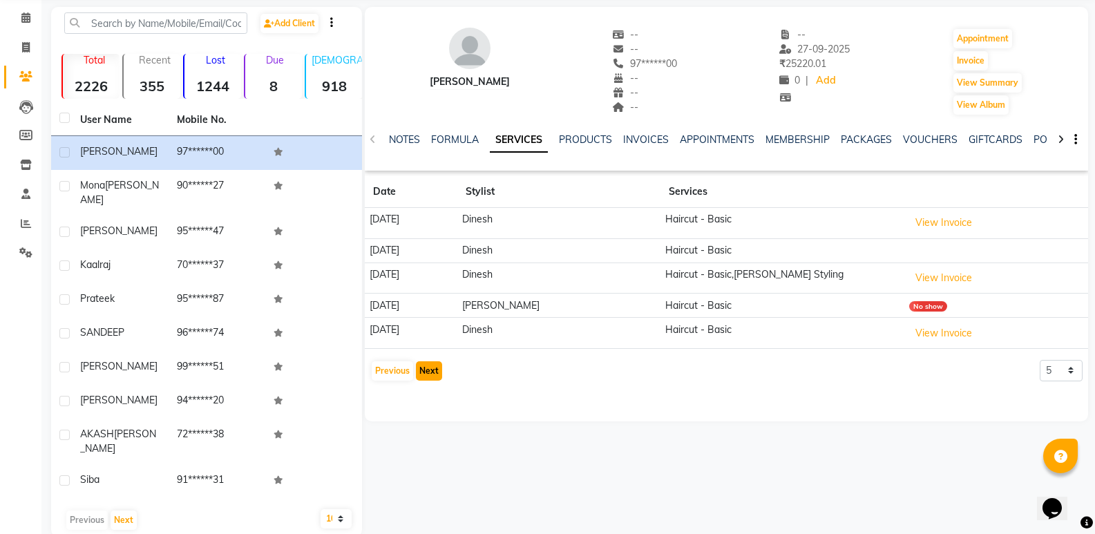
click at [425, 374] on button "Next" at bounding box center [429, 370] width 26 height 19
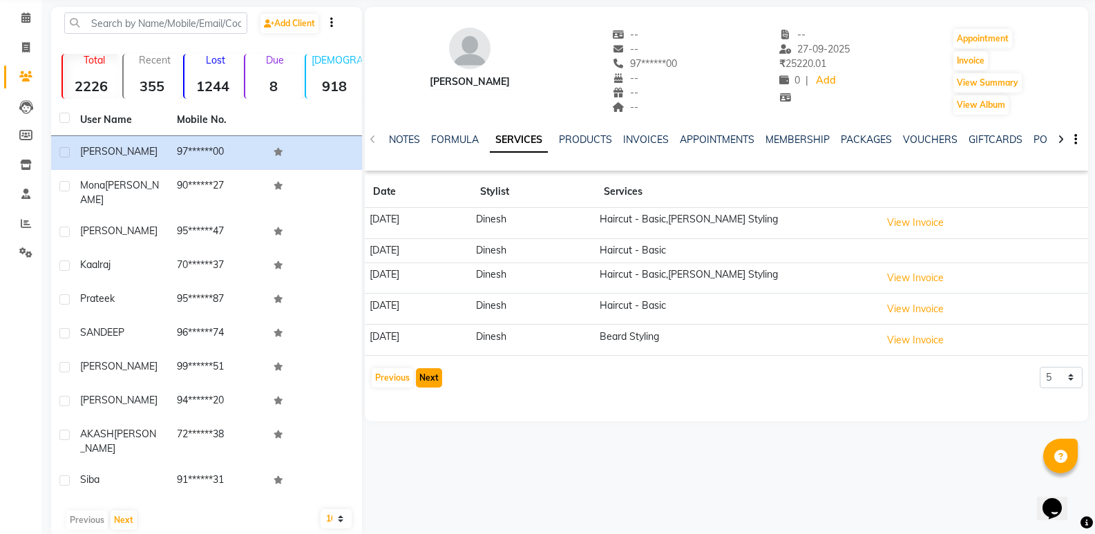
click at [427, 376] on button "Next" at bounding box center [429, 377] width 26 height 19
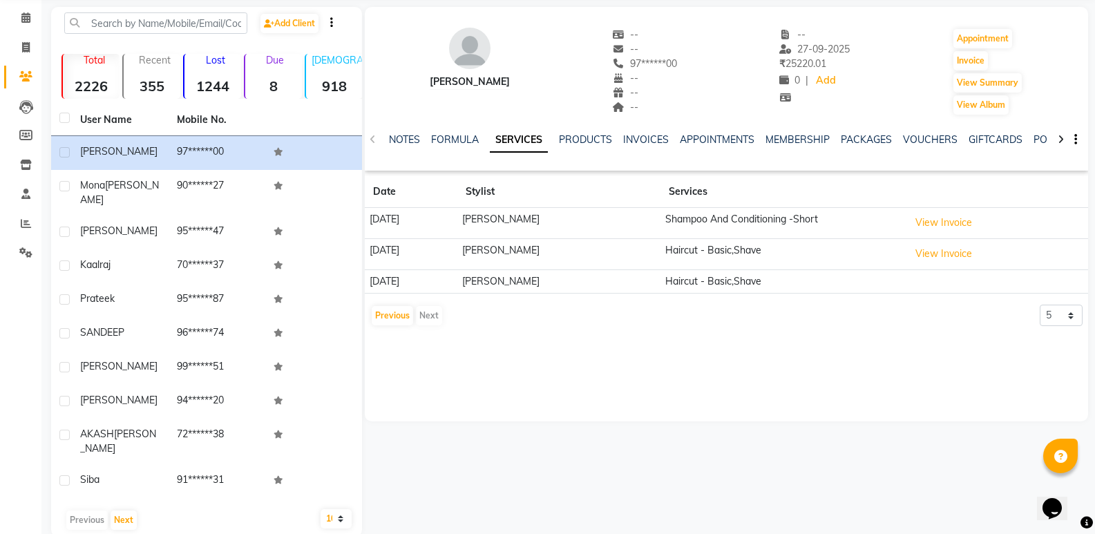
click at [379, 139] on div "NOTES FORMULA SERVICES PRODUCTS INVOICES APPOINTMENTS MEMBERSHIP PACKAGES VOUCH…" at bounding box center [726, 140] width 723 height 48
click at [420, 139] on link "NOTES" at bounding box center [404, 139] width 31 height 12
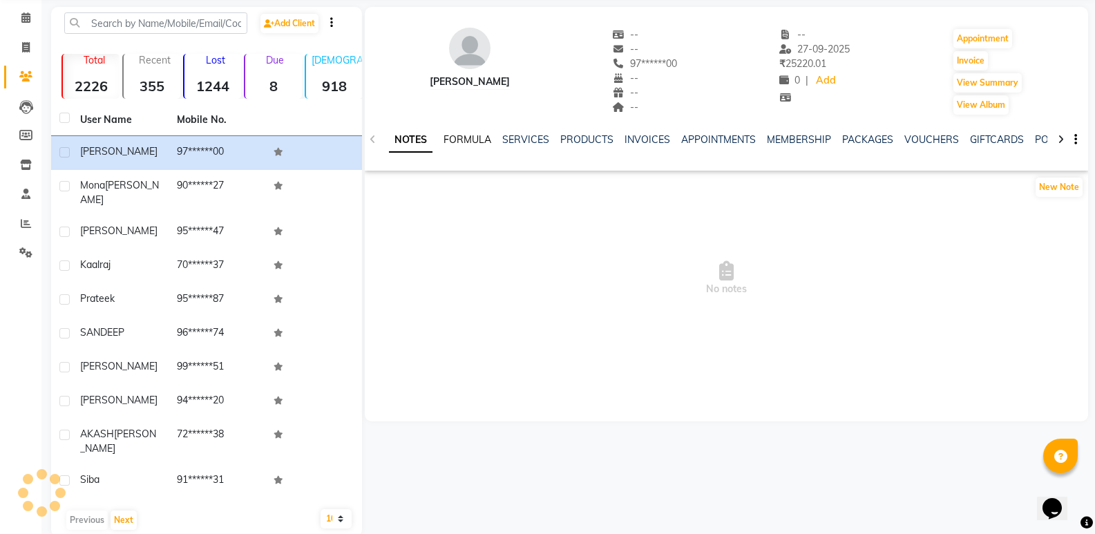
click at [457, 139] on link "FORMULA" at bounding box center [467, 139] width 48 height 12
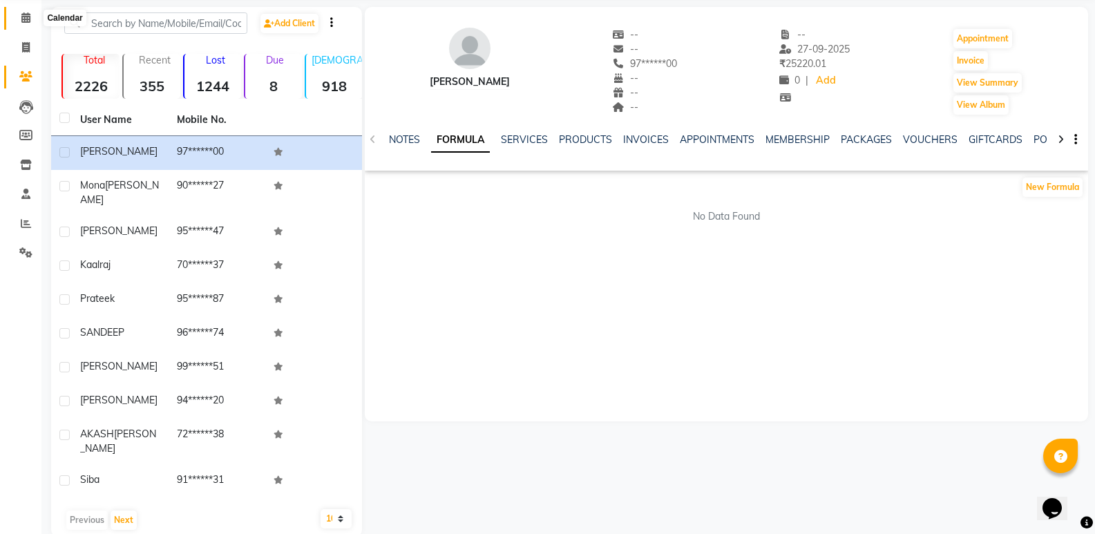
click at [21, 21] on span at bounding box center [26, 18] width 24 height 16
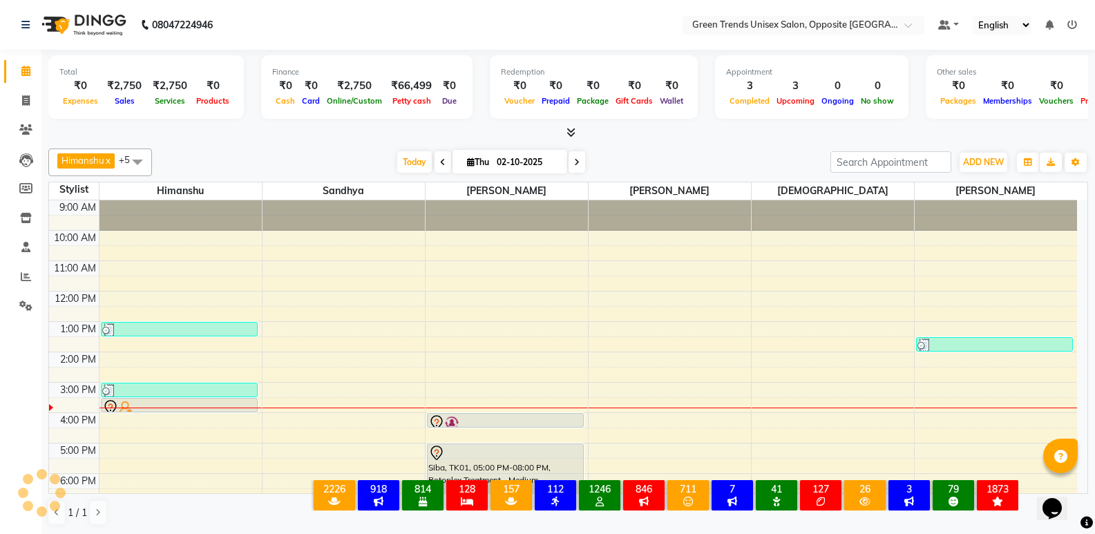
scroll to position [75, 0]
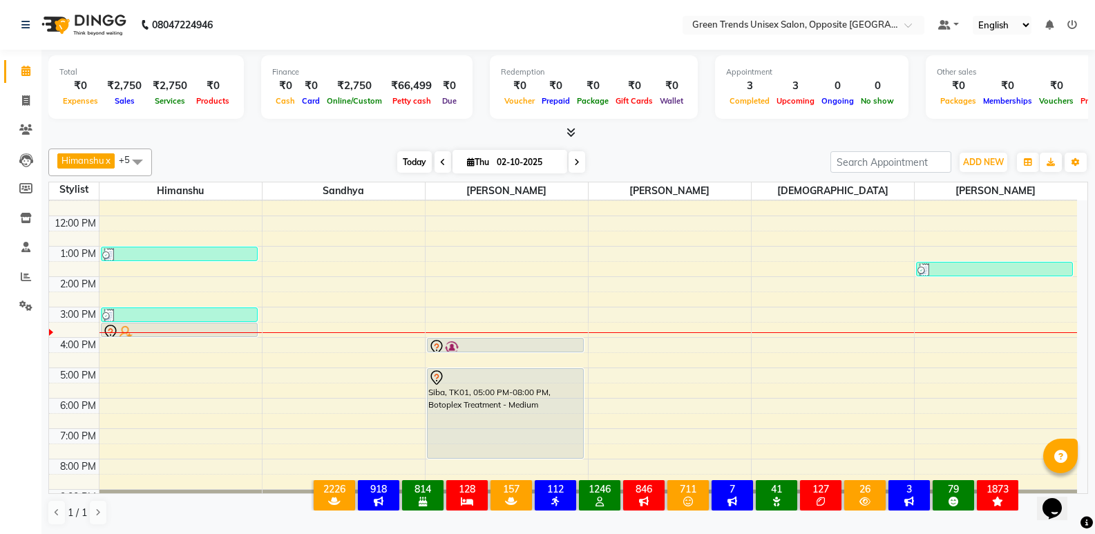
click at [397, 166] on span "Today" at bounding box center [414, 161] width 35 height 21
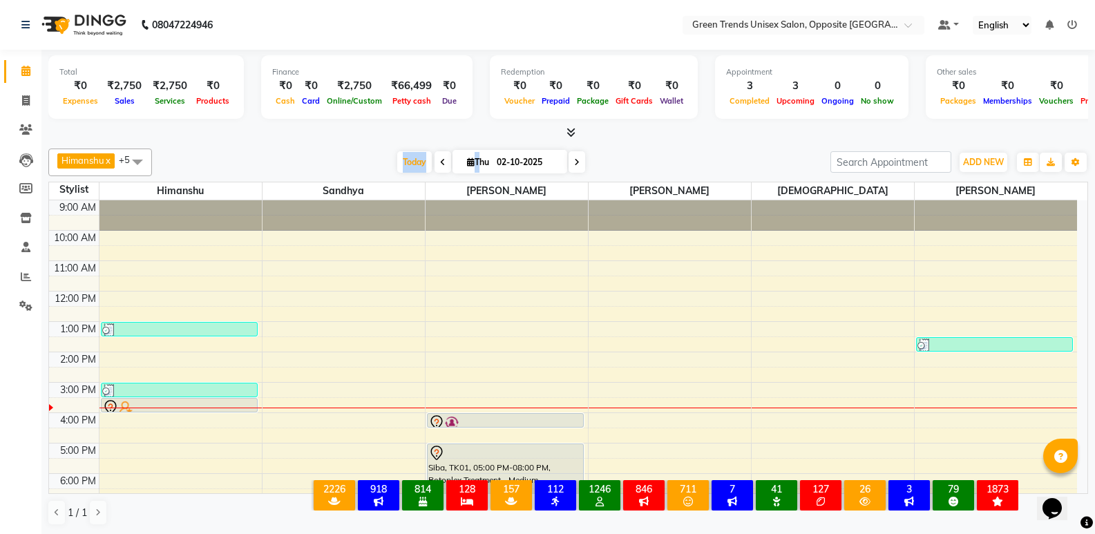
scroll to position [102, 0]
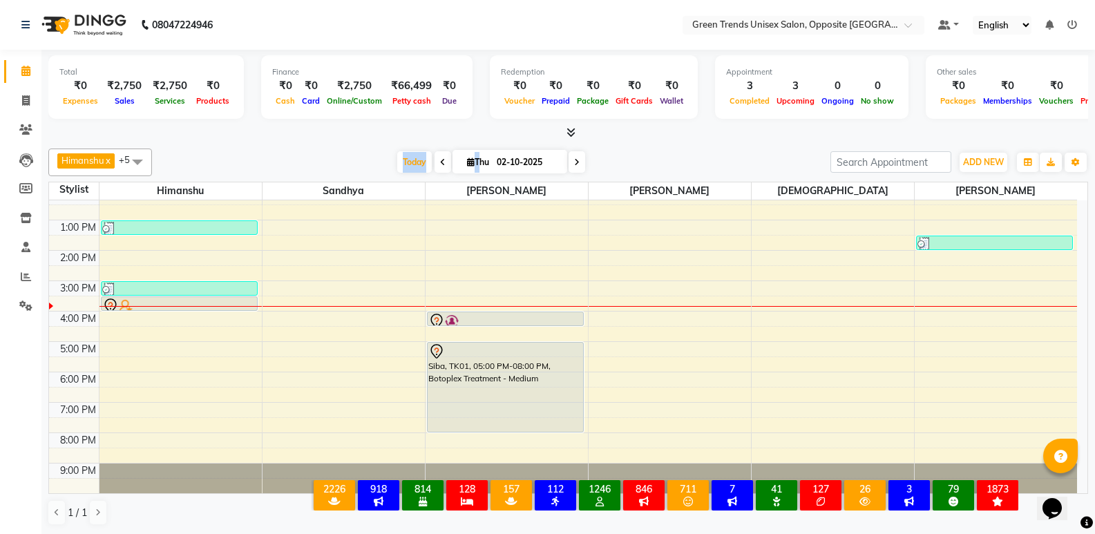
click at [350, 156] on div "Today Thu 02-10-2025" at bounding box center [491, 162] width 665 height 21
click at [401, 155] on span "Today" at bounding box center [414, 161] width 35 height 21
click at [374, 126] on div at bounding box center [568, 133] width 1040 height 15
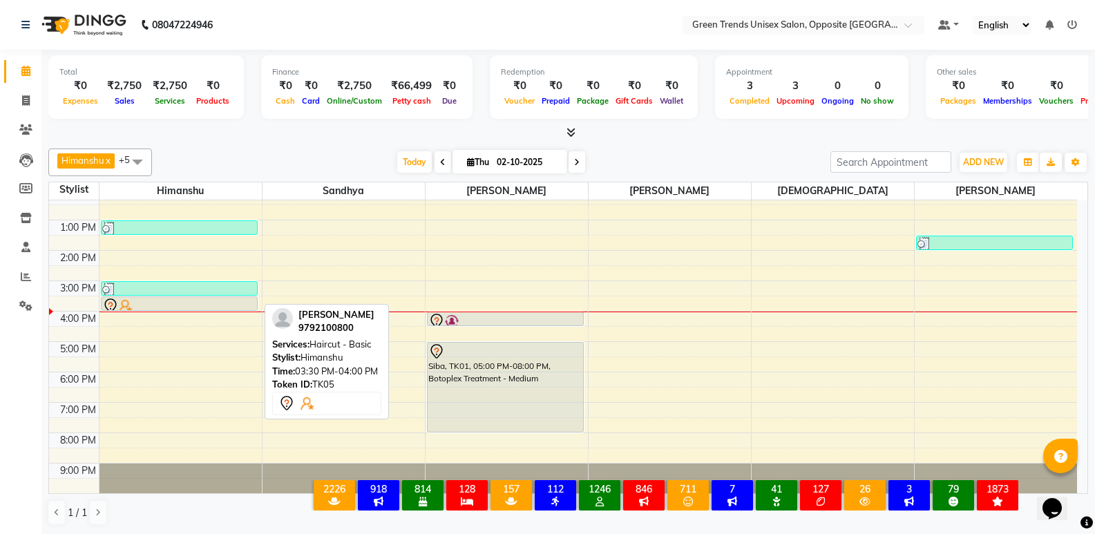
click at [168, 303] on div at bounding box center [179, 306] width 154 height 17
click at [236, 303] on div at bounding box center [179, 306] width 154 height 17
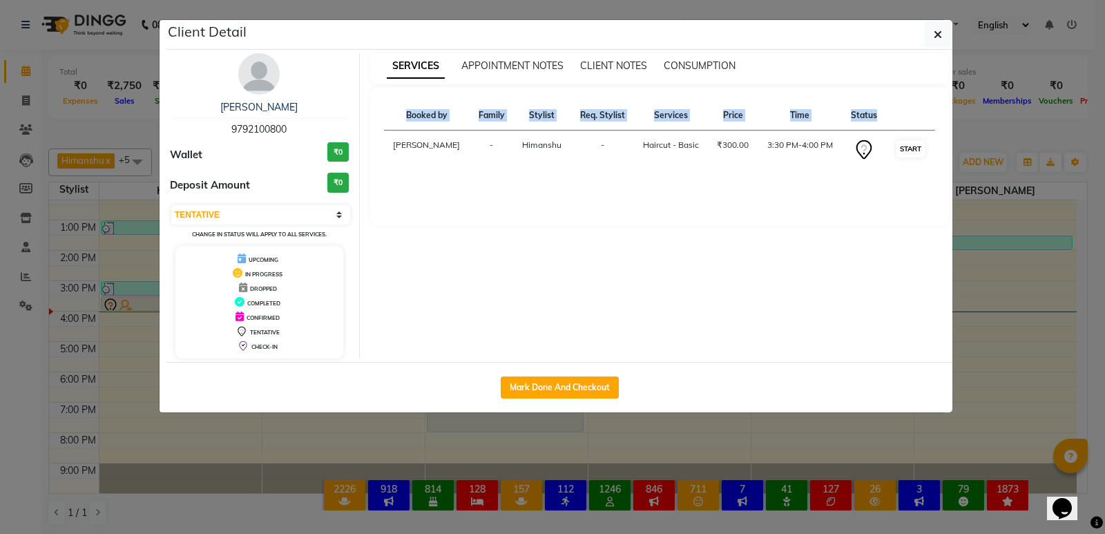
click at [895, 147] on td "START" at bounding box center [910, 150] width 49 height 39
click at [897, 147] on button "START" at bounding box center [911, 148] width 28 height 17
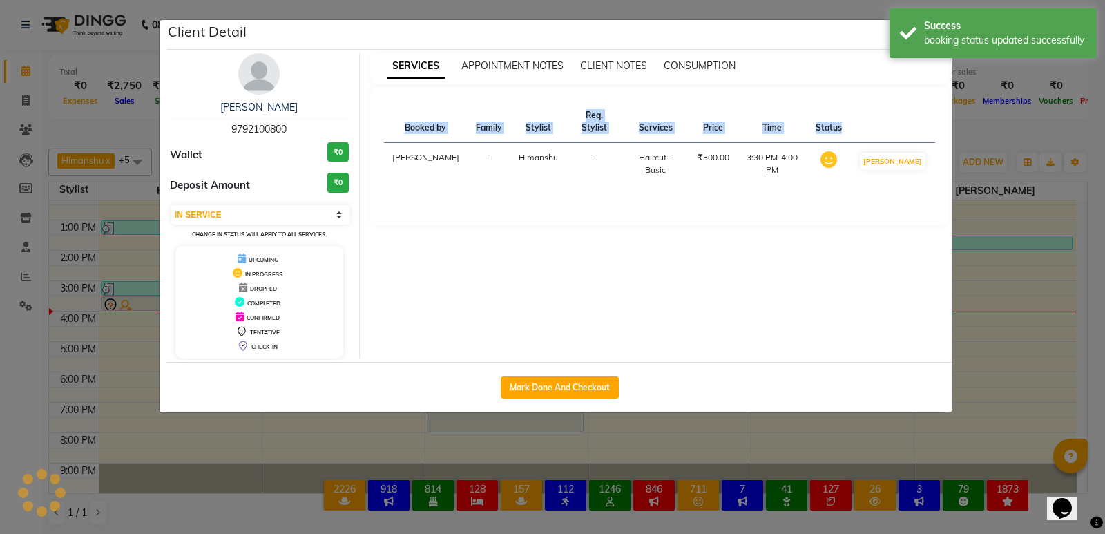
click at [891, 188] on div "Booked by Family Stylist Req. Stylist Services Price Time Status [PERSON_NAME][…" at bounding box center [660, 156] width 580 height 138
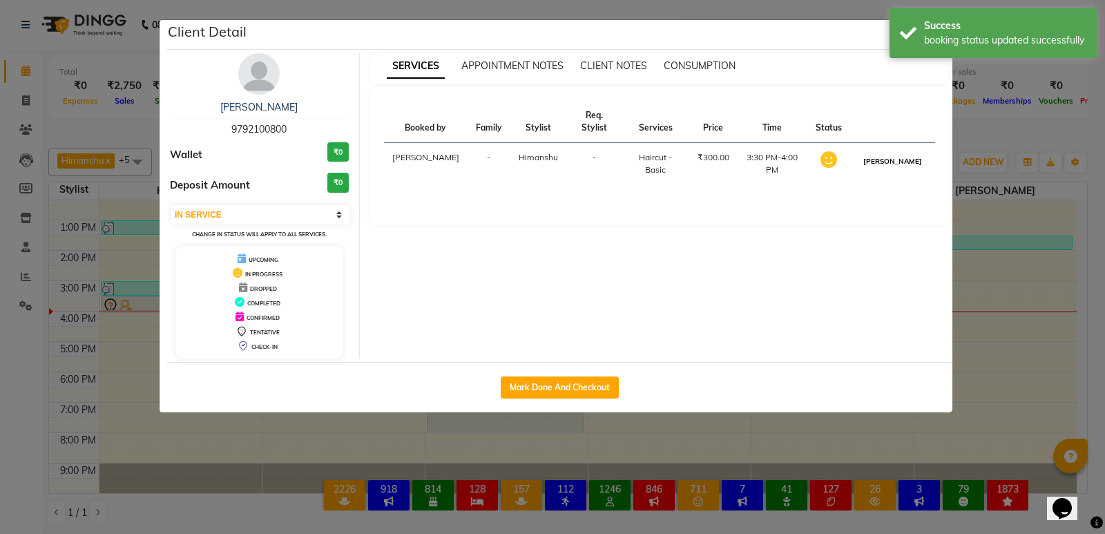
click at [899, 153] on button "[PERSON_NAME]" at bounding box center [893, 161] width 66 height 17
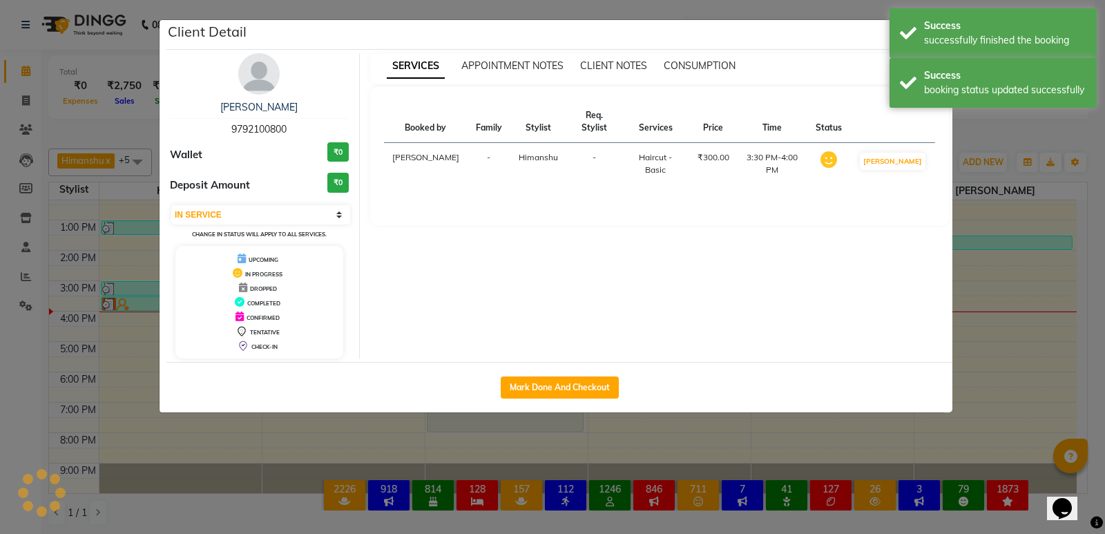
select select "3"
click at [996, 149] on ngb-modal-window "Client Detail [PERSON_NAME] 9792100800 Wallet ₹0 Deposit Amount ₹0 Select IN SE…" at bounding box center [552, 267] width 1105 height 534
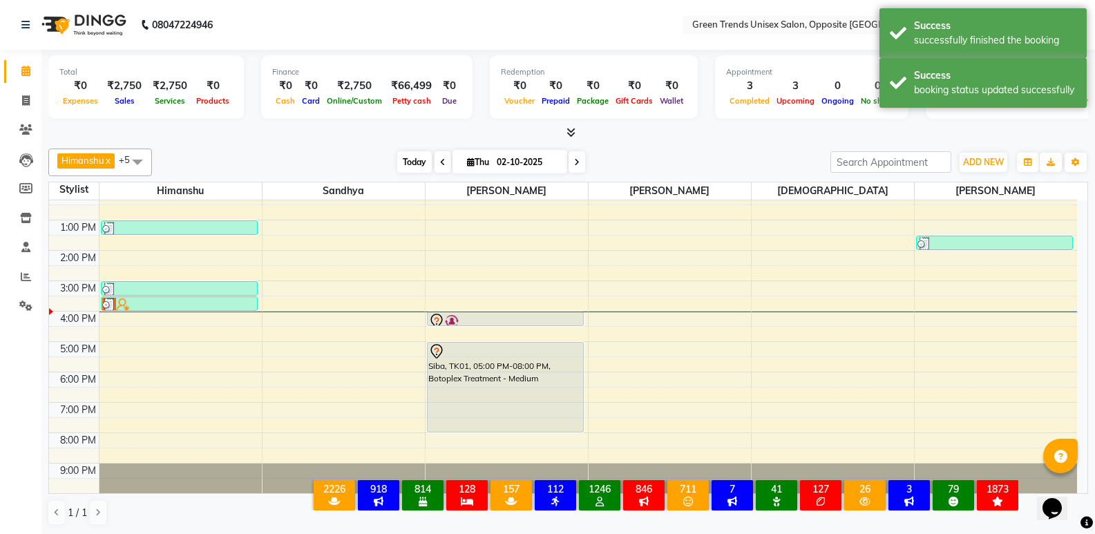
click at [410, 155] on span "Today" at bounding box center [414, 161] width 35 height 21
click at [392, 137] on div at bounding box center [568, 133] width 1040 height 15
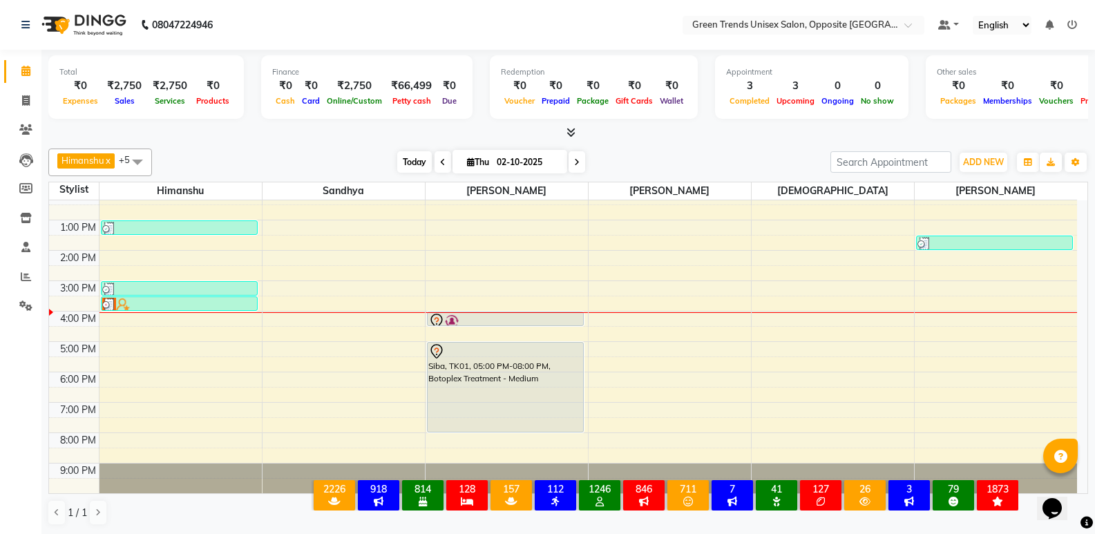
click at [399, 166] on span "Today" at bounding box center [414, 161] width 35 height 21
click at [401, 166] on span "Today" at bounding box center [414, 161] width 35 height 21
click at [374, 146] on div "[PERSON_NAME] x [PERSON_NAME] x [PERSON_NAME] x [PERSON_NAME] x +5 Select All […" at bounding box center [568, 337] width 1040 height 388
click at [387, 150] on div "[PERSON_NAME] x [PERSON_NAME] x [PERSON_NAME] x [PERSON_NAME] x +5 Select All […" at bounding box center [568, 163] width 1040 height 28
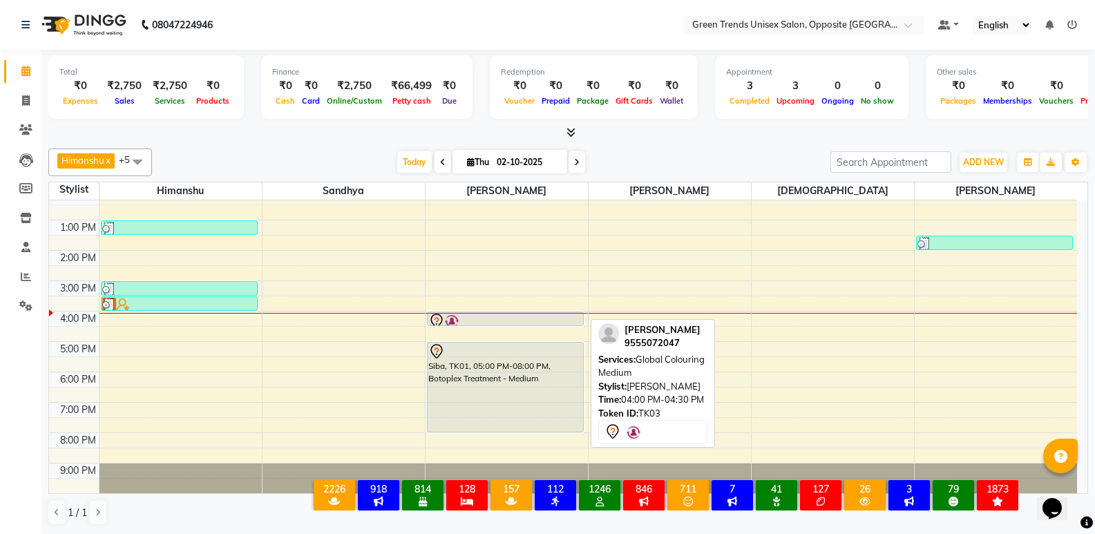
click at [484, 318] on div at bounding box center [505, 321] width 154 height 17
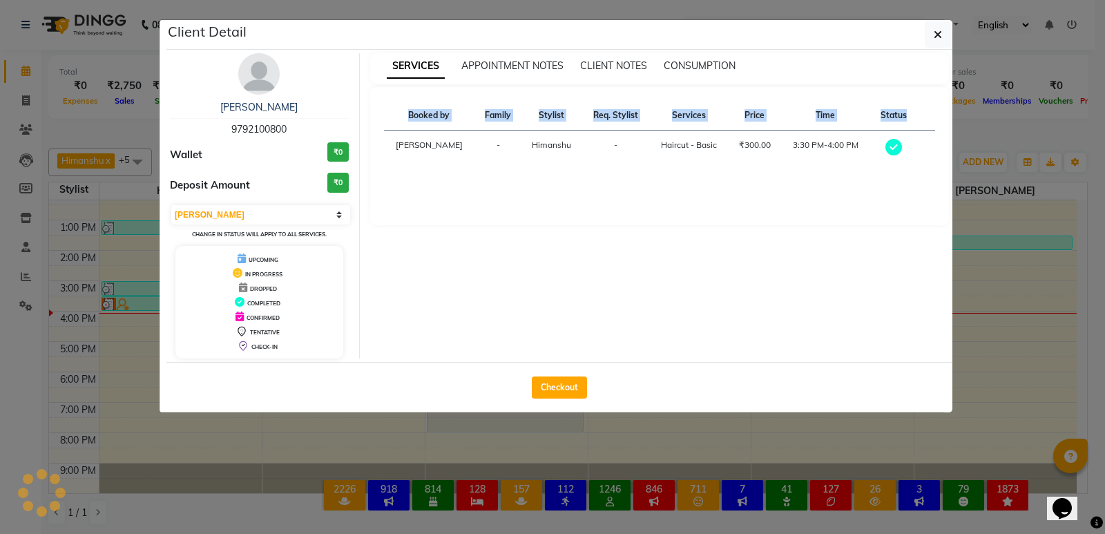
select select "7"
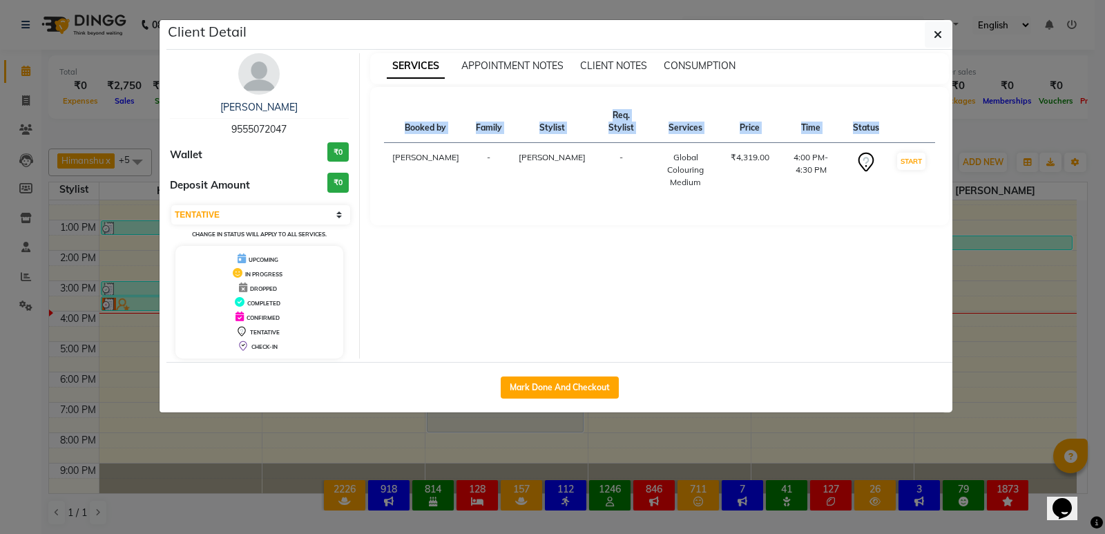
click at [488, 331] on div "Client Detail [PERSON_NAME] 9555072047 Wallet ₹0 Deposit Amount ₹0 Select IN SE…" at bounding box center [559, 216] width 786 height 392
click at [488, 331] on div "SERVICES APPOINTMENT NOTES CLIENT NOTES CONSUMPTION Booked by Family Stylist Re…" at bounding box center [660, 205] width 600 height 305
click at [938, 22] on button "button" at bounding box center [938, 34] width 26 height 26
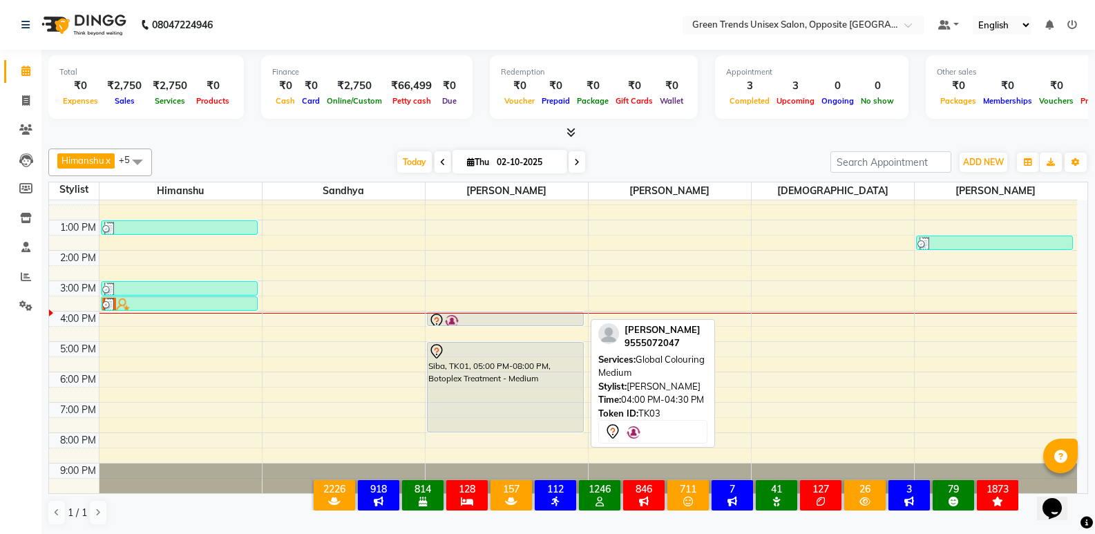
click at [568, 320] on div at bounding box center [505, 321] width 154 height 17
select select "7"
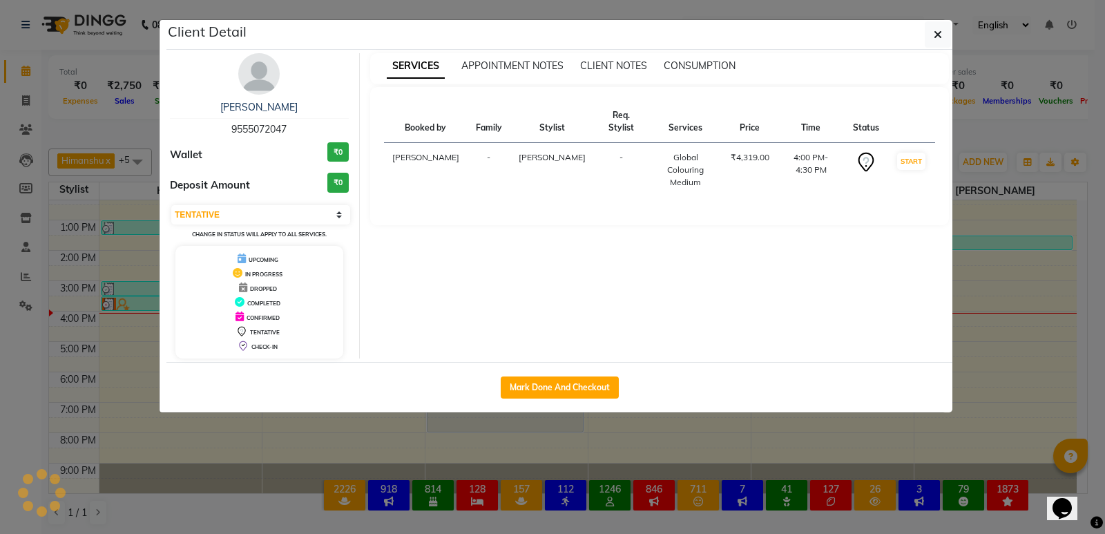
click at [569, 338] on div "Client Detail [PERSON_NAME] 9555072047 Wallet ₹0 Deposit Amount ₹0 Select IN SE…" at bounding box center [559, 216] width 786 height 392
click at [569, 338] on div "SERVICES APPOINTMENT NOTES CLIENT NOTES CONSUMPTION Booked by Family Stylist Re…" at bounding box center [660, 205] width 600 height 305
click at [946, 37] on button "button" at bounding box center [938, 34] width 26 height 26
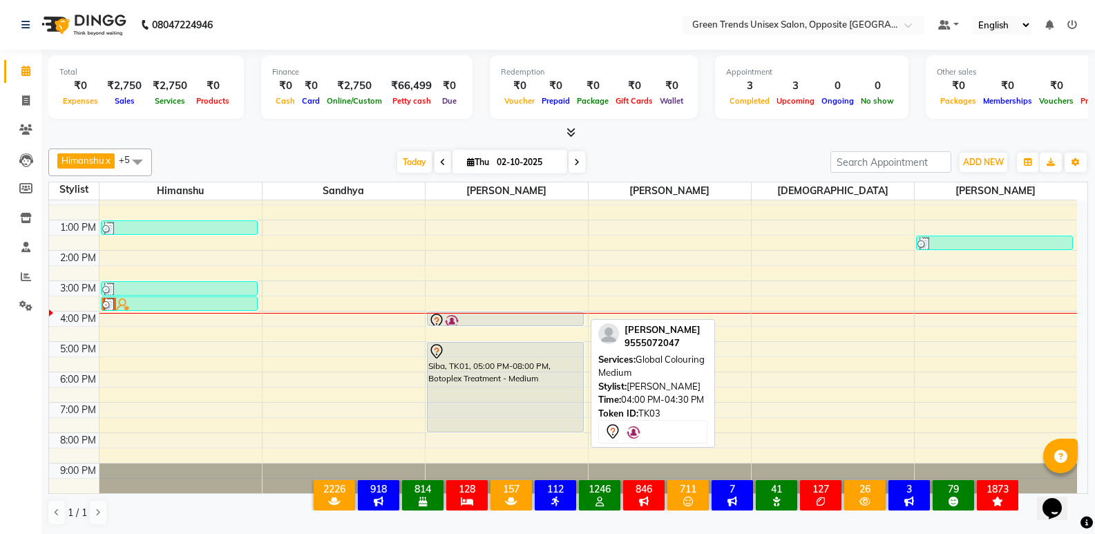
click at [567, 317] on div at bounding box center [505, 321] width 154 height 17
select select "7"
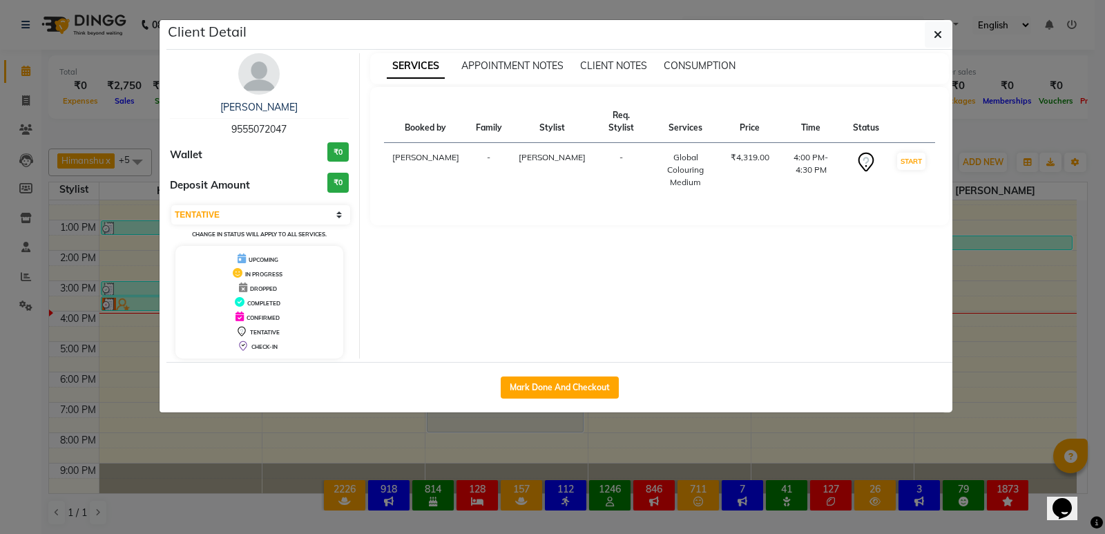
click at [567, 317] on div "Client Detail [PERSON_NAME] 9555072047 Wallet ₹0 Deposit Amount ₹0 Select IN SE…" at bounding box center [559, 216] width 786 height 392
click at [933, 37] on button "button" at bounding box center [938, 34] width 26 height 26
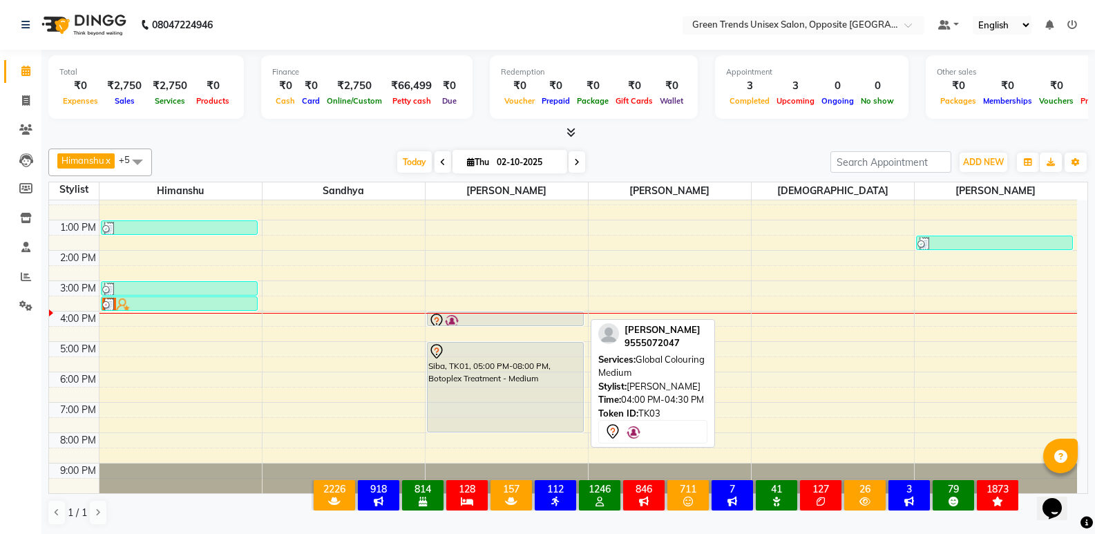
click at [502, 321] on div at bounding box center [505, 321] width 154 height 17
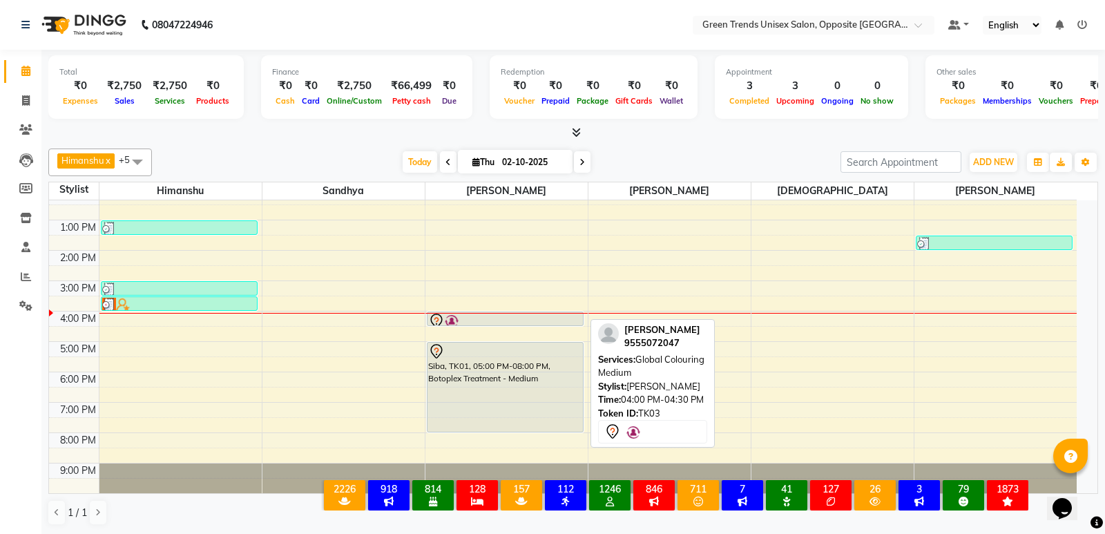
select select "7"
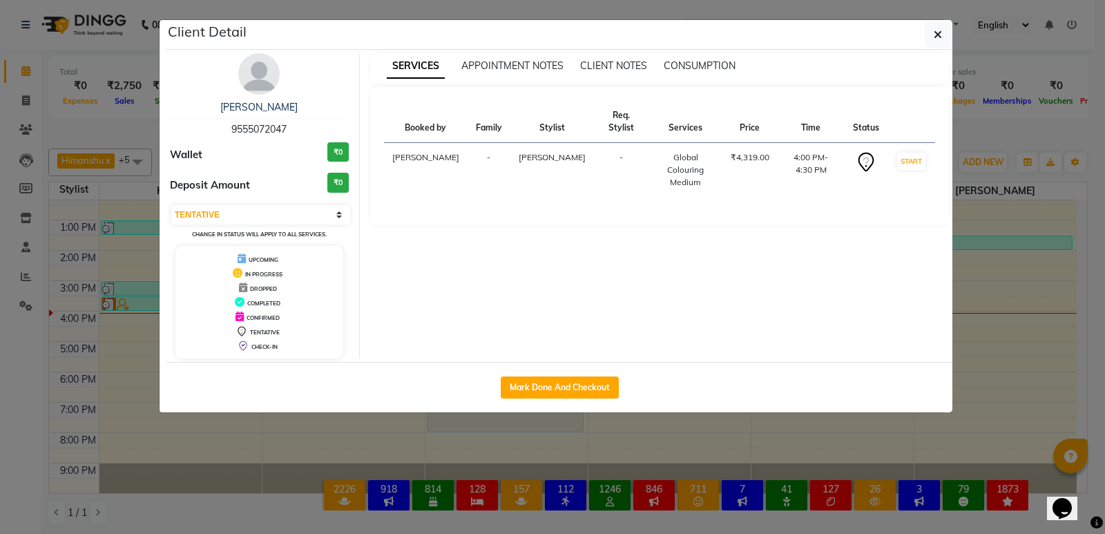
click at [504, 329] on div "Client Detail [PERSON_NAME] 9555072047 Wallet ₹0 Deposit Amount ₹0 Select IN SE…" at bounding box center [559, 216] width 786 height 392
click at [944, 44] on button "button" at bounding box center [938, 34] width 26 height 26
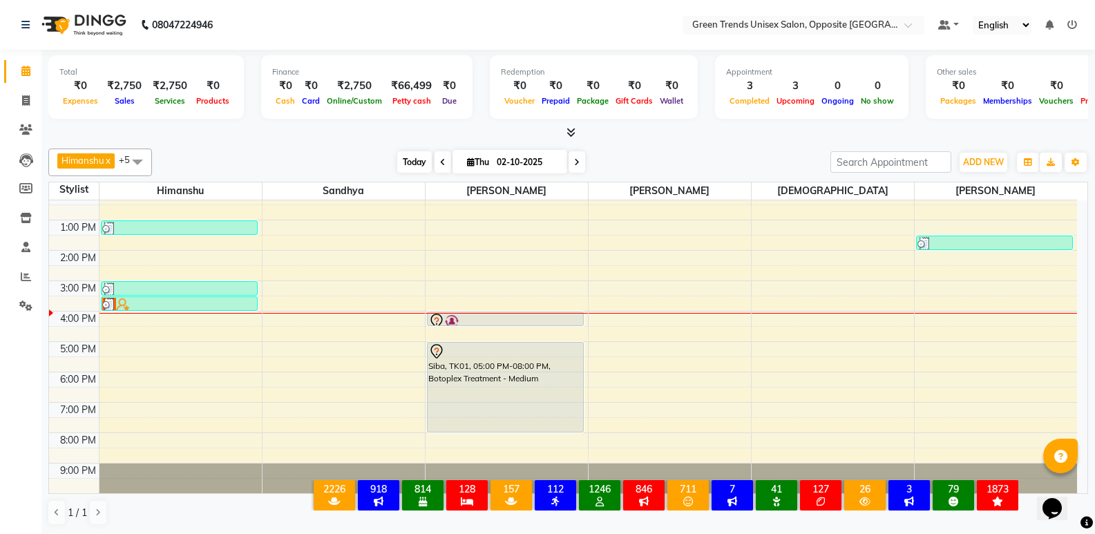
click at [412, 160] on span "Today" at bounding box center [414, 161] width 35 height 21
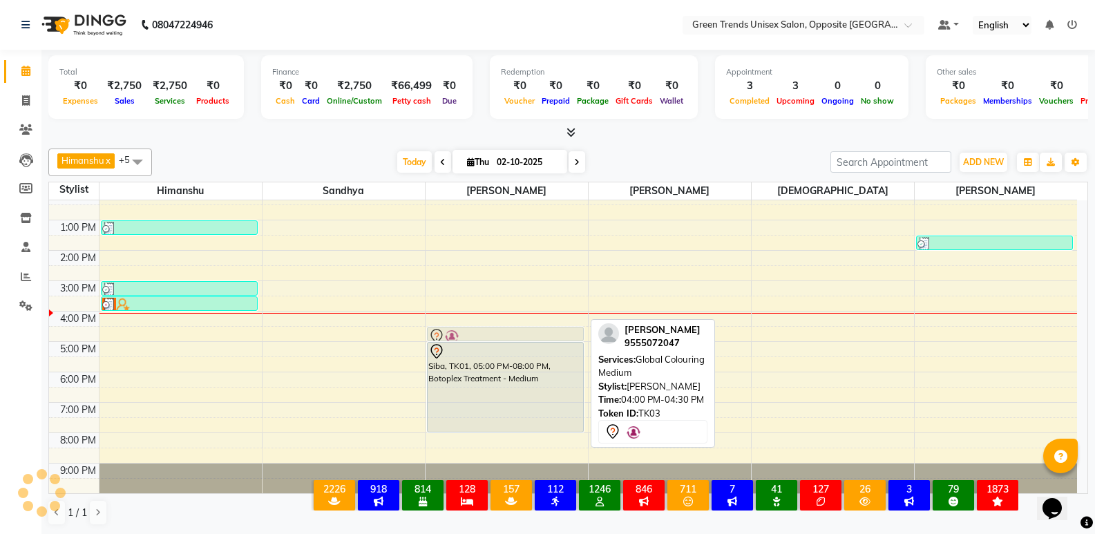
click at [515, 329] on div "[PERSON_NAME], TK03, 04:00 PM-04:30 PM, Global Colouring Medium Siba, TK01, 05:…" at bounding box center [507, 296] width 162 height 394
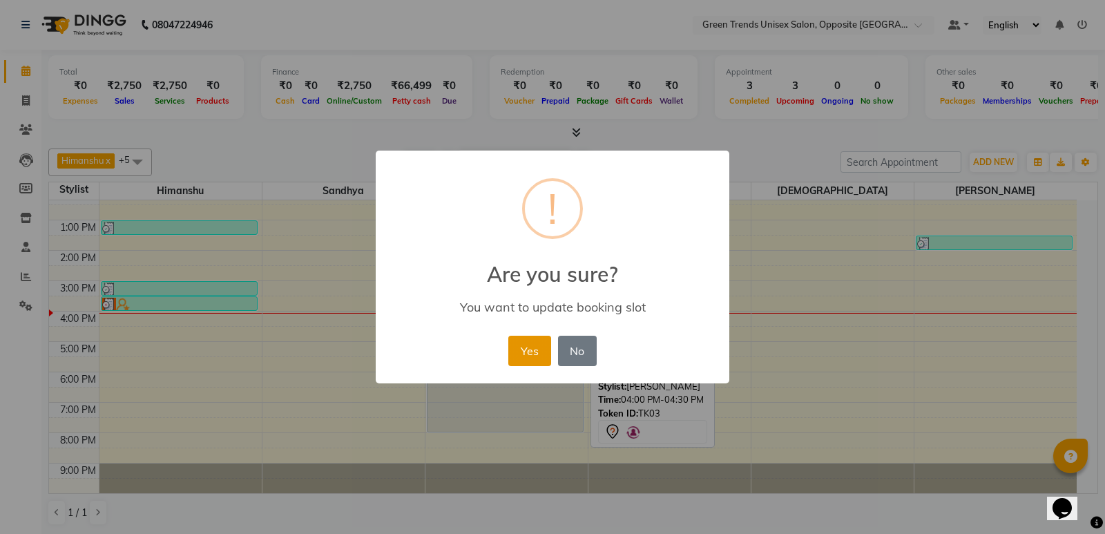
click at [528, 346] on button "Yes" at bounding box center [529, 351] width 42 height 30
click at [528, 346] on div at bounding box center [505, 351] width 154 height 17
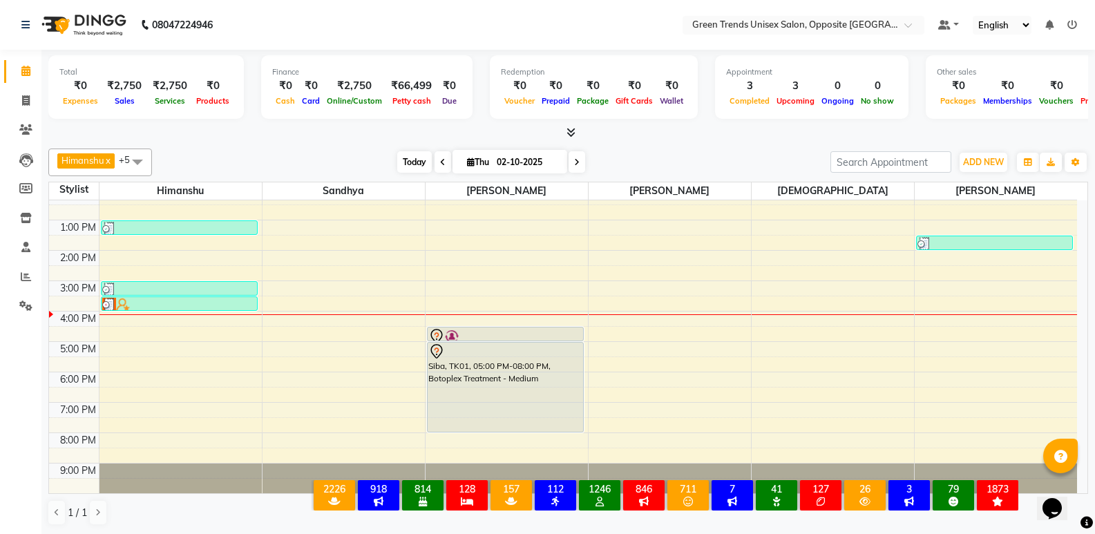
click at [396, 155] on div "Today Thu 02-10-2025" at bounding box center [491, 162] width 191 height 21
click at [397, 164] on span "Today" at bounding box center [414, 161] width 35 height 21
click at [329, 143] on div "[PERSON_NAME] x [PERSON_NAME] x [PERSON_NAME] x [PERSON_NAME] x +5 Select All […" at bounding box center [568, 337] width 1040 height 388
click at [7, 97] on link "Invoice" at bounding box center [20, 101] width 33 height 23
select select "service"
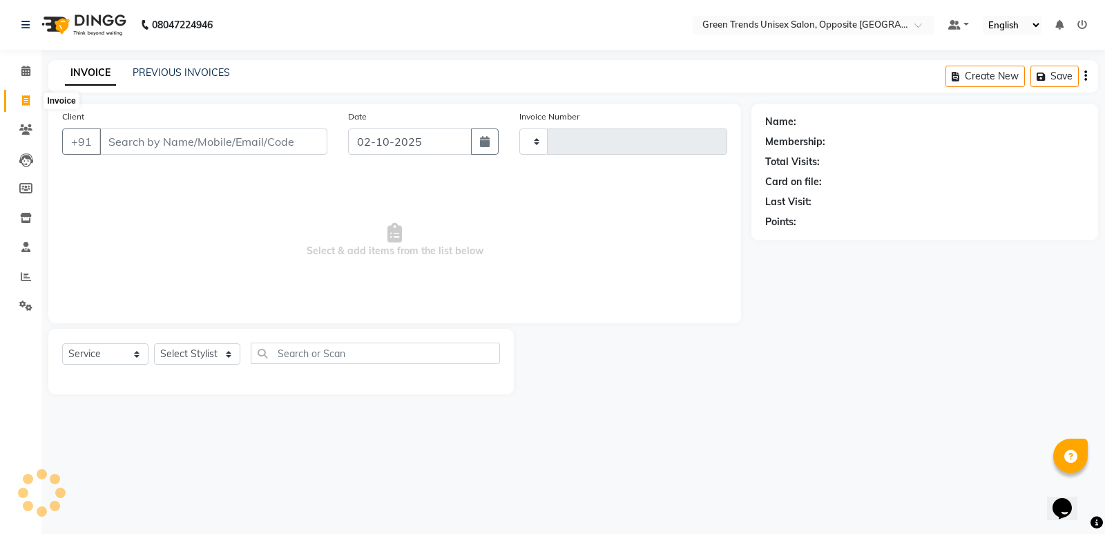
click at [17, 105] on span at bounding box center [26, 101] width 24 height 16
select select "service"
select select "5225"
type input "1284"
click at [157, 82] on div "INVOICE PREVIOUS INVOICES Create New Save" at bounding box center [573, 76] width 1050 height 32
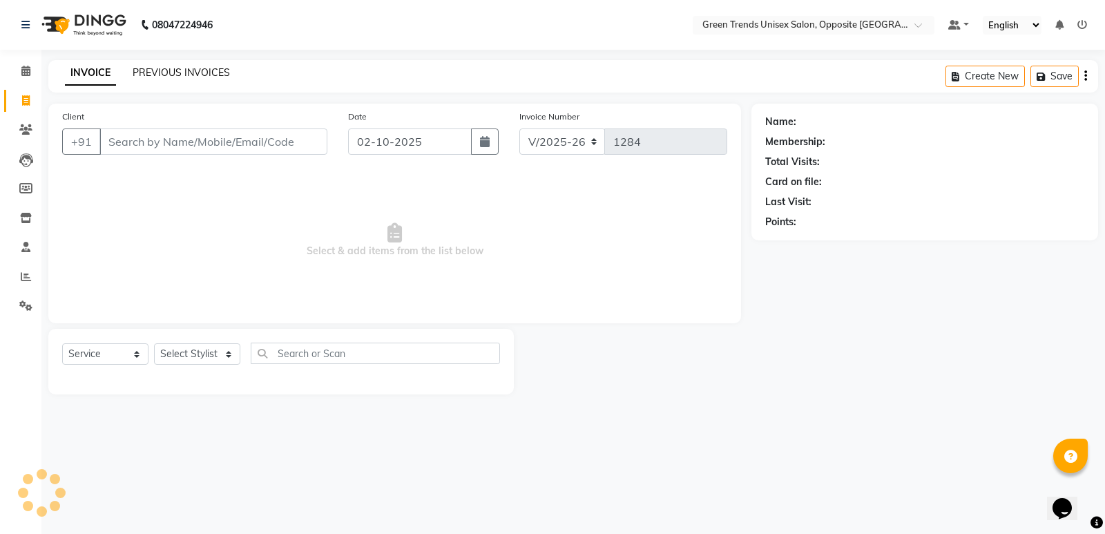
click at [162, 75] on link "PREVIOUS INVOICES" at bounding box center [181, 72] width 97 height 12
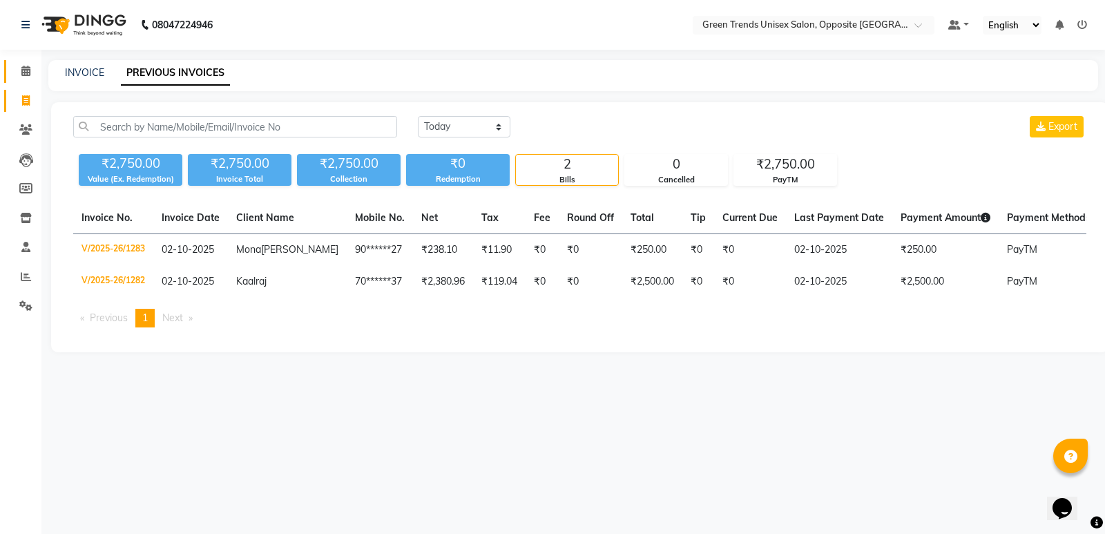
click at [31, 63] on link "Calendar" at bounding box center [20, 71] width 33 height 23
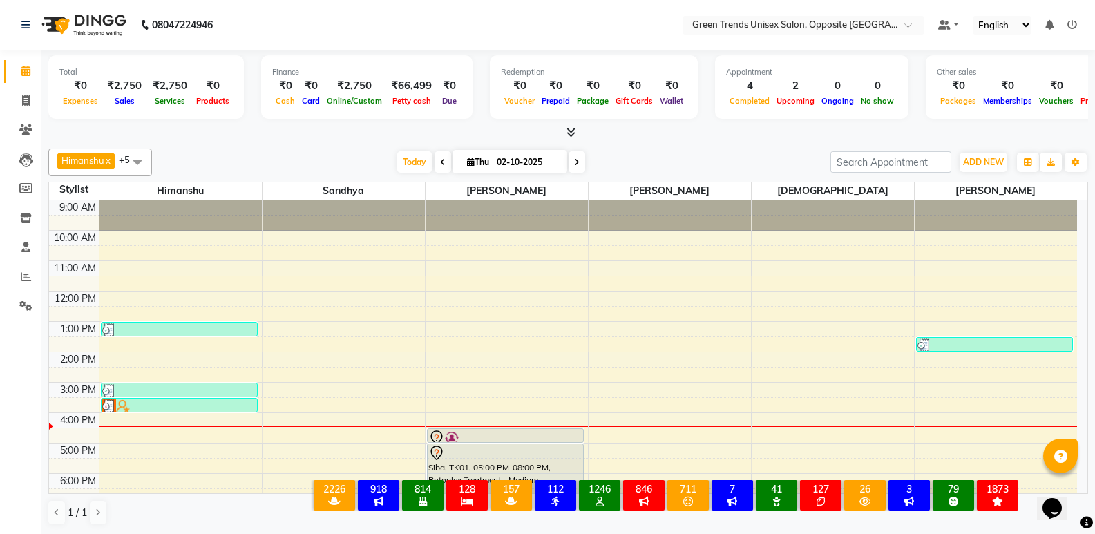
click at [1073, 26] on icon at bounding box center [1072, 25] width 10 height 10
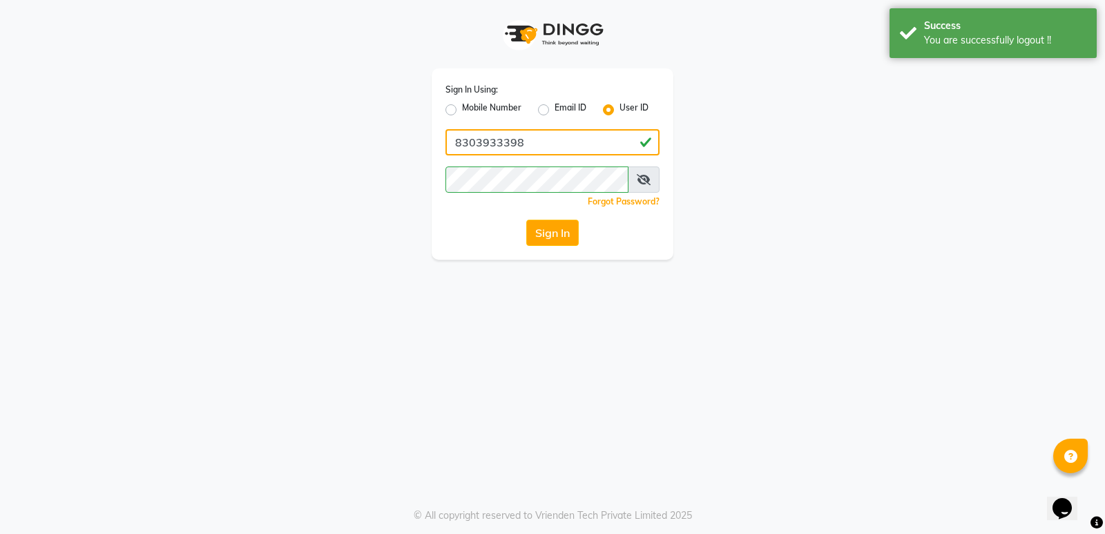
click at [562, 140] on input "8303933398" at bounding box center [553, 142] width 214 height 26
type input "[PERSON_NAME]@123"
click at [579, 216] on div "Sign In Using: Mobile Number Email ID User ID [PERSON_NAME]@123 Remember me For…" at bounding box center [553, 163] width 242 height 191
click at [564, 229] on button "Sign In" at bounding box center [552, 233] width 52 height 26
